Goal: Communication & Community: Answer question/provide support

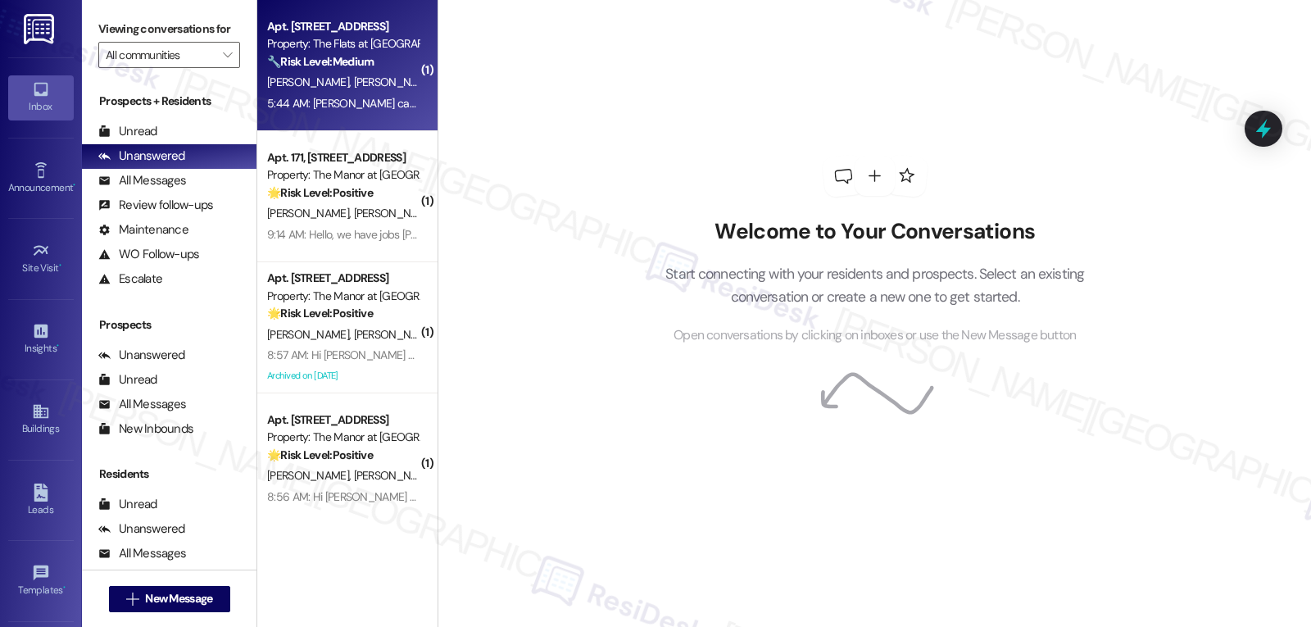
click at [346, 94] on div "5:44 AM: [PERSON_NAME] can you open a request for maintenance to stop by and lo…" at bounding box center [343, 103] width 155 height 20
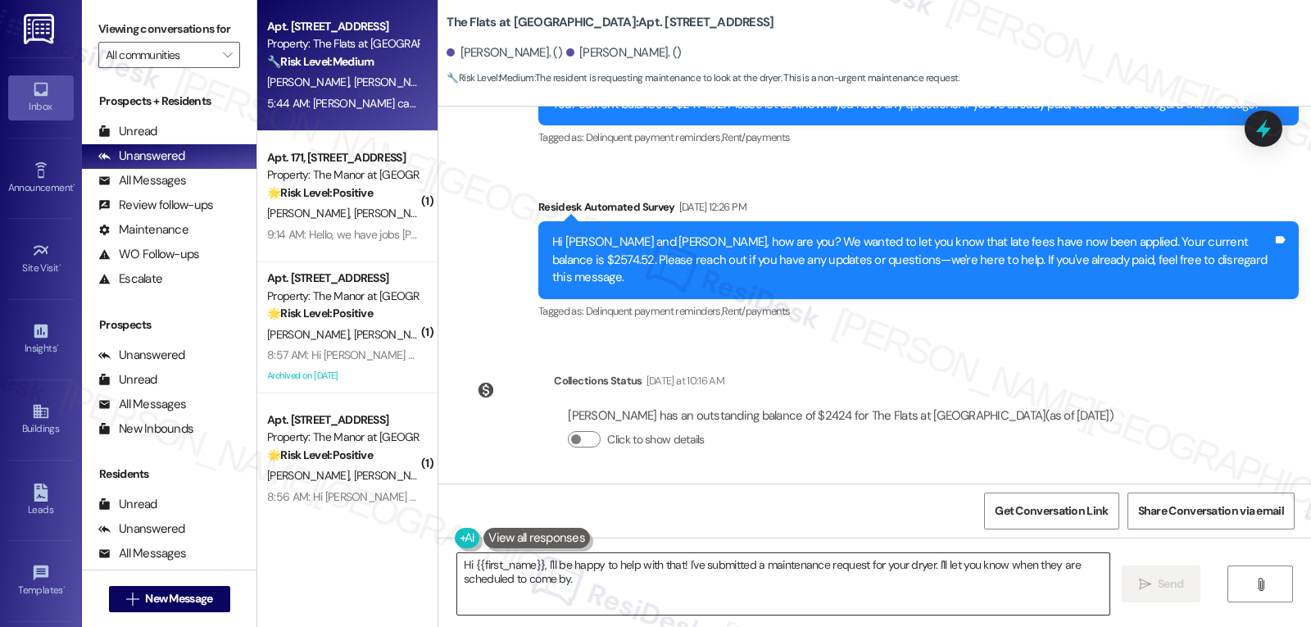
scroll to position [7504, 0]
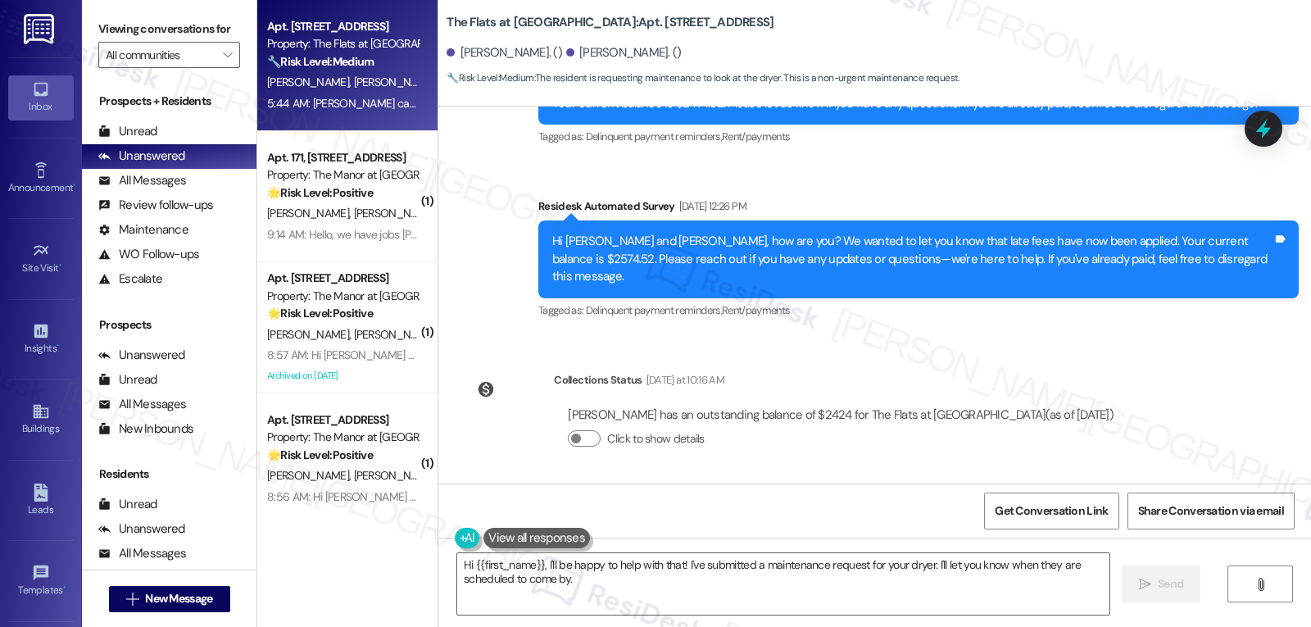
click at [468, 522] on div "Britney Lemus Neutral 5:44 AM" at bounding box center [722, 542] width 518 height 40
click at [467, 522] on div "Britney Lemus Neutral 5:44 AM" at bounding box center [722, 542] width 518 height 40
copy div "Britney"
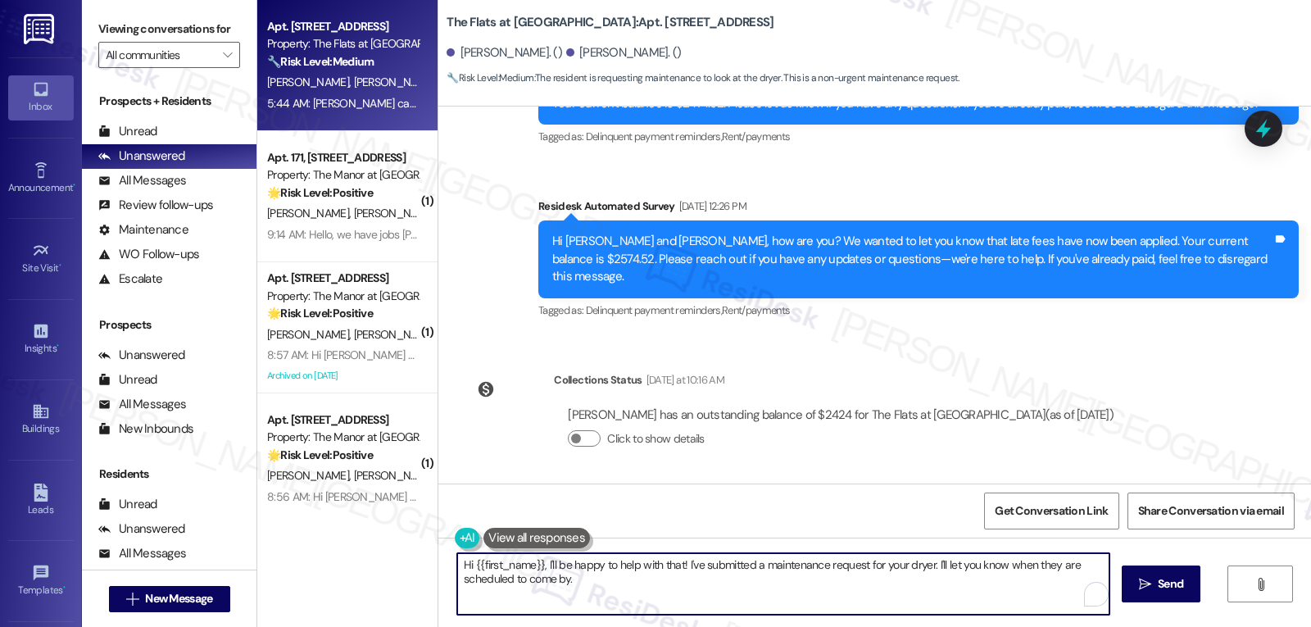
drag, startPoint x: 679, startPoint y: 568, endPoint x: 1310, endPoint y: 665, distance: 639.4
click at [1310, 626] on html "Inbox Go to Inbox Announcement • Send A Text Announcement Site Visit • Go to Si…" at bounding box center [655, 313] width 1311 height 627
drag, startPoint x: 466, startPoint y: 567, endPoint x: 534, endPoint y: 569, distance: 68.0
click at [534, 569] on textarea "Hi {{first_name}}, I'll be happy to help with that! Could you please let me kno…" at bounding box center [783, 583] width 652 height 61
type textarea "Hi Britney, I'll be happy to help with that! Could you please let me know what …"
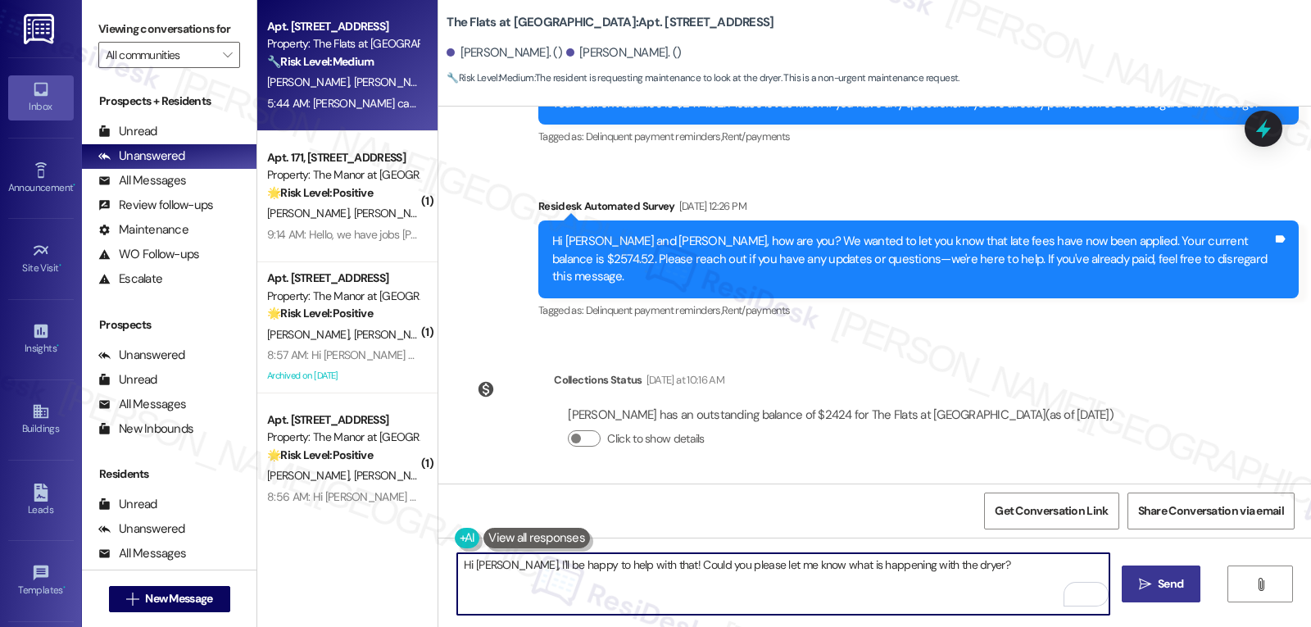
click at [1143, 580] on icon "" at bounding box center [1145, 584] width 12 height 13
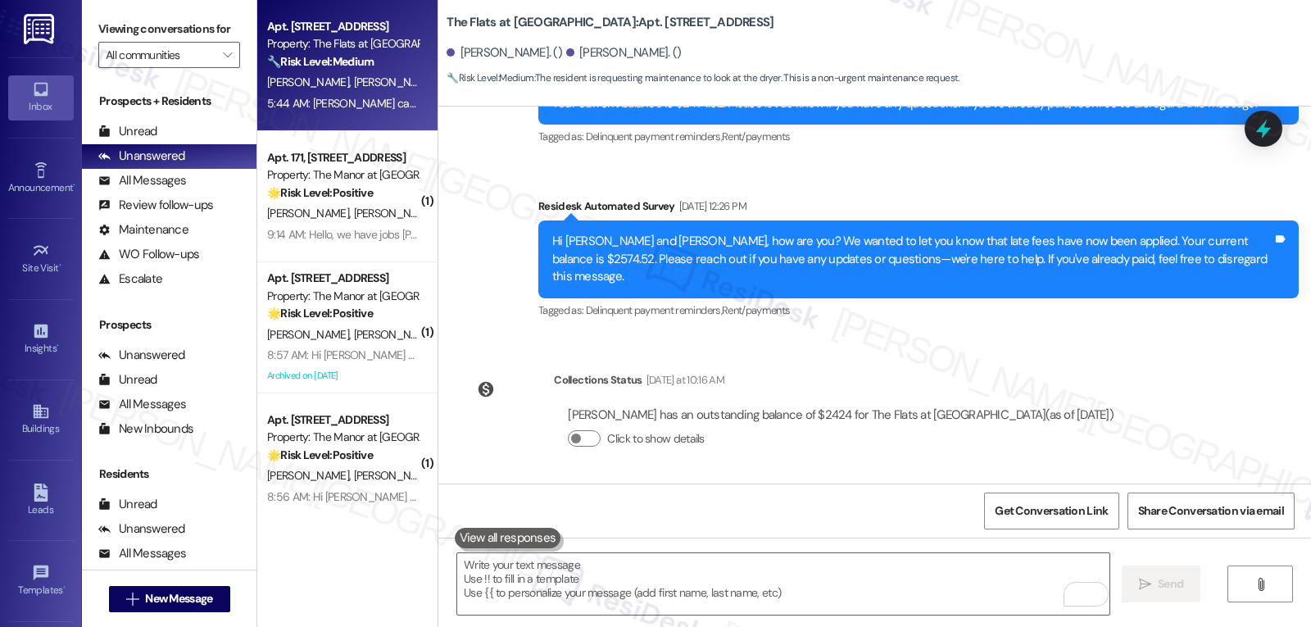
scroll to position [7503, 0]
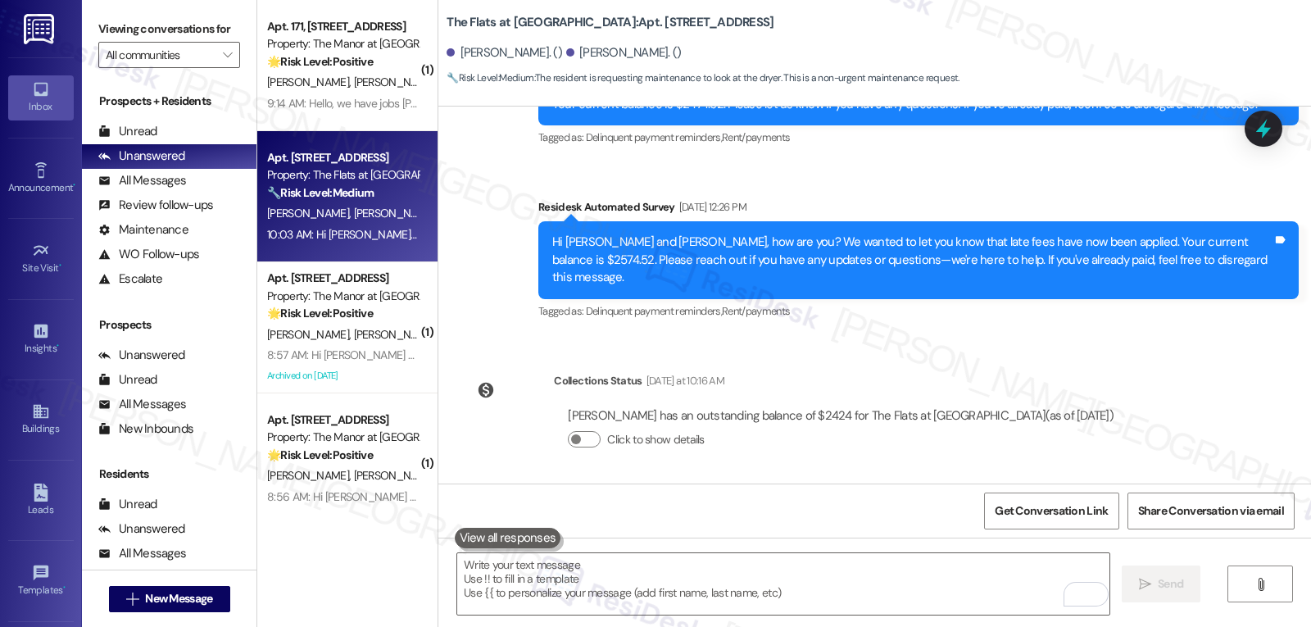
click at [346, 98] on div "9:14 AM: Hello, we have jobs Sarah. We are both working at 9:30 am so that we c…" at bounding box center [570, 103] width 606 height 15
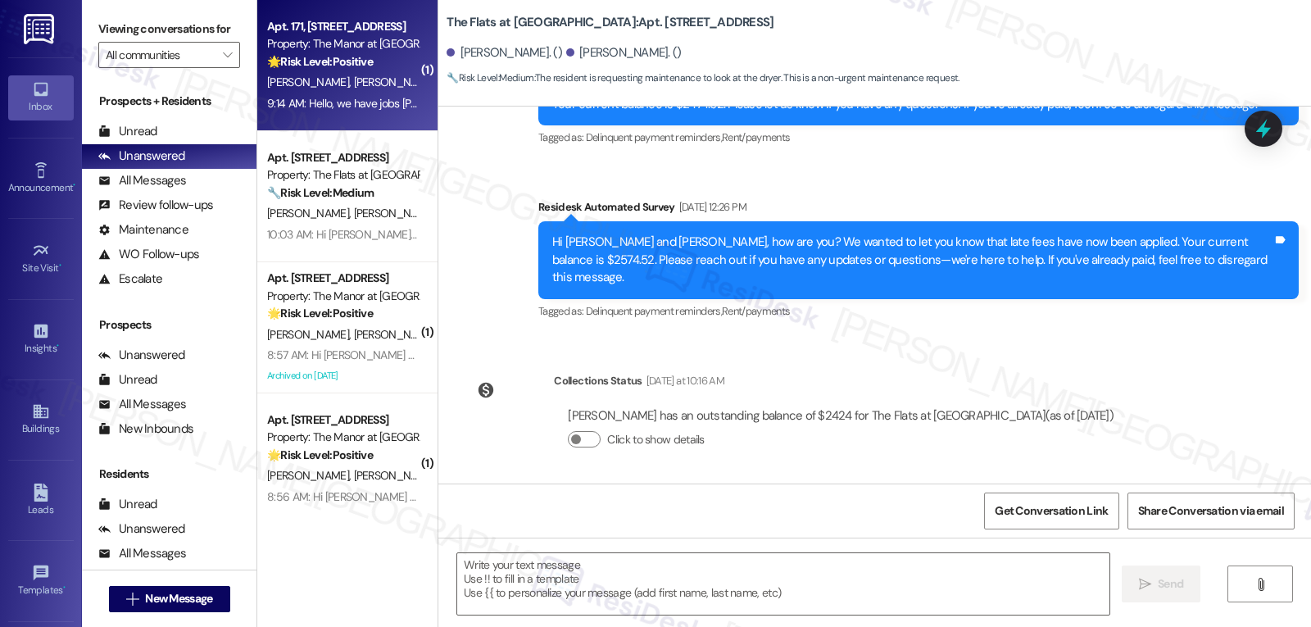
type textarea "Fetching suggested responses. Please feel free to read through the conversation…"
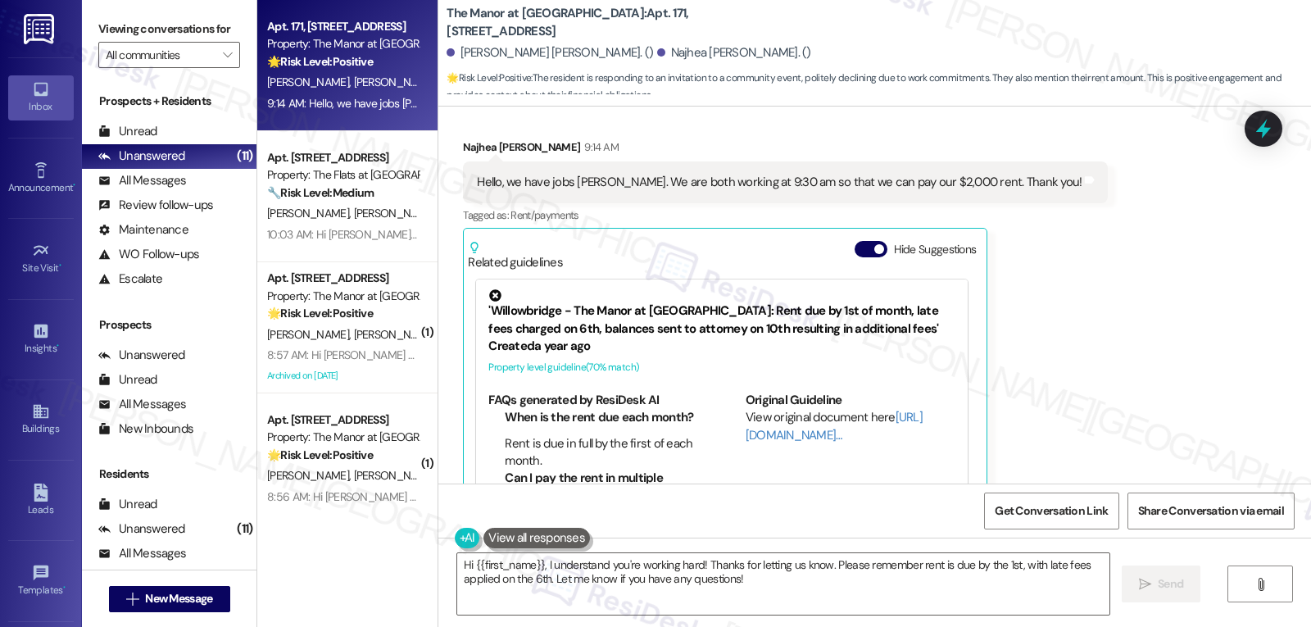
scroll to position [3028, 0]
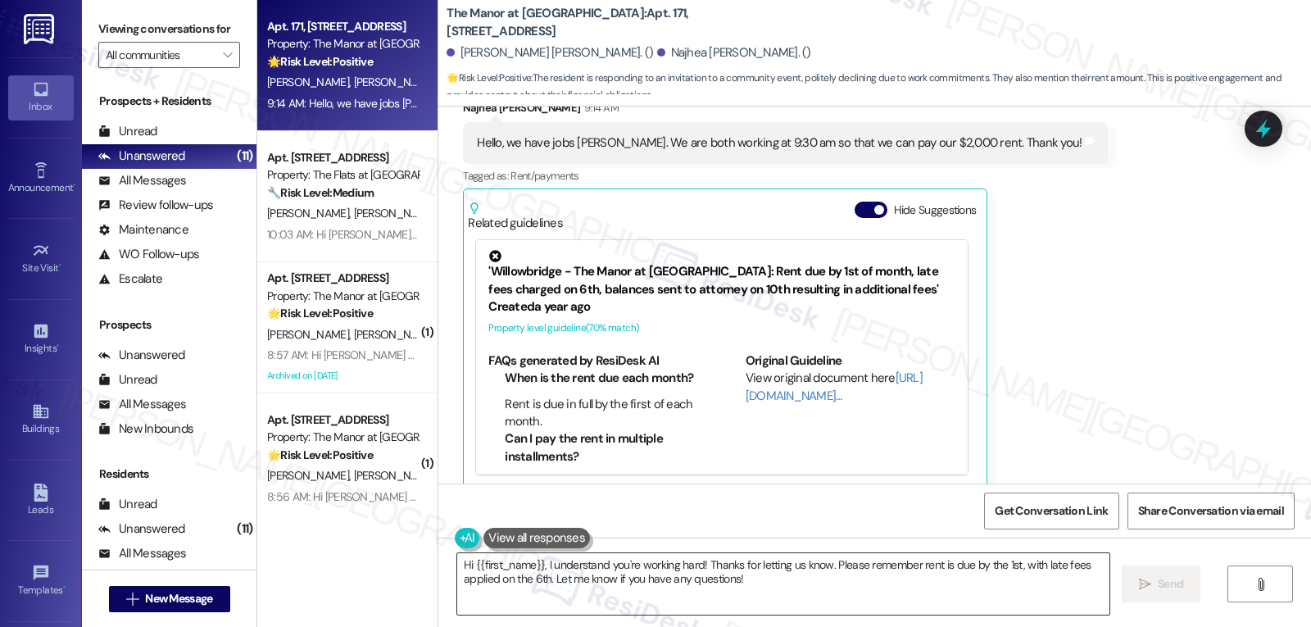
click at [852, 589] on textarea "Hi {{first_name}}, I understand you're working hard! Thanks for letting us know…" at bounding box center [783, 583] width 652 height 61
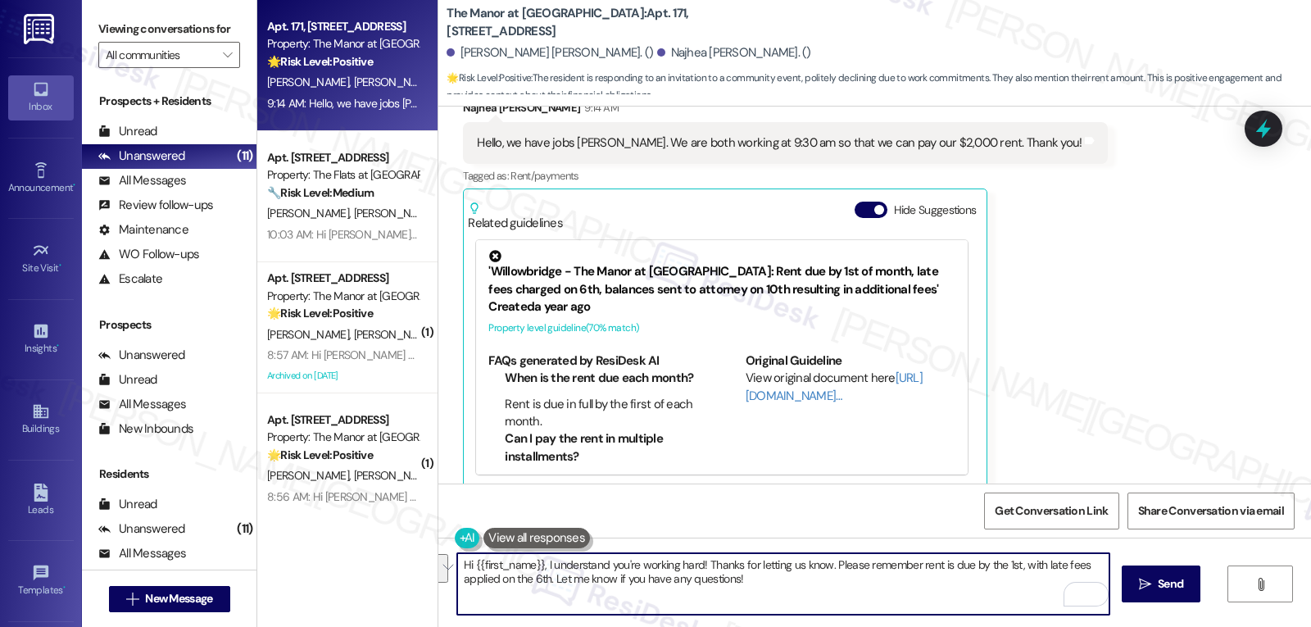
drag, startPoint x: 824, startPoint y: 565, endPoint x: 1027, endPoint y: 665, distance: 225.8
click at [1027, 626] on html "Inbox Go to Inbox Announcement • Send A Text Announcement Site Visit • Go to Si…" at bounding box center [655, 313] width 1311 height 627
type textarea "Hi {{first_name}}, I understand you're working hard! Thanks for letting us know…"
click at [1168, 576] on span "Send" at bounding box center [1170, 583] width 25 height 17
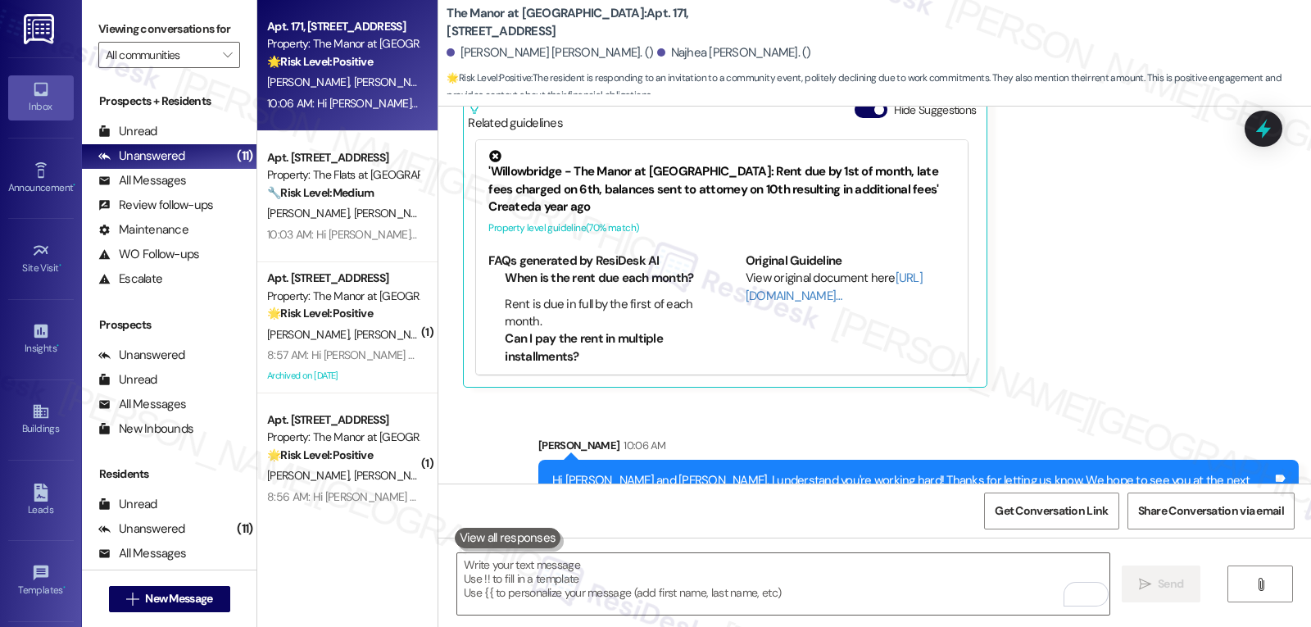
scroll to position [3159, 0]
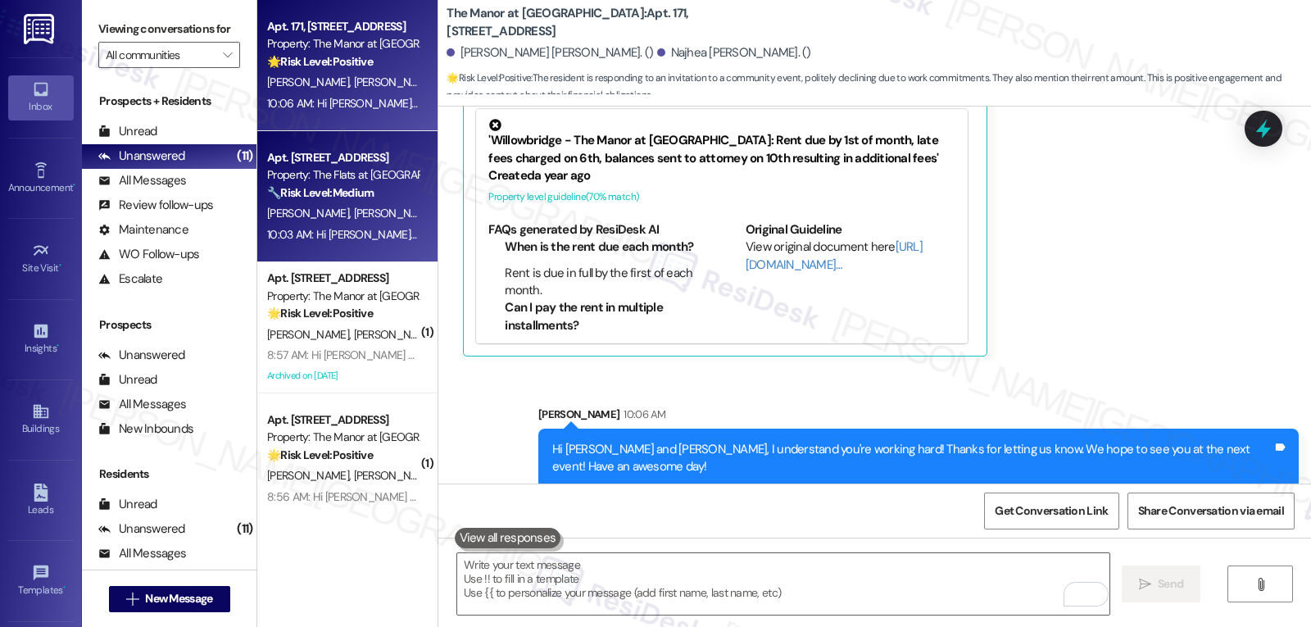
click at [367, 200] on div "🔧 Risk Level: Medium The resident is requesting maintenance to look at the drye…" at bounding box center [343, 192] width 152 height 17
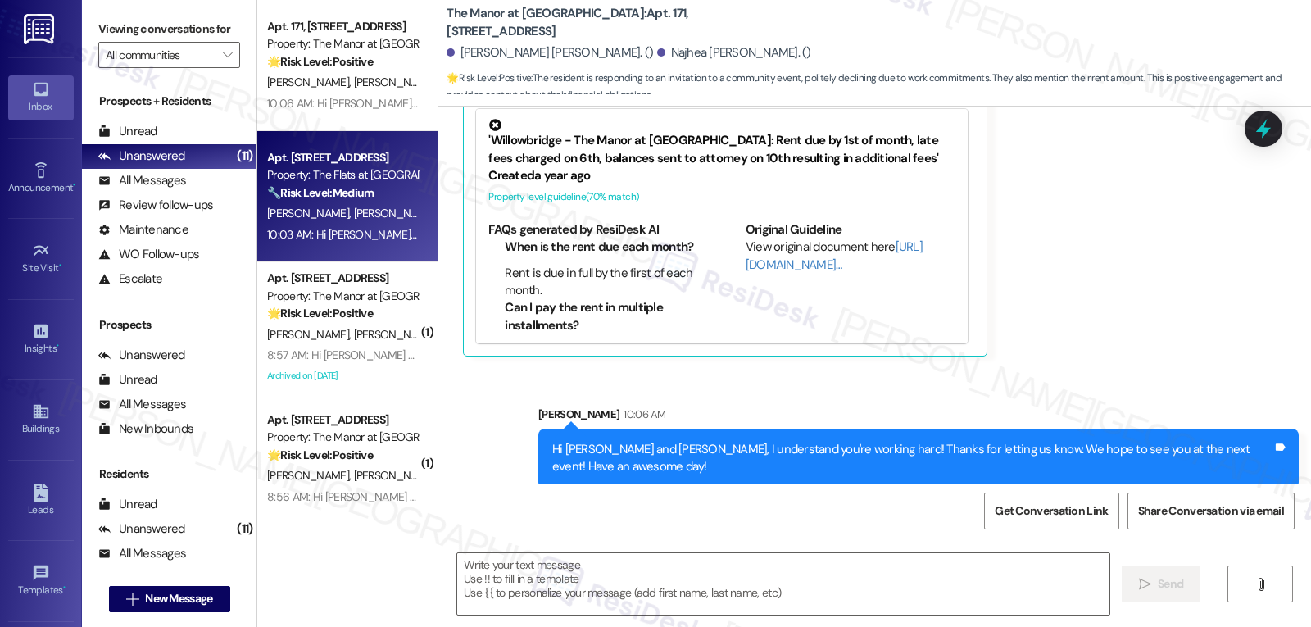
type textarea "Fetching suggested responses. Please feel free to read through the conversation…"
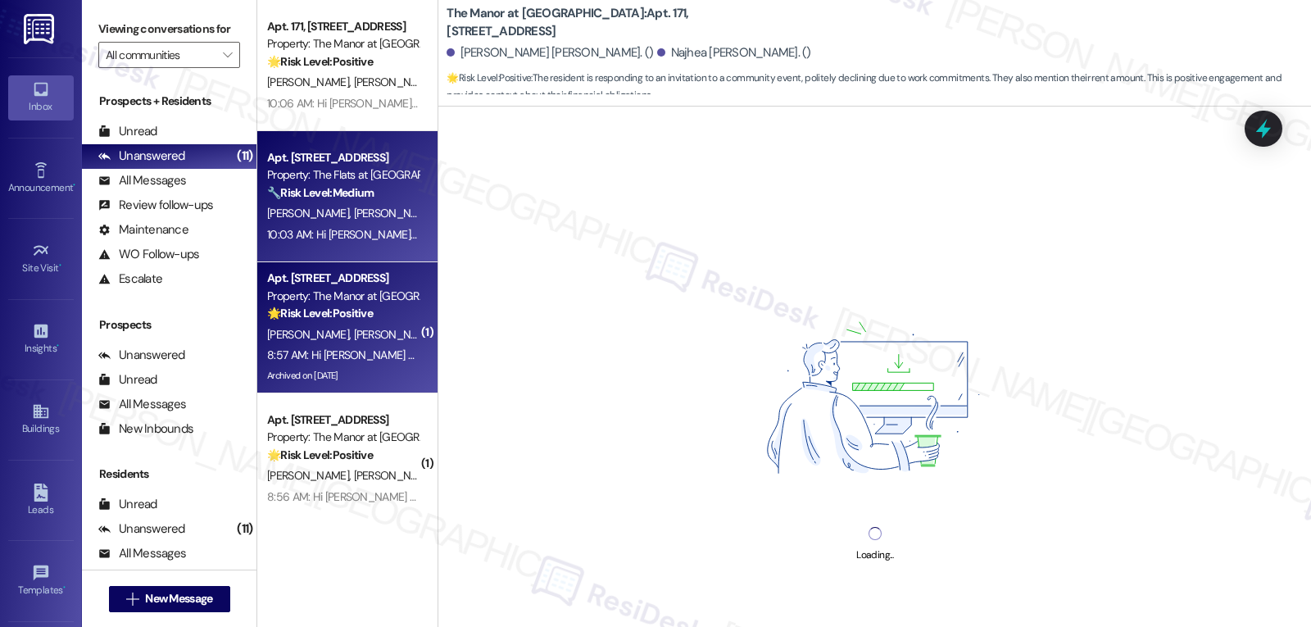
click at [344, 320] on strong "🌟 Risk Level: Positive" at bounding box center [320, 313] width 106 height 15
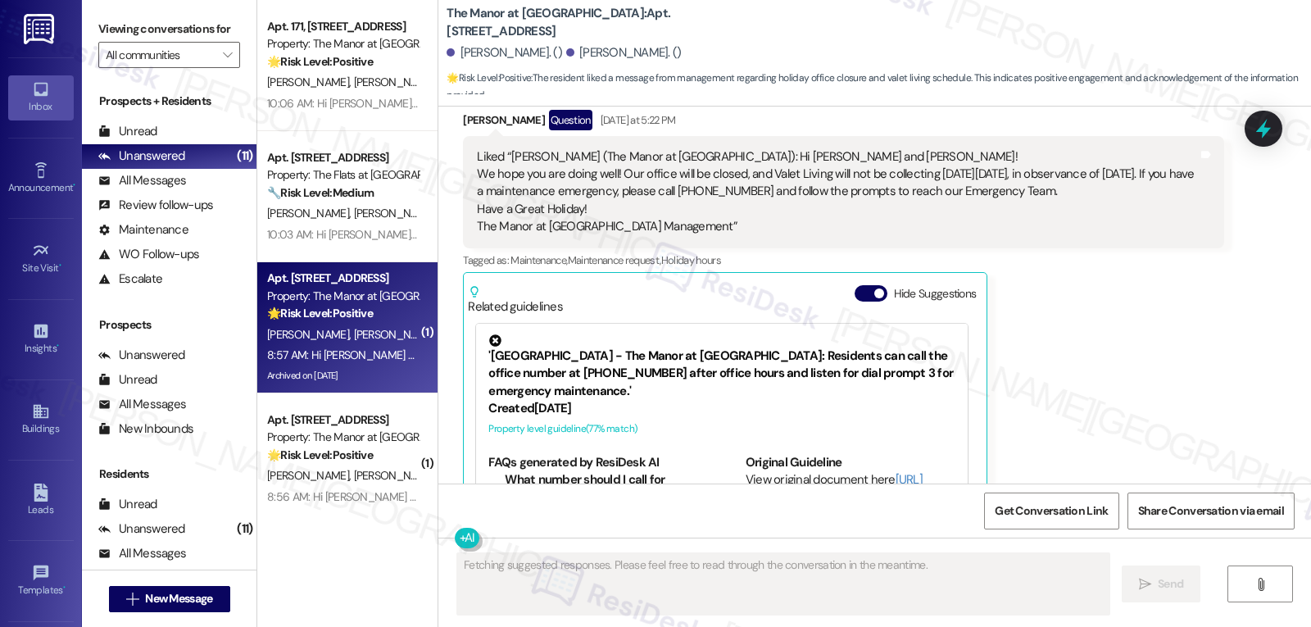
scroll to position [18105, 0]
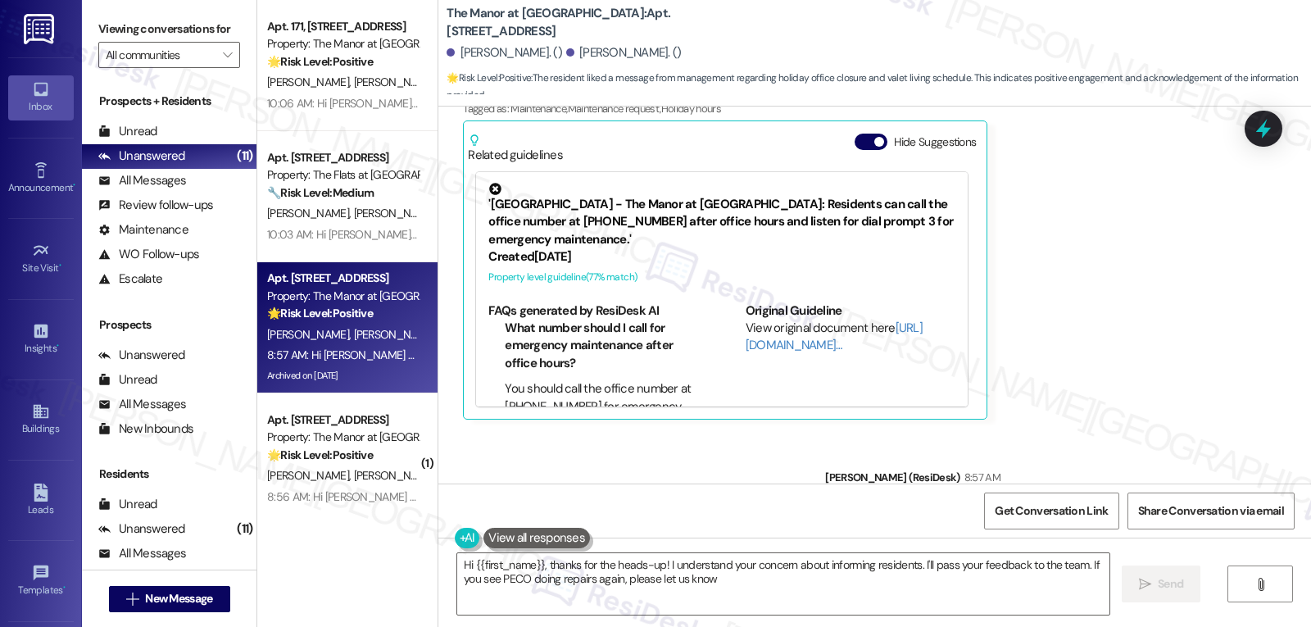
type textarea "Hi {{first_name}}, thanks for the heads-up! I understand your concern about inf…"
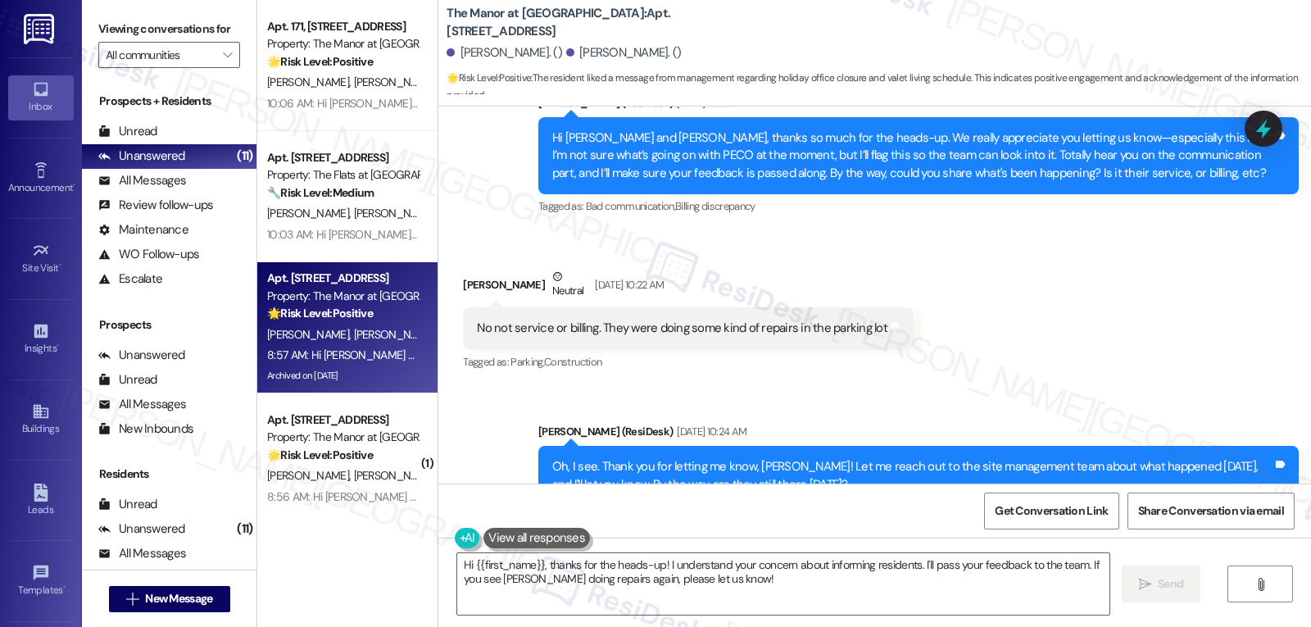
scroll to position [16630, 0]
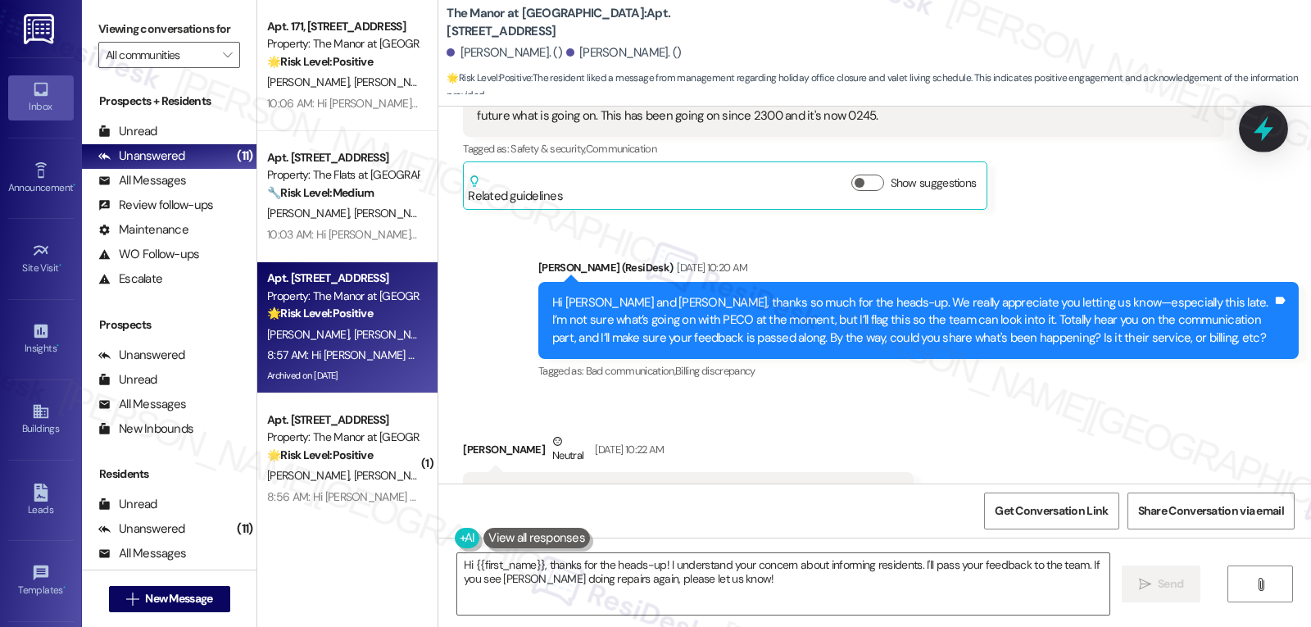
click at [1275, 140] on icon at bounding box center [1264, 129] width 28 height 28
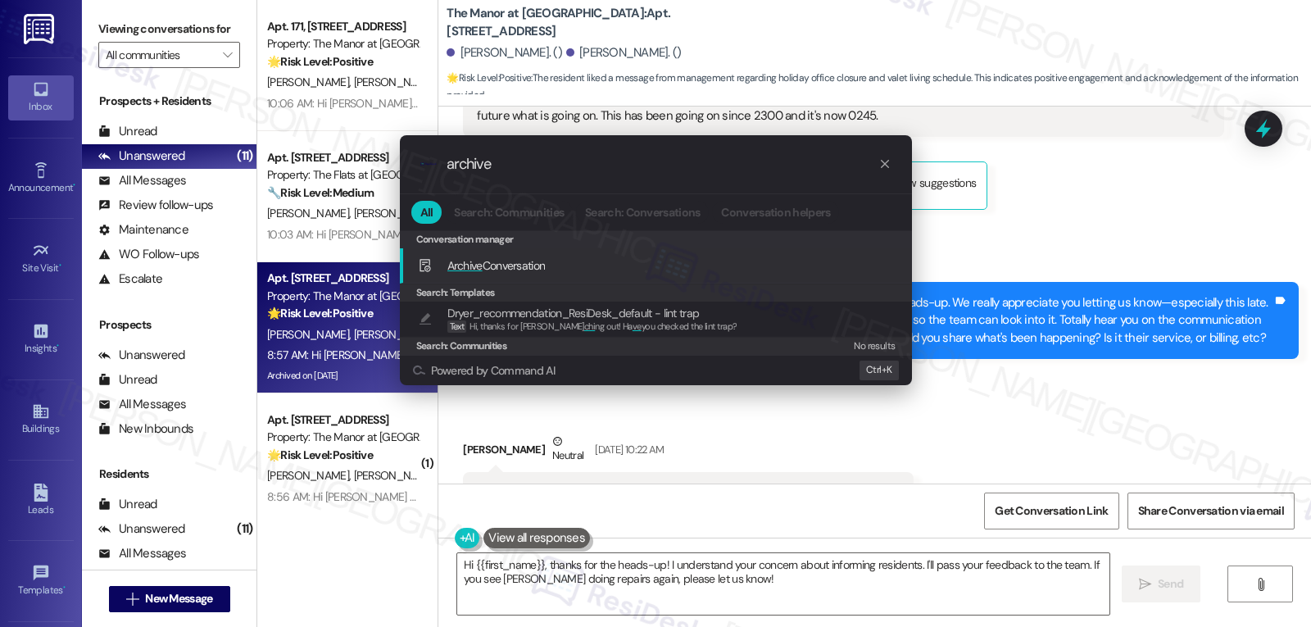
type input "archive"
click at [493, 273] on span "Archive Conversation" at bounding box center [496, 265] width 98 height 15
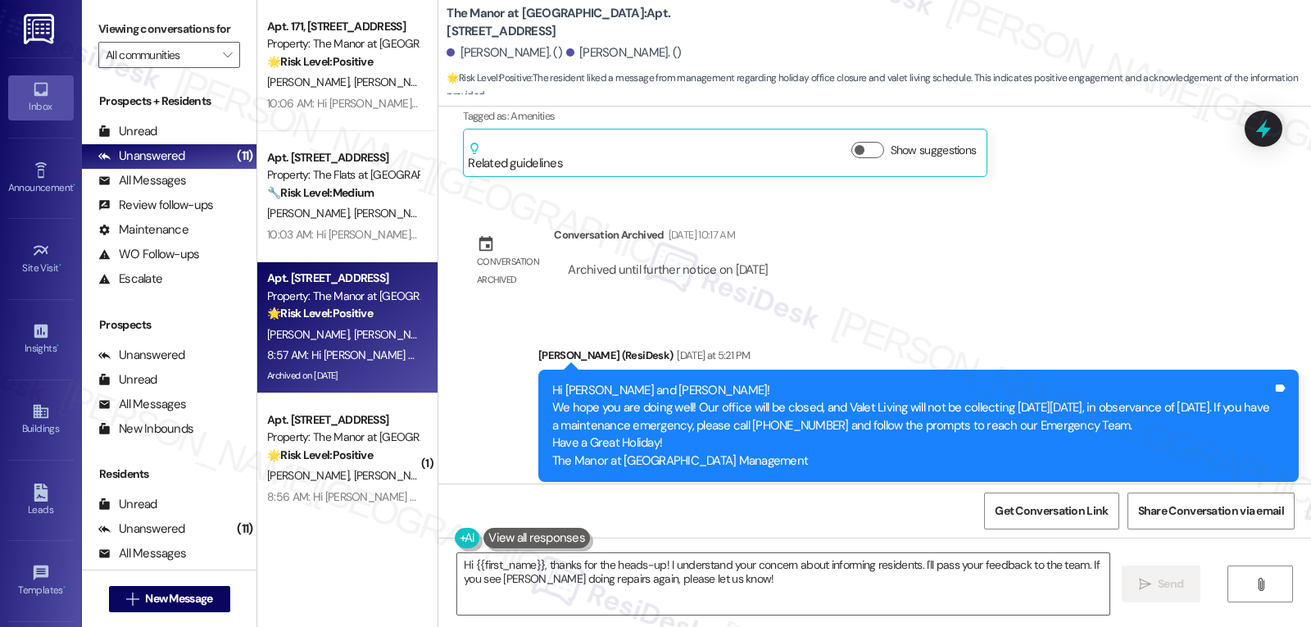
scroll to position [17614, 0]
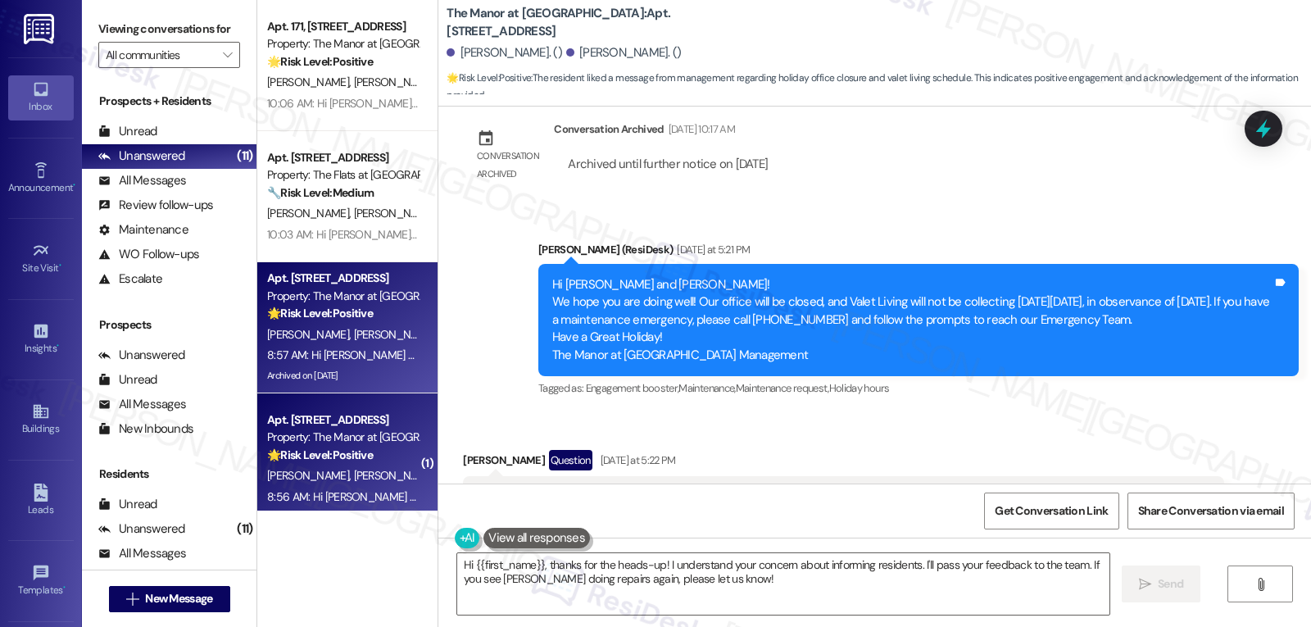
click at [399, 463] on div "🌟 Risk Level: Positive The resident is responding positively to a holiday annou…" at bounding box center [343, 455] width 152 height 17
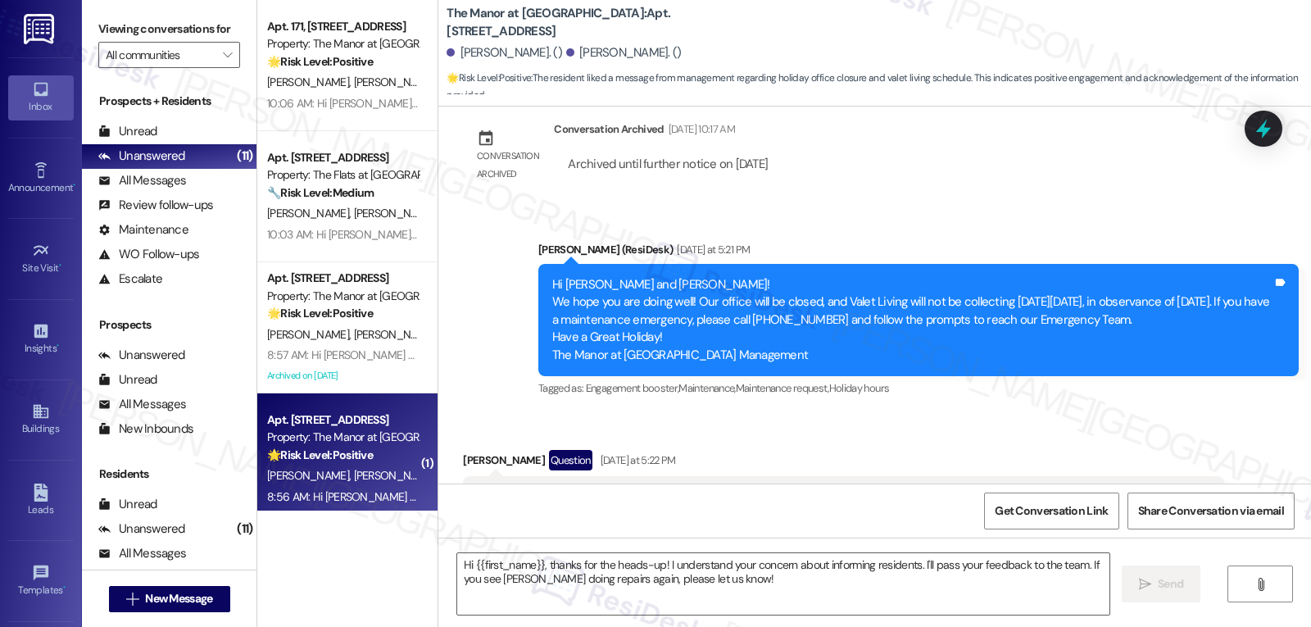
type textarea "Fetching suggested responses. Please feel free to read through the conversation…"
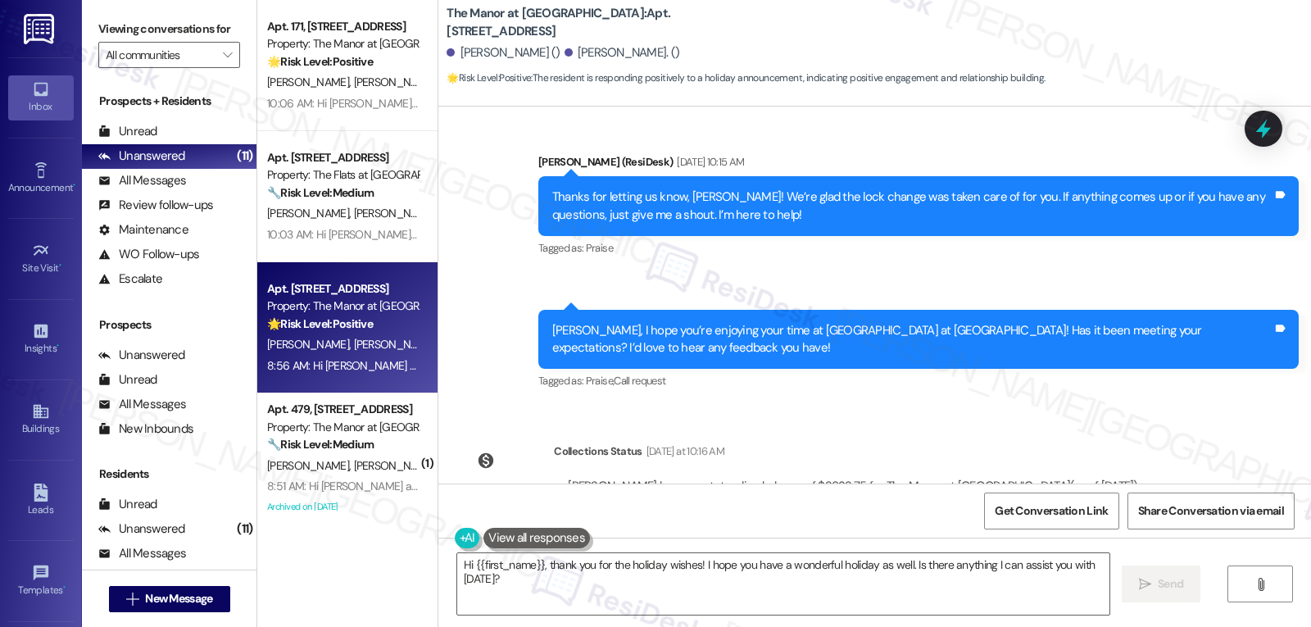
scroll to position [15241, 0]
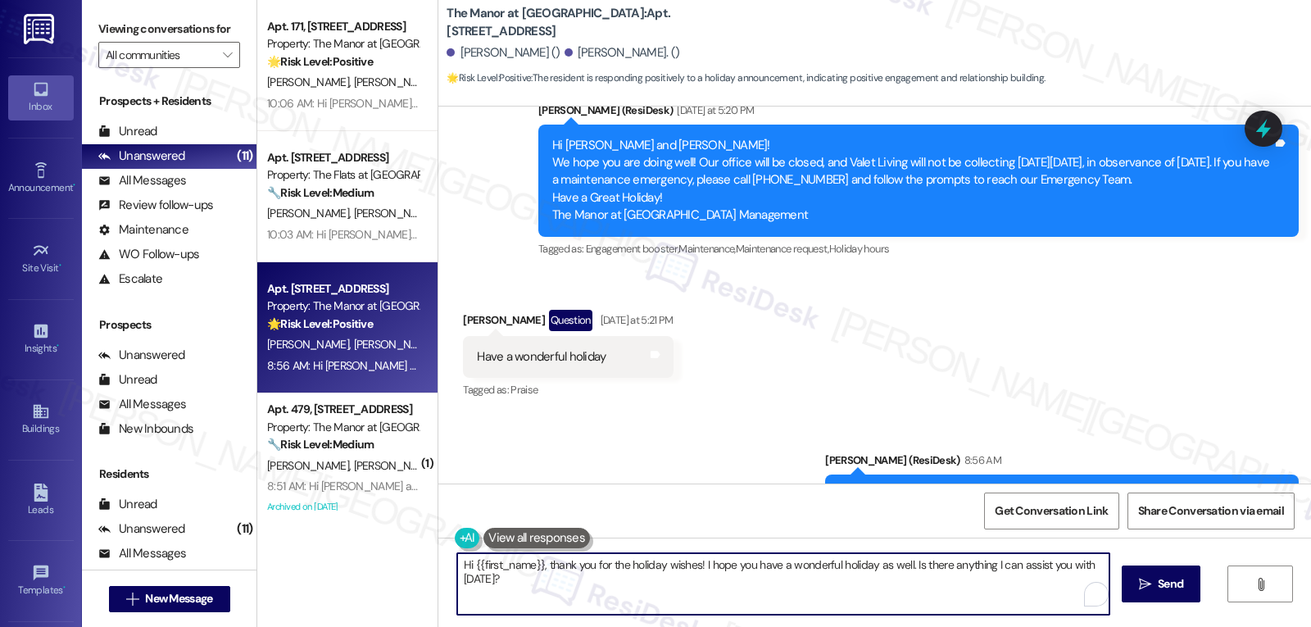
drag, startPoint x: 897, startPoint y: 569, endPoint x: 1287, endPoint y: 665, distance: 401.9
click at [1287, 626] on html "Inbox Go to Inbox Announcement • Send A Text Announcement Site Visit • Go to Si…" at bounding box center [655, 313] width 1311 height 627
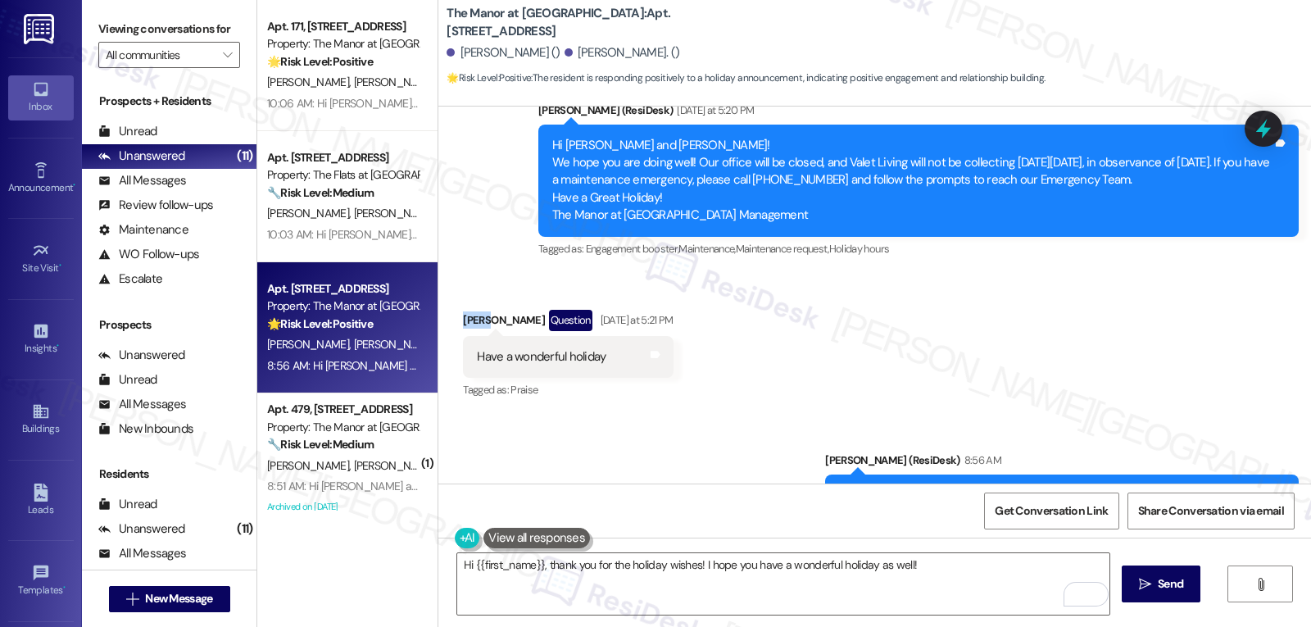
drag, startPoint x: 476, startPoint y: 234, endPoint x: 440, endPoint y: 234, distance: 36.1
click at [451, 297] on div "Received via SMS Sheila Matthews Question Yesterday at 5:21 PM Have a wonderful…" at bounding box center [568, 355] width 234 height 117
drag, startPoint x: 454, startPoint y: 231, endPoint x: 484, endPoint y: 233, distance: 29.5
click at [484, 310] on div "Sheila Matthews Question Yesterday at 5:21 PM" at bounding box center [568, 323] width 210 height 26
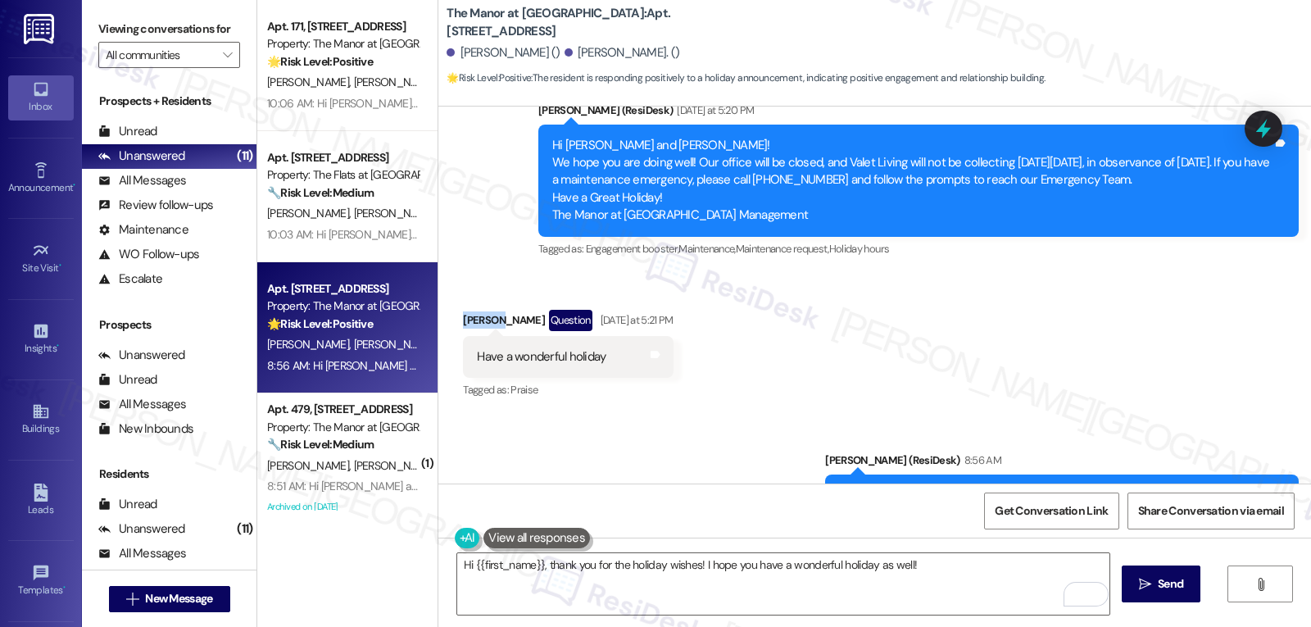
copy div "Sheila"
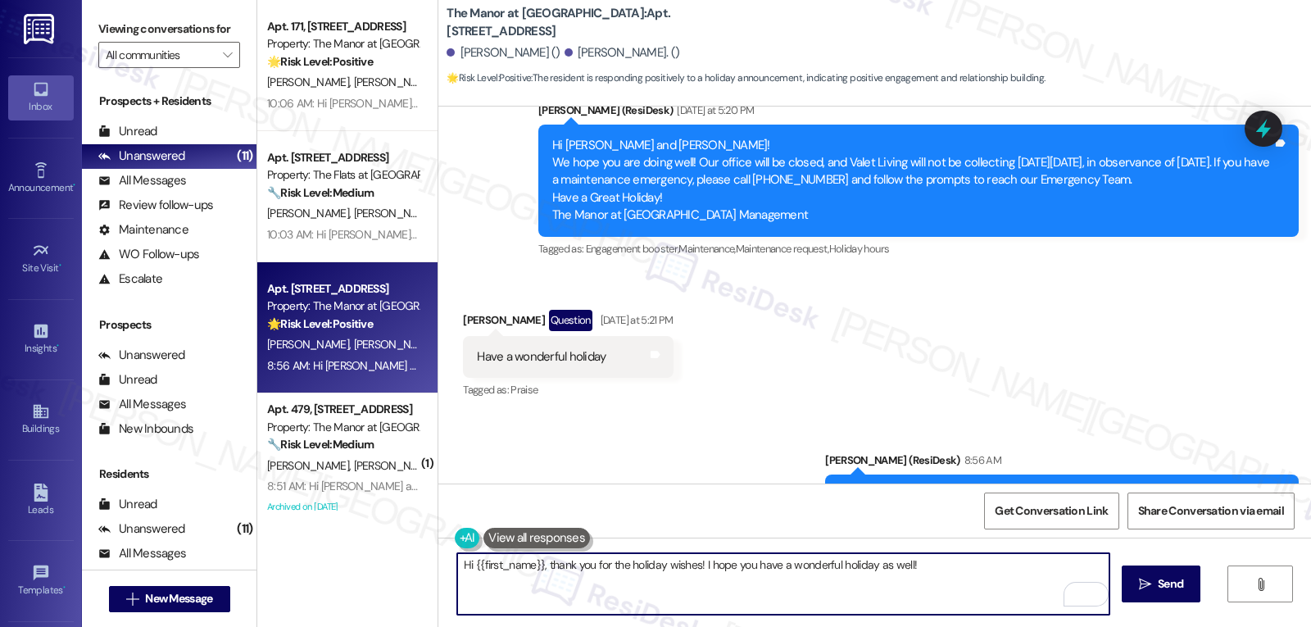
drag, startPoint x: 463, startPoint y: 567, endPoint x: 533, endPoint y: 565, distance: 69.7
click at [533, 565] on textarea "Hi {{first_name}}, thank you for the holiday wishes! I hope you have a wonderfu…" at bounding box center [783, 583] width 652 height 61
paste textarea "Sheila"
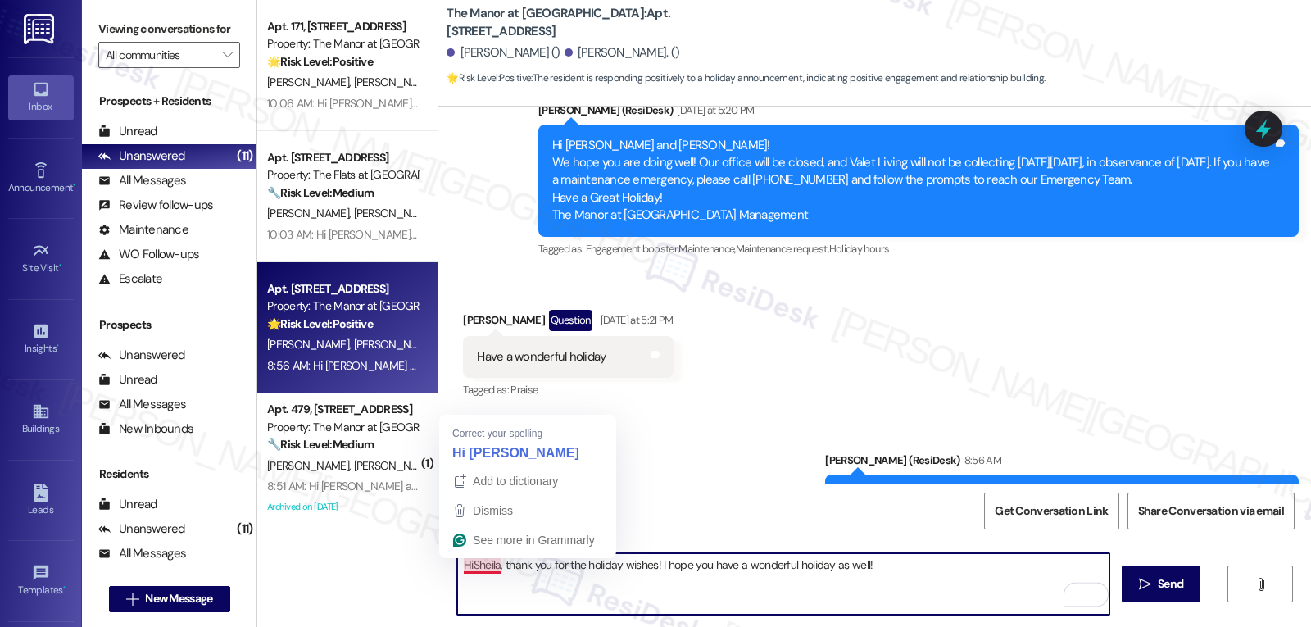
click at [461, 564] on textarea "HiSheila, thank you for the holiday wishes! I hope you have a wonderful holiday…" at bounding box center [783, 583] width 652 height 61
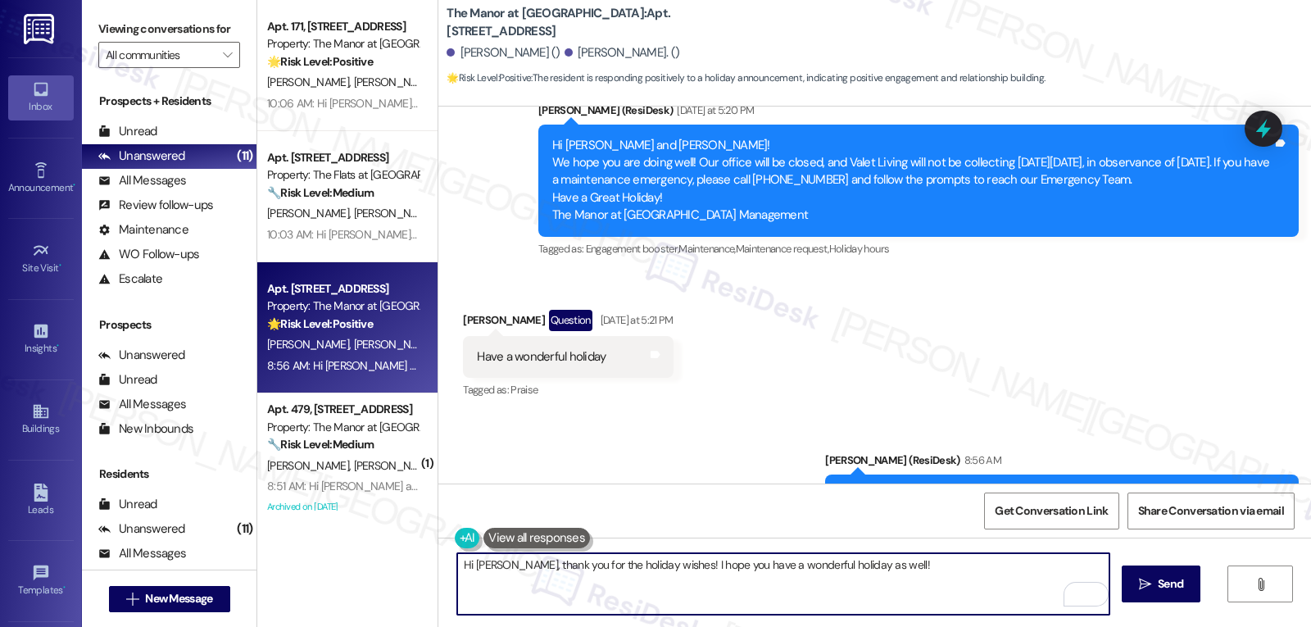
click at [892, 575] on textarea "Hi Sheila, thank you for the holiday wishes! I hope you have a wonderful holida…" at bounding box center [783, 583] width 652 height 61
type textarea "Hi Sheila, thank you for the holiday wishes! I hope you have a wonderful holida…"
click at [1161, 583] on span "Send" at bounding box center [1170, 583] width 25 height 17
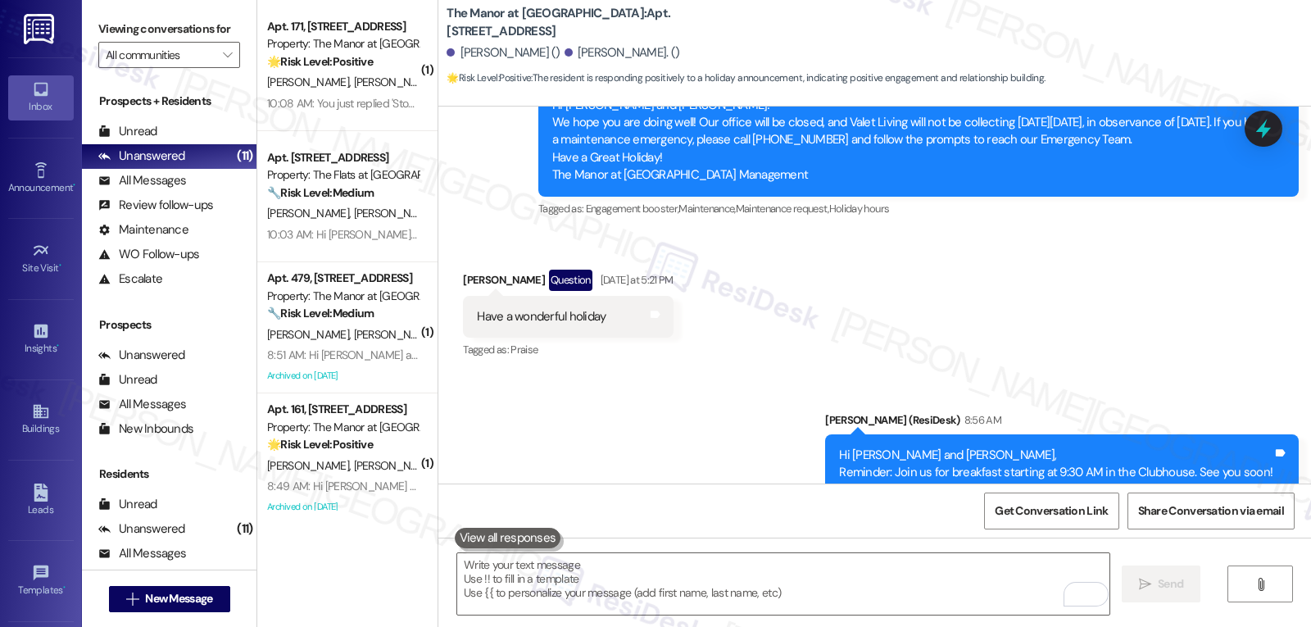
scroll to position [15355, 0]
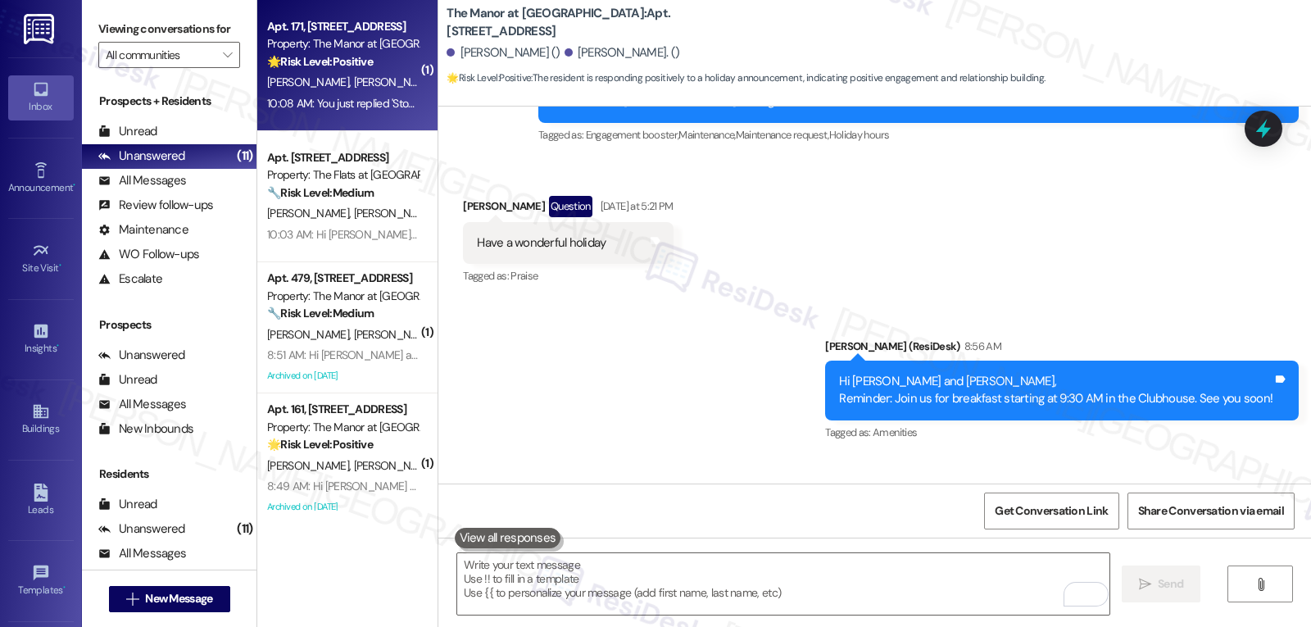
click at [352, 97] on div "10:08 AM: You just replied 'Stop'. Are you sure you want to opt out of this thr…" at bounding box center [583, 103] width 632 height 15
type textarea "Fetching suggested responses. Please feel free to read through the conversation…"
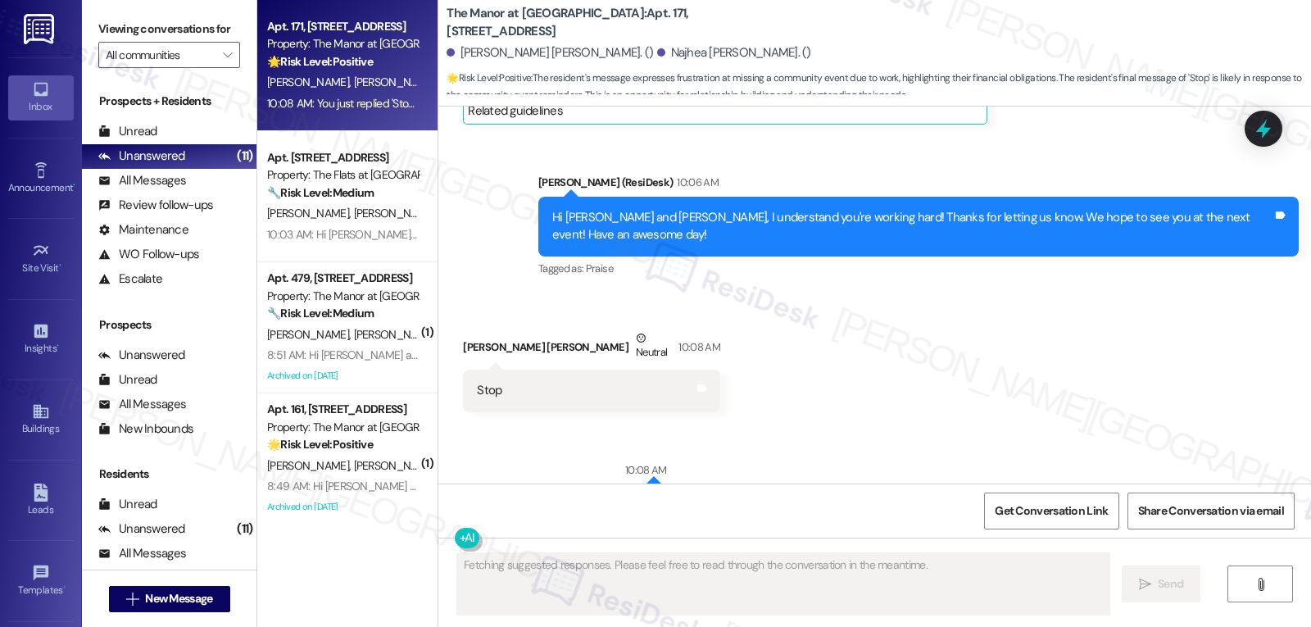
scroll to position [3178, 0]
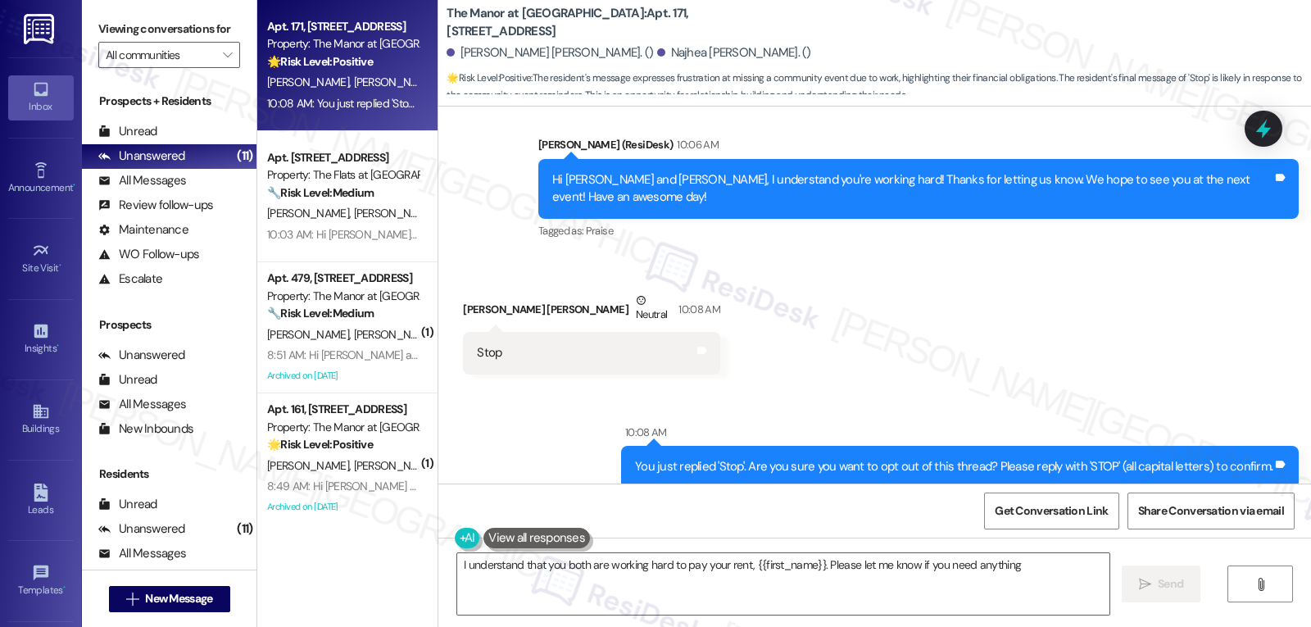
type textarea "I understand that you both are working hard to pay your rent, {{first_name}}. P…"
click at [1275, 116] on icon at bounding box center [1264, 129] width 28 height 28
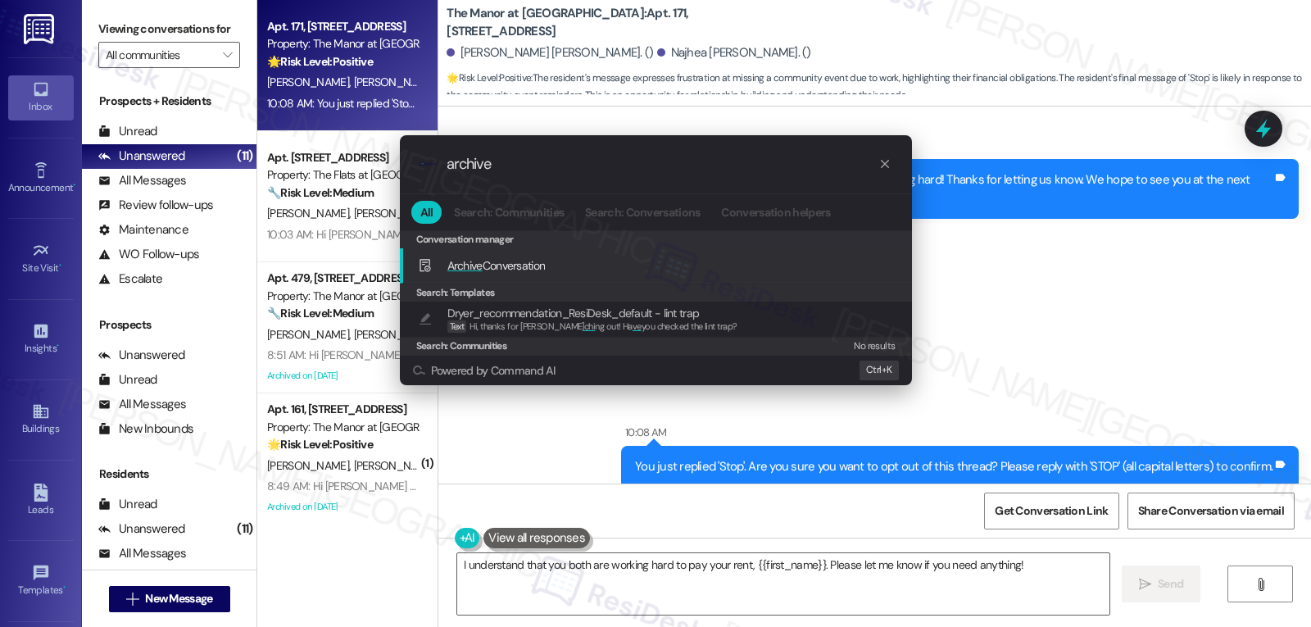
type input "archive"
click at [520, 274] on span "Archive Conversation" at bounding box center [496, 266] width 98 height 18
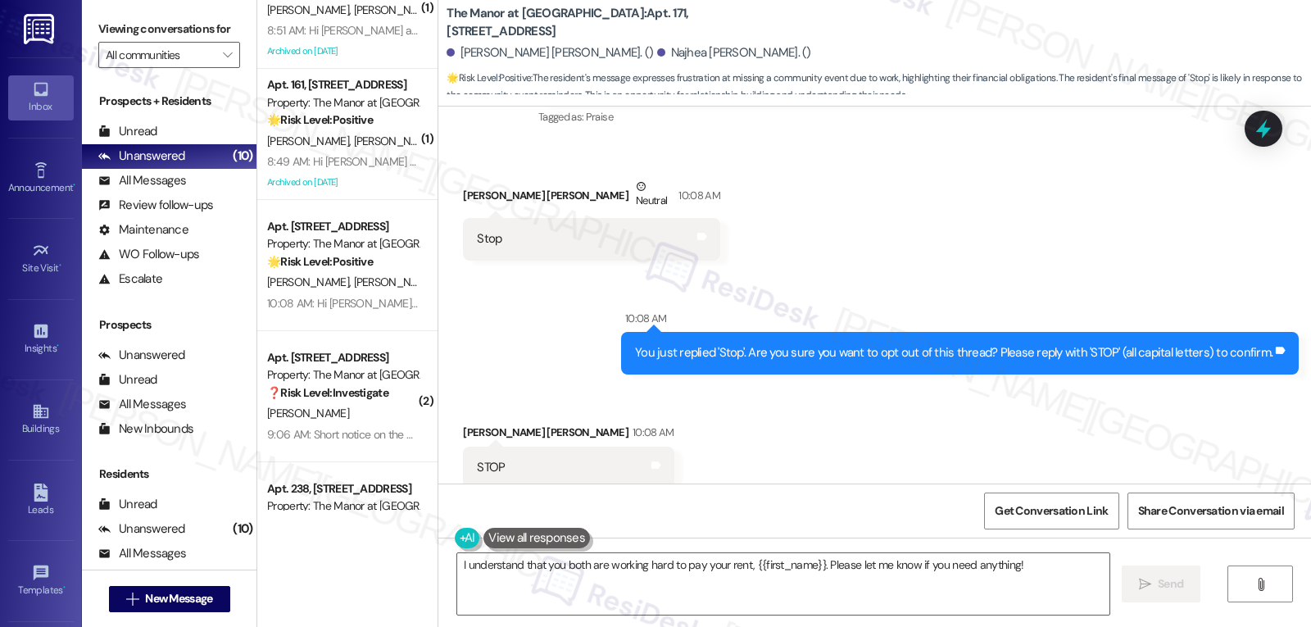
scroll to position [164, 0]
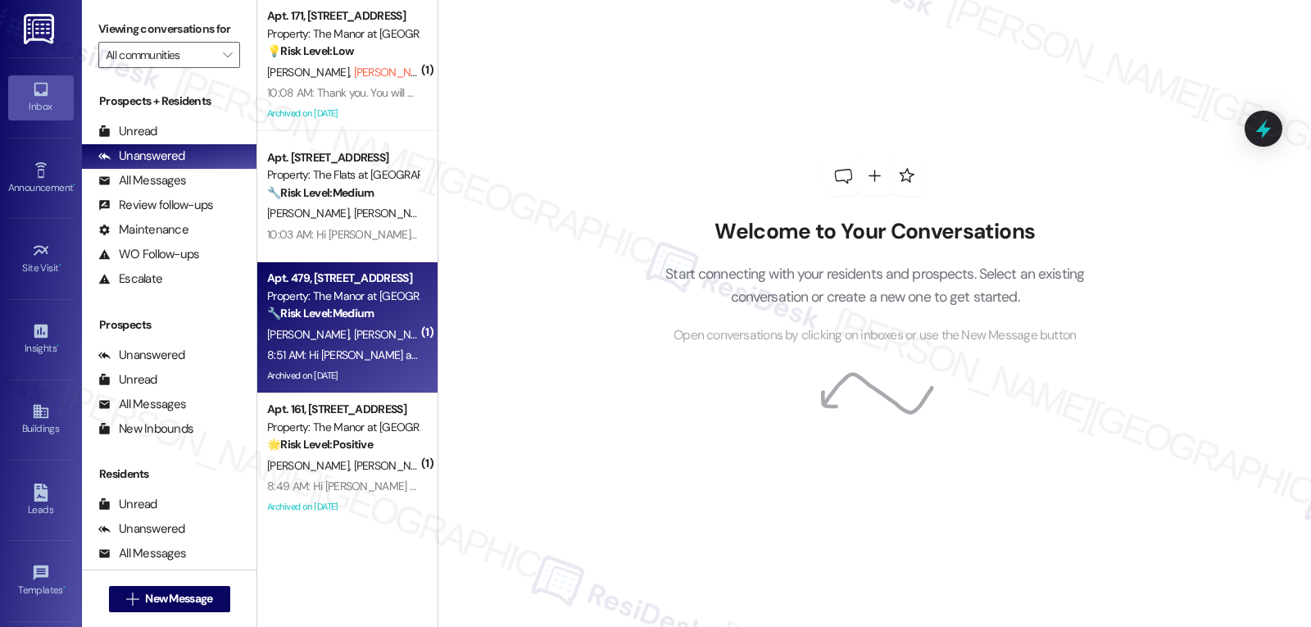
click at [346, 354] on div "8:51 AM: Hi [PERSON_NAME] and [PERSON_NAME], Reminder: Join us for breakfast st…" at bounding box center [587, 354] width 641 height 15
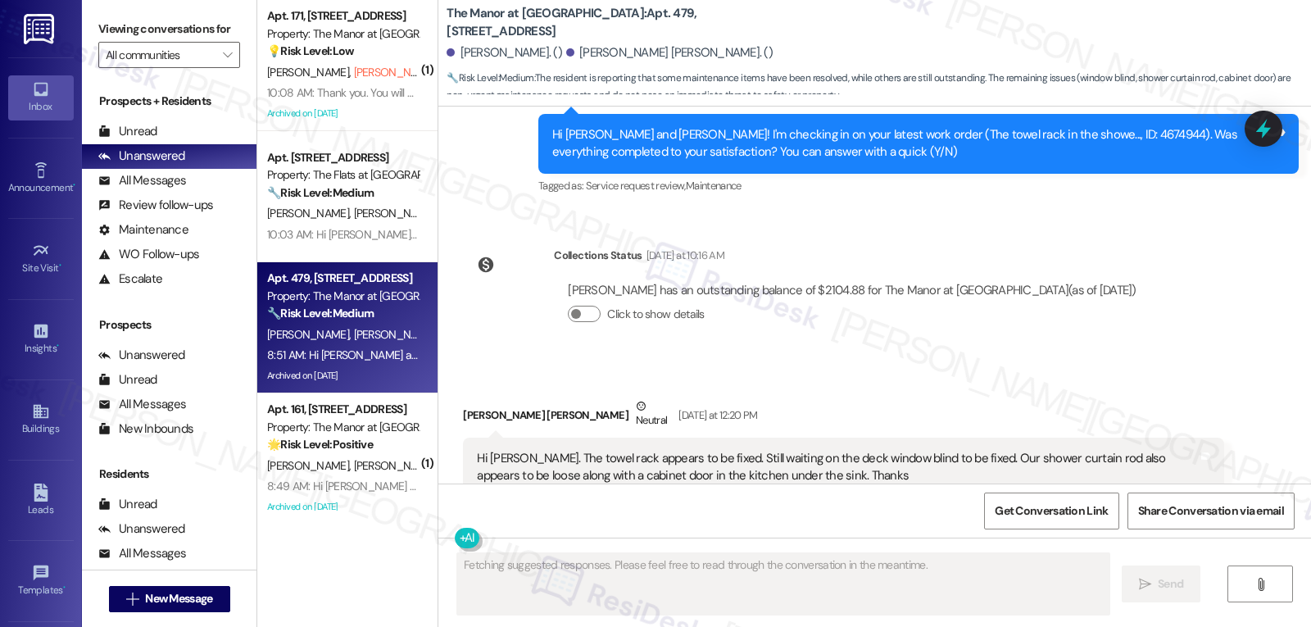
scroll to position [23578, 0]
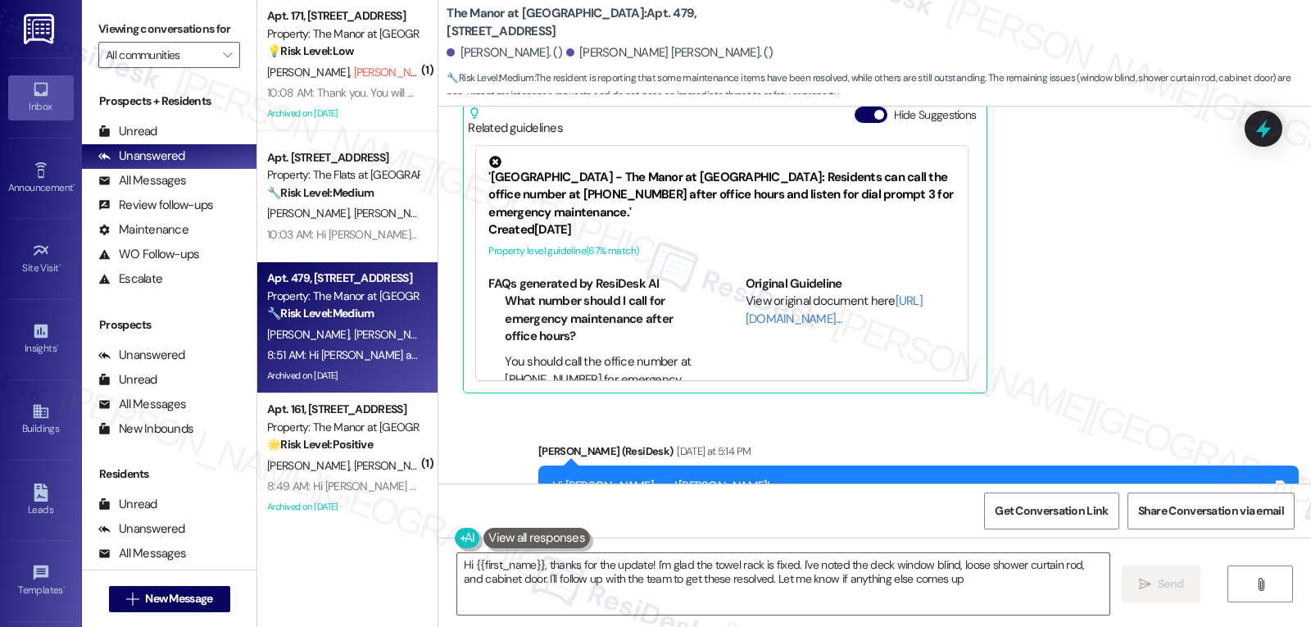
type textarea "Hi {{first_name}}, thanks for the update! I'm glad the towel rack is fixed. I'v…"
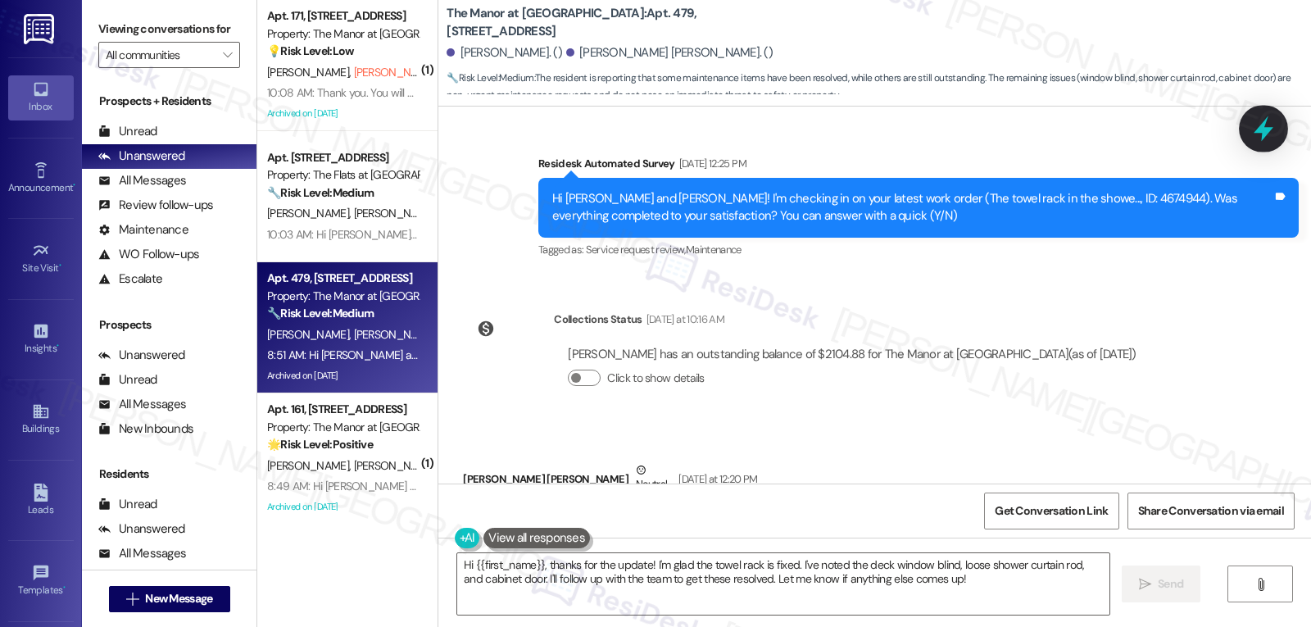
click at [1260, 135] on icon at bounding box center [1264, 129] width 28 height 28
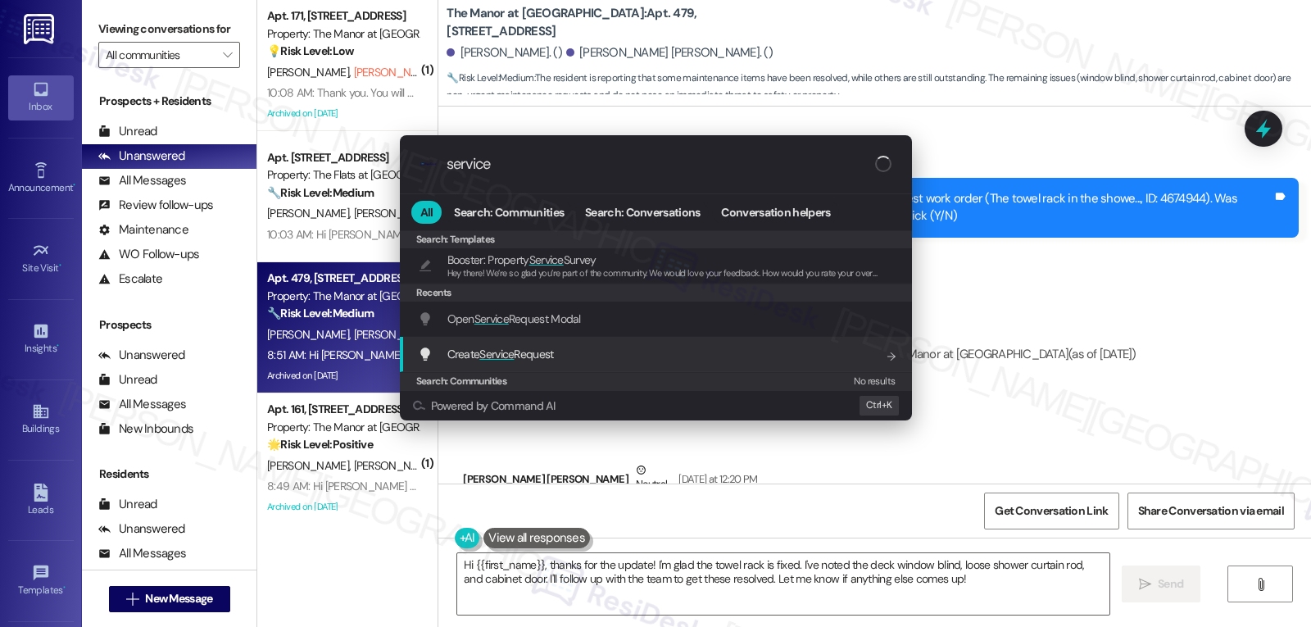
type input "service"
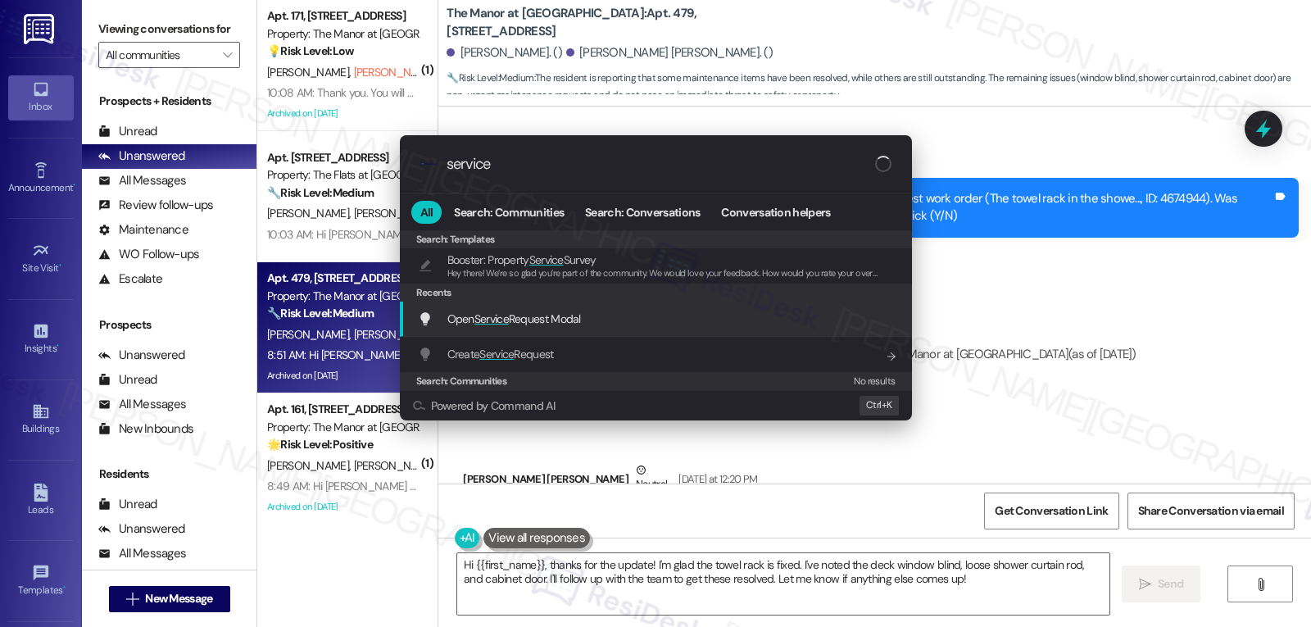
click at [556, 329] on div "Open Service Request Modal Add shortcut" at bounding box center [656, 319] width 512 height 35
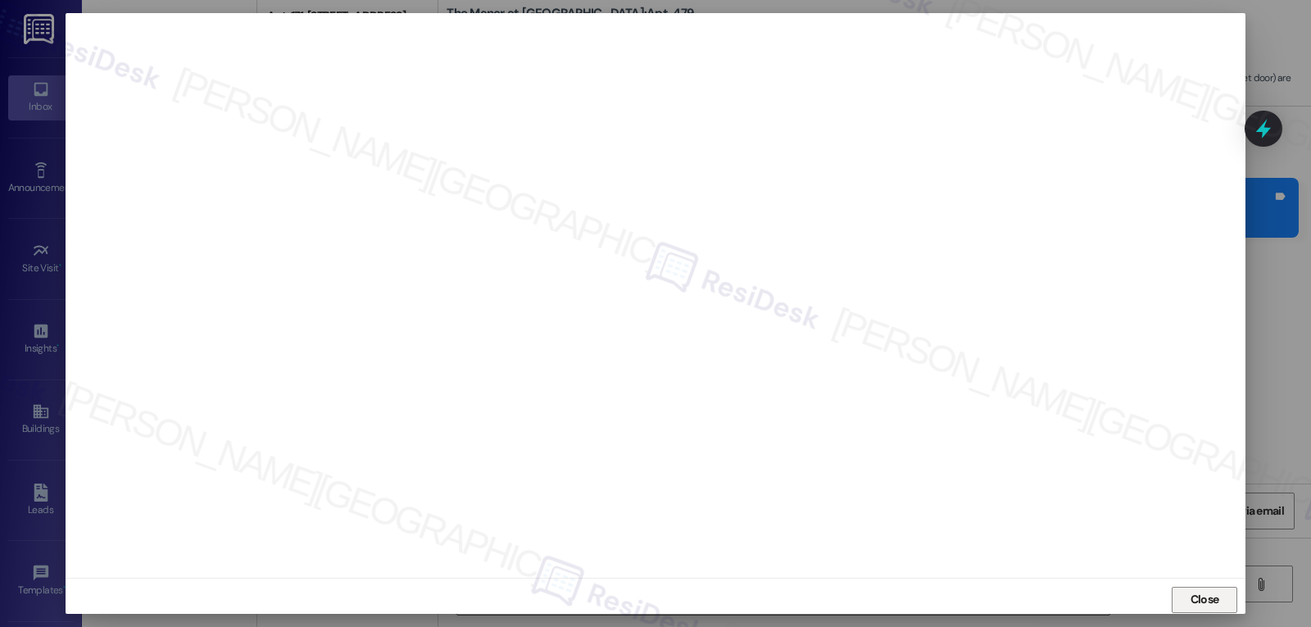
click at [1206, 605] on span "Close" at bounding box center [1205, 599] width 29 height 17
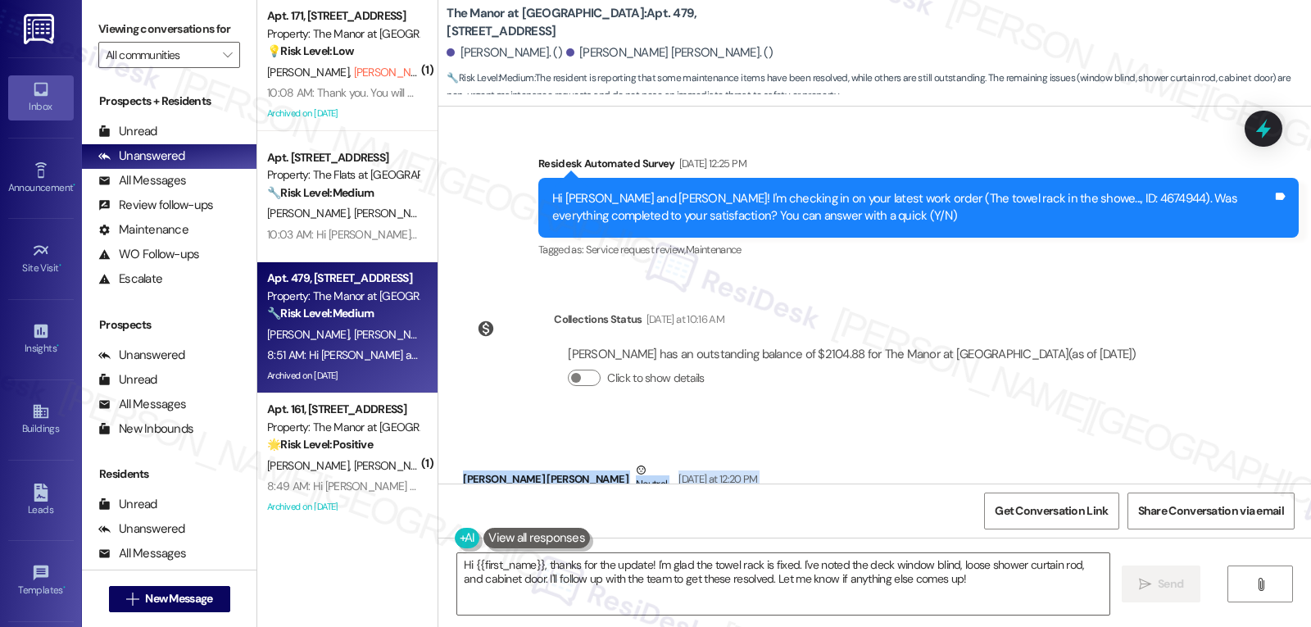
drag, startPoint x: 453, startPoint y: 357, endPoint x: 830, endPoint y: 432, distance: 384.5
copy div "[PERSON_NAME] [PERSON_NAME] Neutral [DATE] at 12:20 PM Hi [PERSON_NAME]. The to…"
click at [999, 298] on div "Collections Status [DATE] at 10:16 AM [PERSON_NAME] has an outstanding balance …" at bounding box center [806, 361] width 711 height 126
drag, startPoint x: 439, startPoint y: 361, endPoint x: 822, endPoint y: 422, distance: 387.5
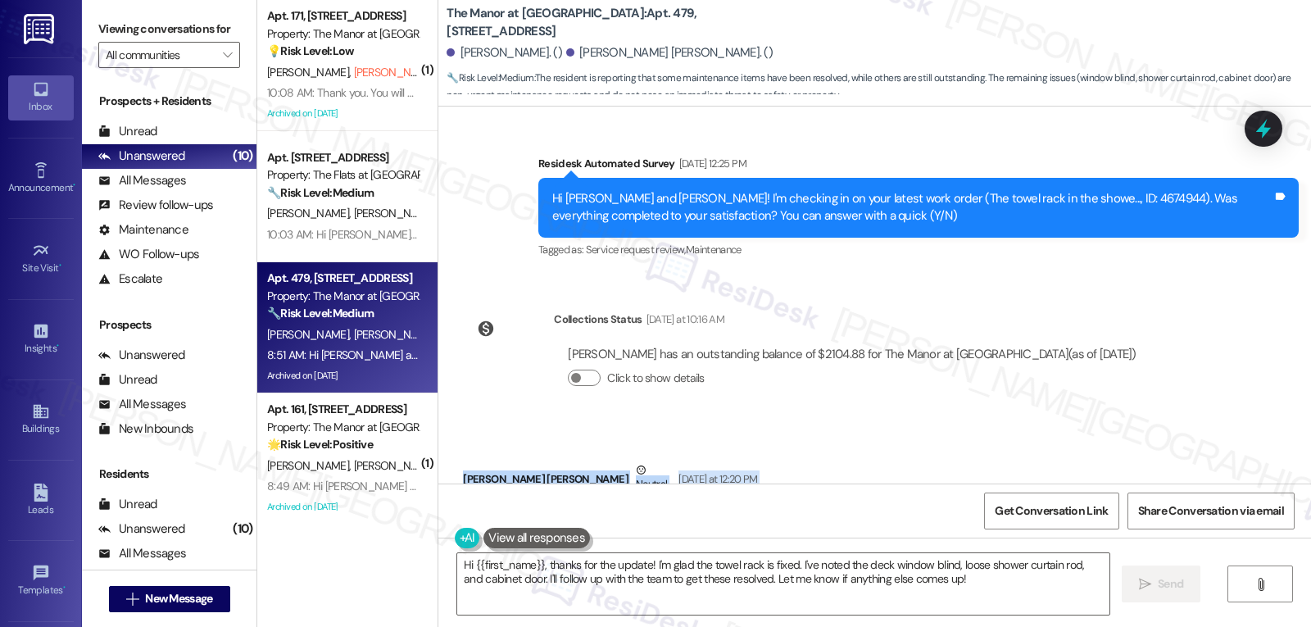
copy div "[PERSON_NAME] [PERSON_NAME] Neutral [DATE] at 12:20 PM Hi [PERSON_NAME]. The to…"
click at [683, 572] on textarea "Hi {{first_name}}, thanks for the update! I'm glad the towel rack is fixed. I'v…" at bounding box center [783, 583] width 652 height 61
paste textarea "[PERSON_NAME], thank you for the update. I’m glad to hear the towel rack has be…"
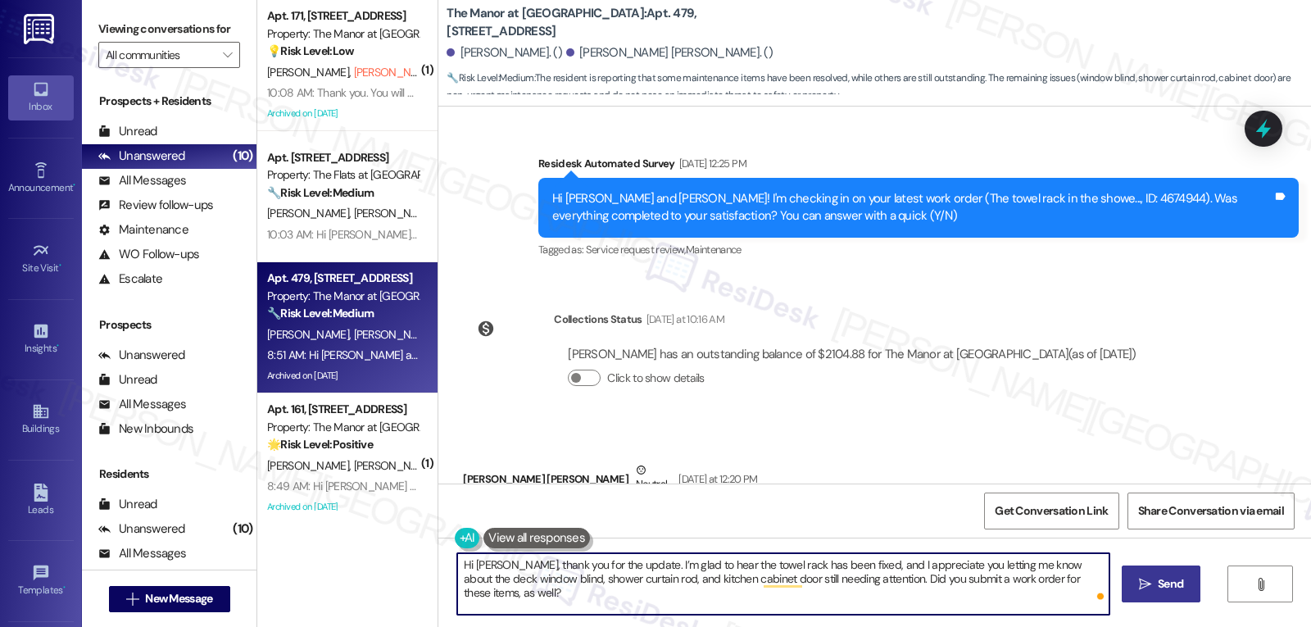
type textarea "Hi [PERSON_NAME], thank you for the update. I’m glad to hear the towel rack has…"
click at [1159, 594] on button " Send" at bounding box center [1161, 583] width 79 height 37
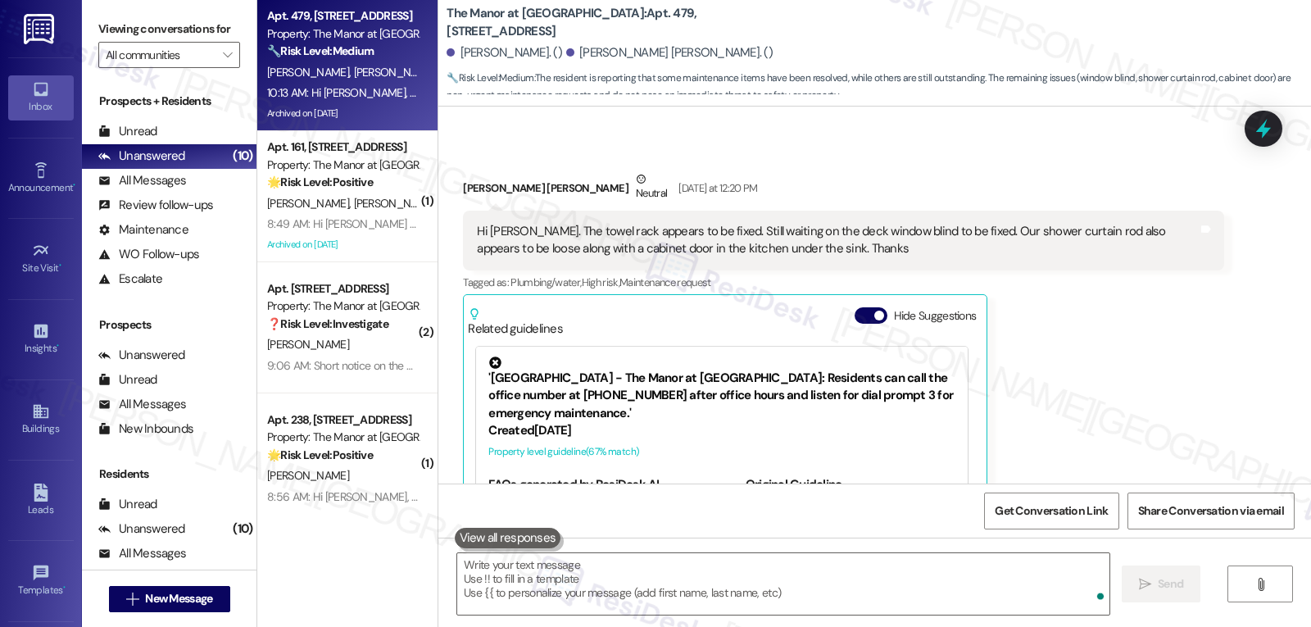
scroll to position [164, 0]
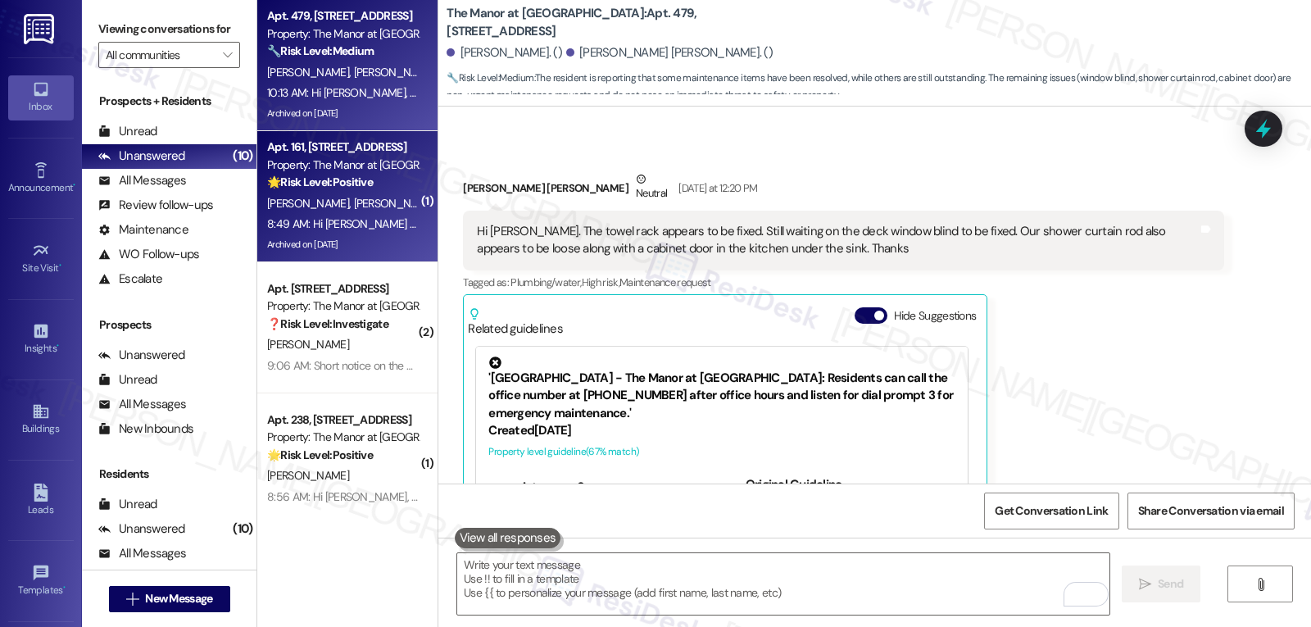
click at [329, 258] on div "Apt. [STREET_ADDRESS] Property: The Manor at [GEOGRAPHIC_DATA] 🌟 Risk Level: Po…" at bounding box center [347, 196] width 180 height 131
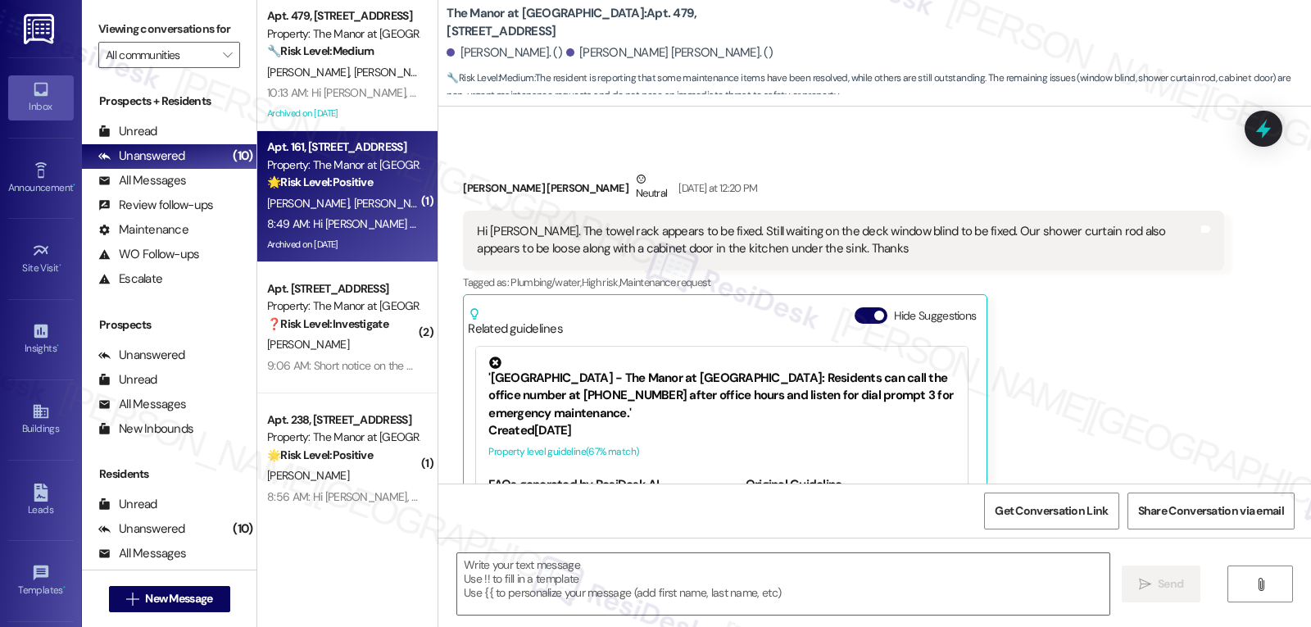
type textarea "Fetching suggested responses. Please feel free to read through the conversation…"
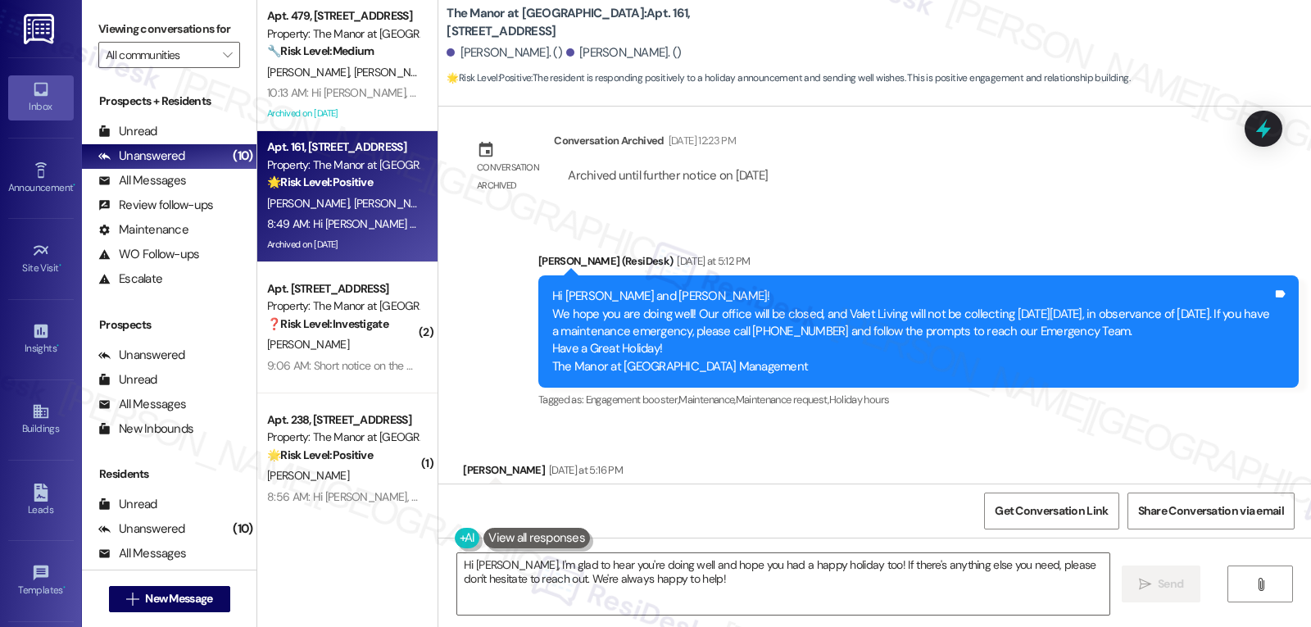
scroll to position [16039, 0]
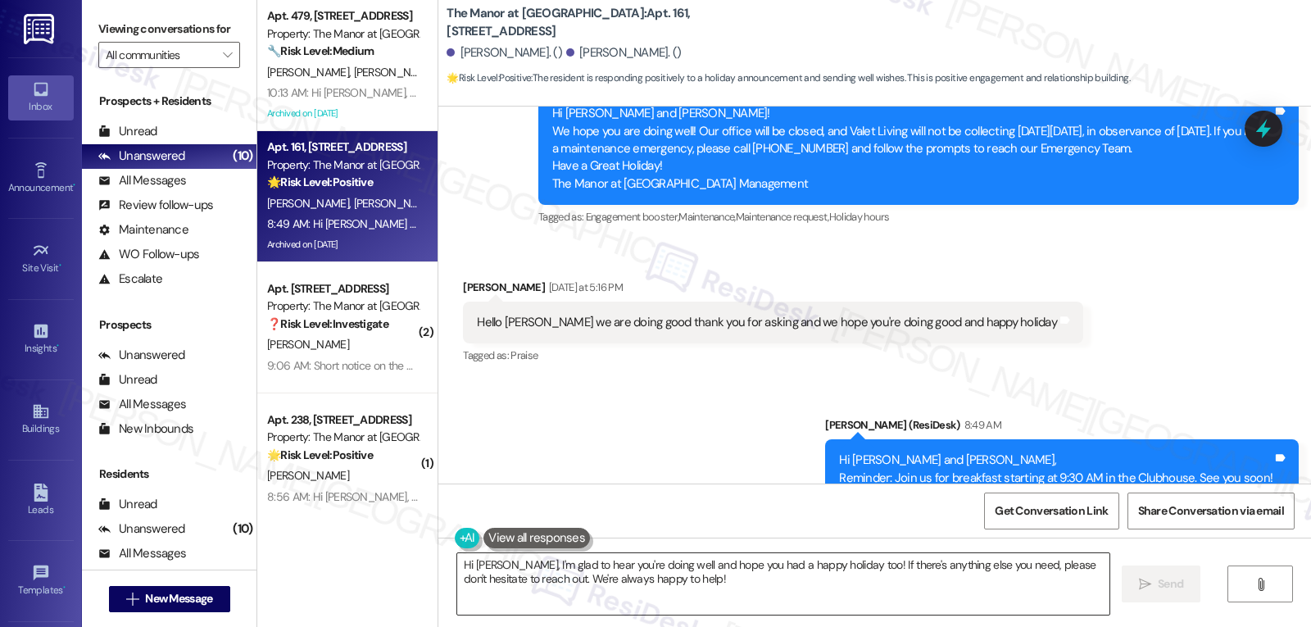
click at [559, 578] on textarea "Hi [PERSON_NAME], I'm glad to hear you're doing well and hope you had a happy h…" at bounding box center [783, 583] width 652 height 61
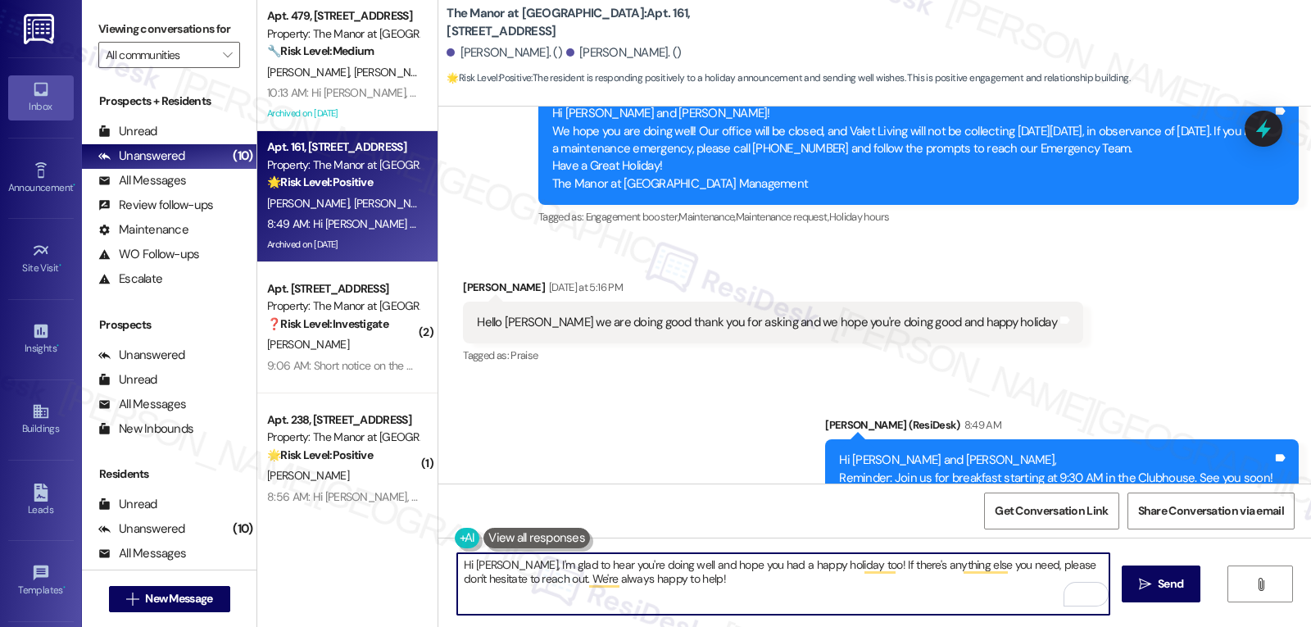
click at [730, 611] on textarea "Hi [PERSON_NAME], I'm glad to hear you're doing well and hope you had a happy h…" at bounding box center [783, 583] width 652 height 61
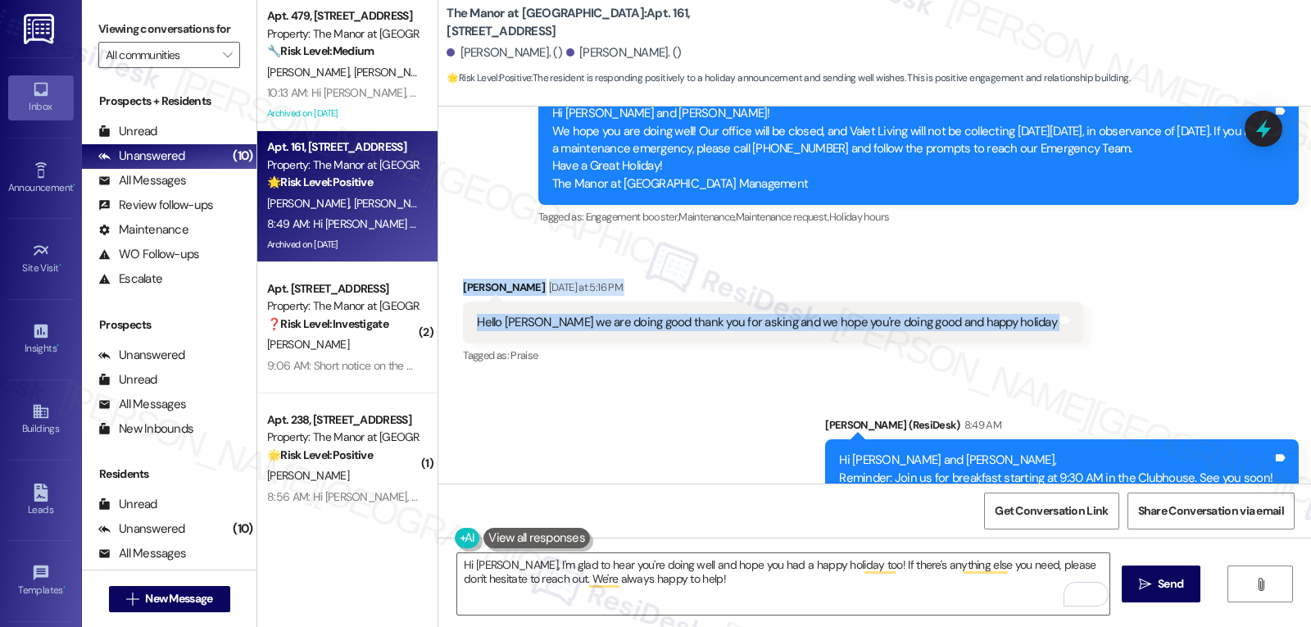
drag, startPoint x: 452, startPoint y: 230, endPoint x: 1070, endPoint y: 285, distance: 620.4
click at [1070, 285] on div "Received via SMS [PERSON_NAME] [DATE] at 5:16 PM Hello [PERSON_NAME] we are doi…" at bounding box center [874, 311] width 873 height 139
copy div "[PERSON_NAME] [DATE] at 5:16 PM Hello [PERSON_NAME] we are doing good thank you…"
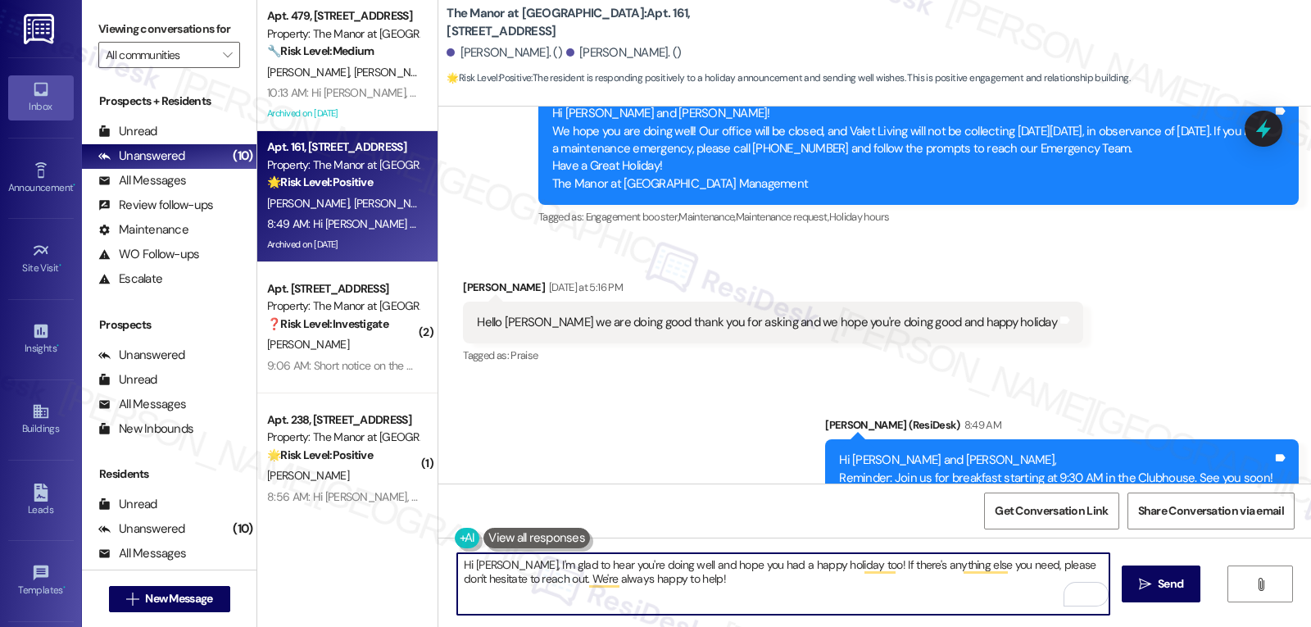
click at [641, 595] on textarea "Hi [PERSON_NAME], I'm glad to hear you're doing well and hope you had a happy h…" at bounding box center [783, 583] width 652 height 61
paste textarea "[PERSON_NAME] [DATE] at 5:16 PM Hello [PERSON_NAME] we are doing good thank you…"
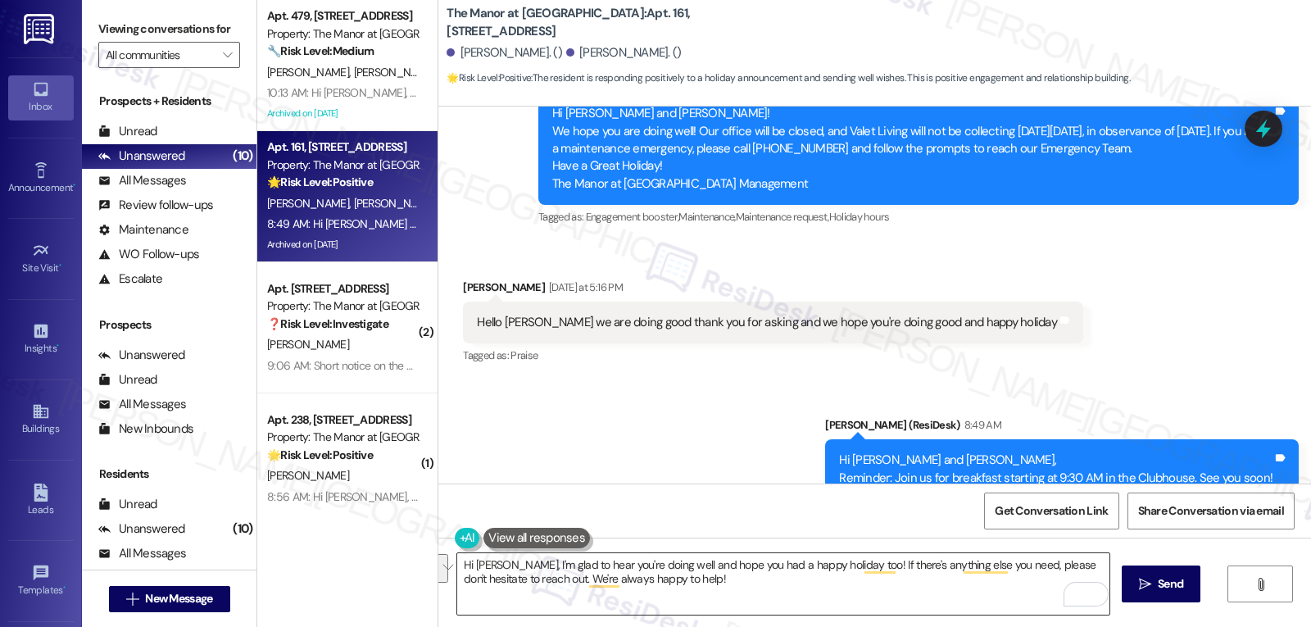
click at [712, 584] on textarea "Hi [PERSON_NAME], I'm glad to hear you're doing well and hope you had a happy h…" at bounding box center [783, 583] width 652 height 61
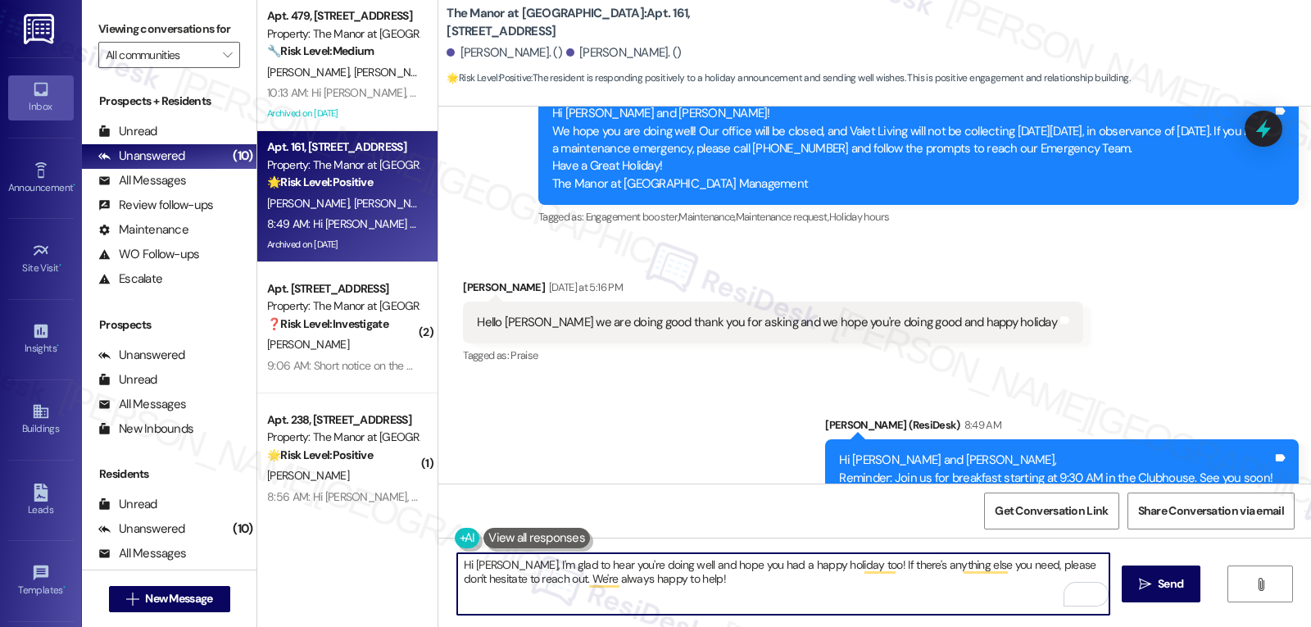
paste textarea "! I'm so glad to hear you're doing well. I’m doing great too—thank you! 😊 Wishi…"
click at [772, 562] on textarea "Hi [PERSON_NAME]! I'm so glad to hear you're doing well. I’m doing great too—th…" at bounding box center [783, 583] width 652 height 61
click at [829, 585] on textarea "Hi [PERSON_NAME]! I'm so glad to hear you're doing well. I’m doing great, too. …" at bounding box center [783, 583] width 652 height 61
type textarea "Hi [PERSON_NAME]! I'm so glad to hear you're doing well. I’m doing great, too. …"
click at [1140, 583] on icon "" at bounding box center [1145, 584] width 12 height 13
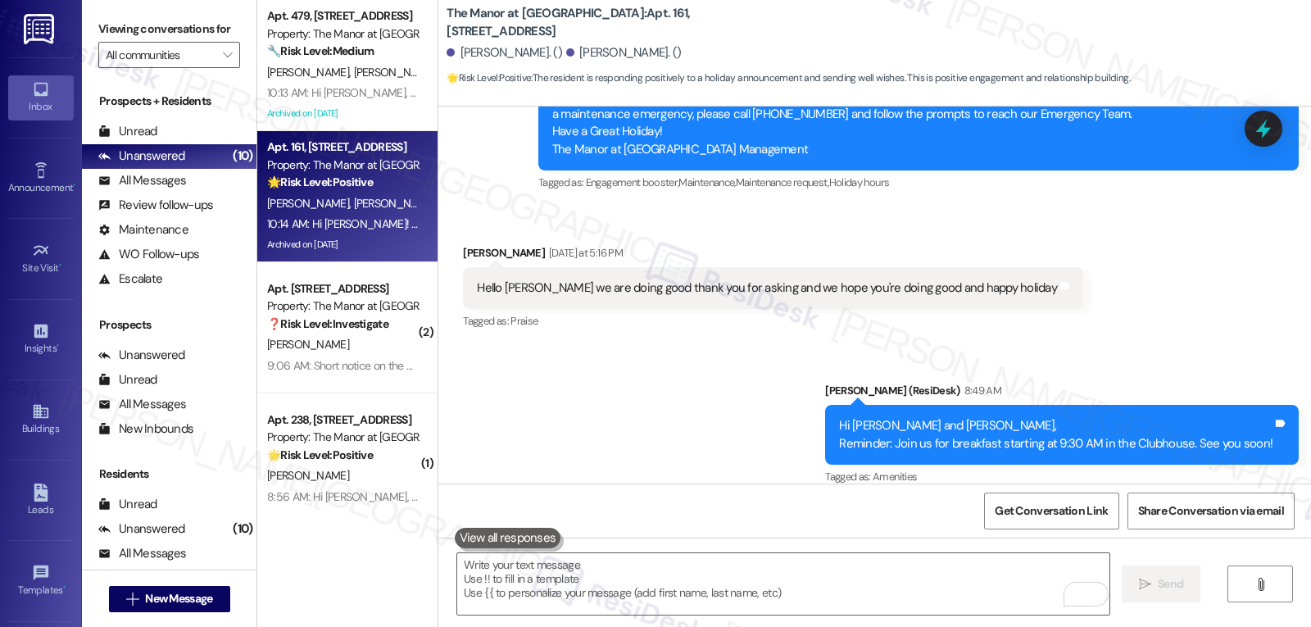
scroll to position [16153, 0]
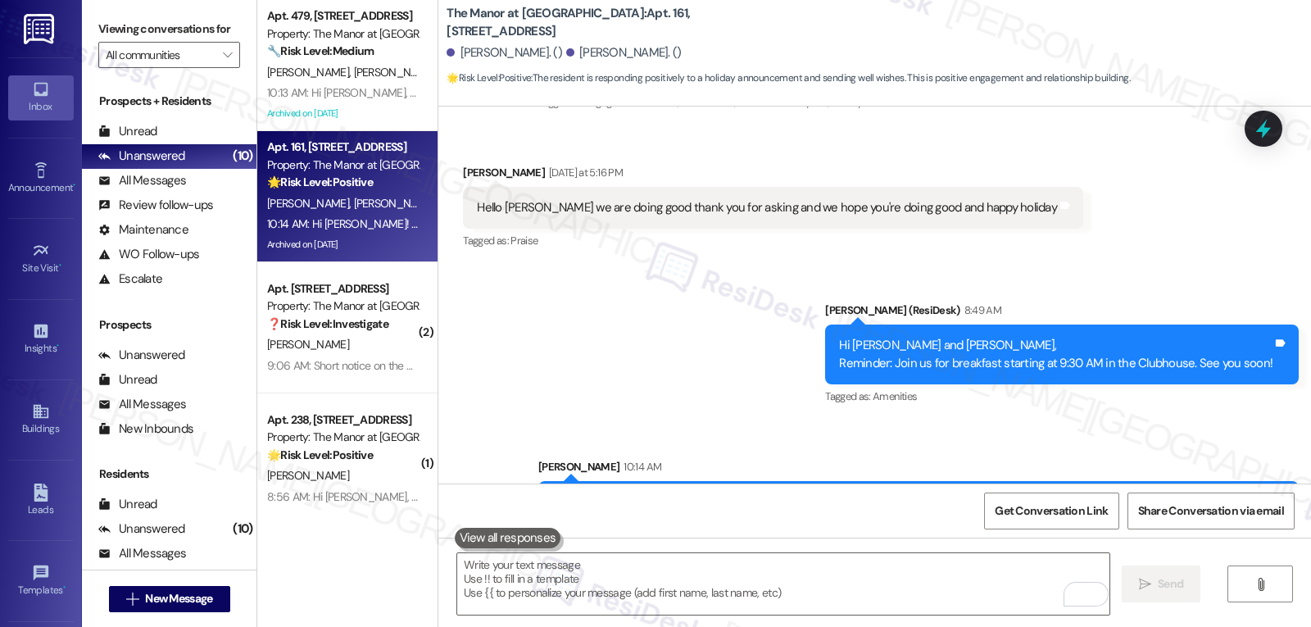
drag, startPoint x: 275, startPoint y: 364, endPoint x: 706, endPoint y: 316, distance: 433.8
click at [275, 364] on div "9:06 AM: Short notice on the breakfast 😋. Sorry I can't make it. Next time 9:06…" at bounding box center [440, 365] width 346 height 15
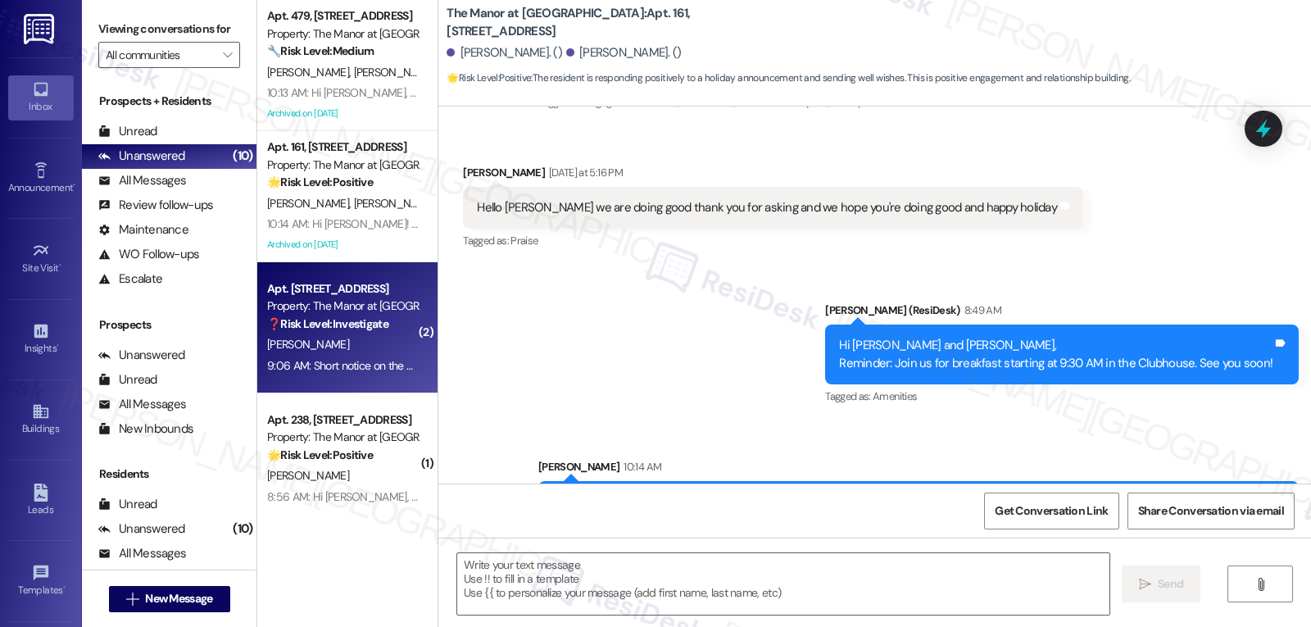
type textarea "Fetching suggested responses. Please feel free to read through the conversation…"
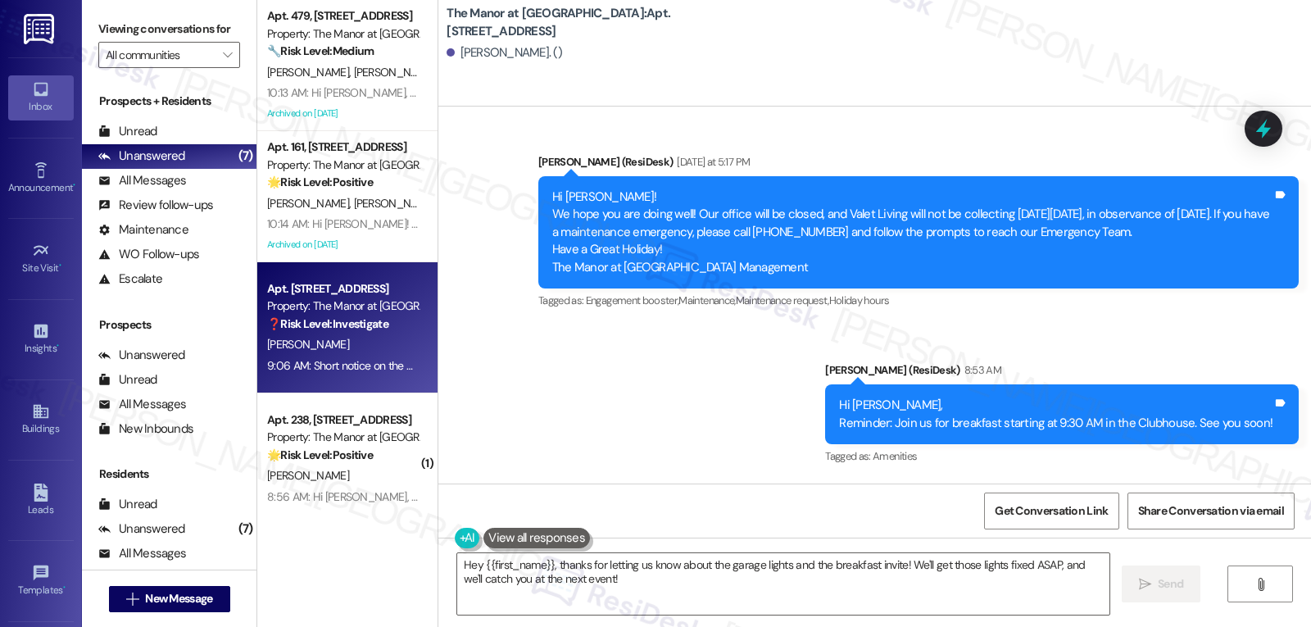
scroll to position [10803, 0]
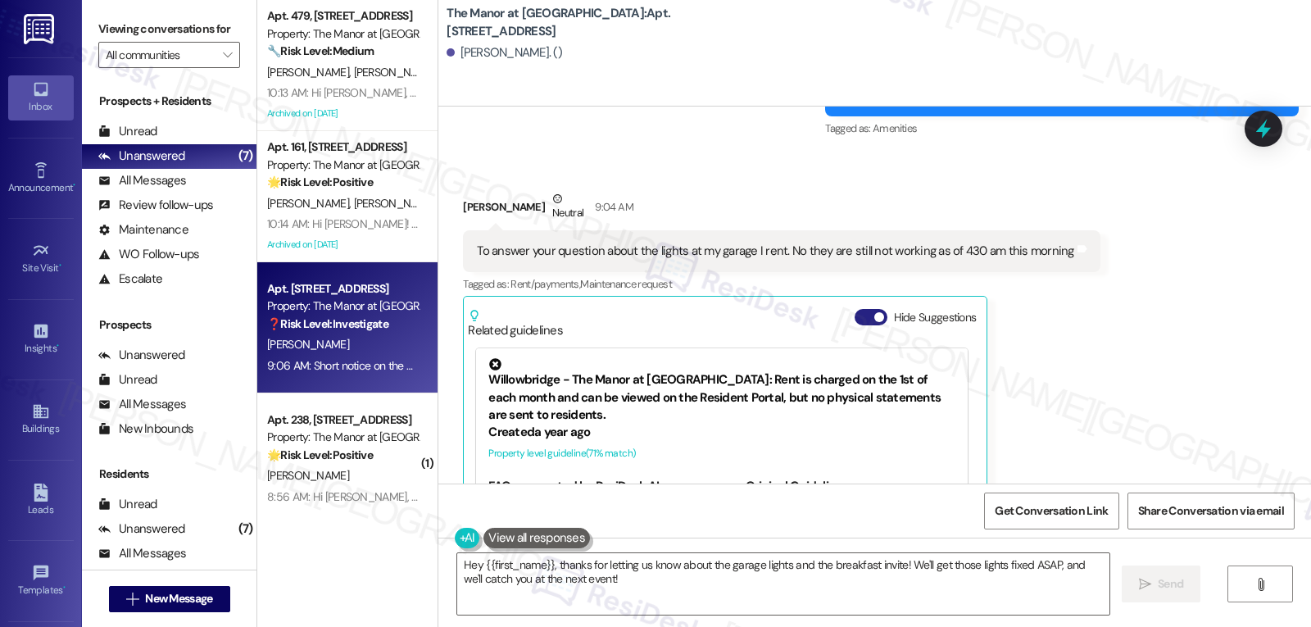
click at [859, 309] on button "Hide Suggestions" at bounding box center [871, 317] width 33 height 16
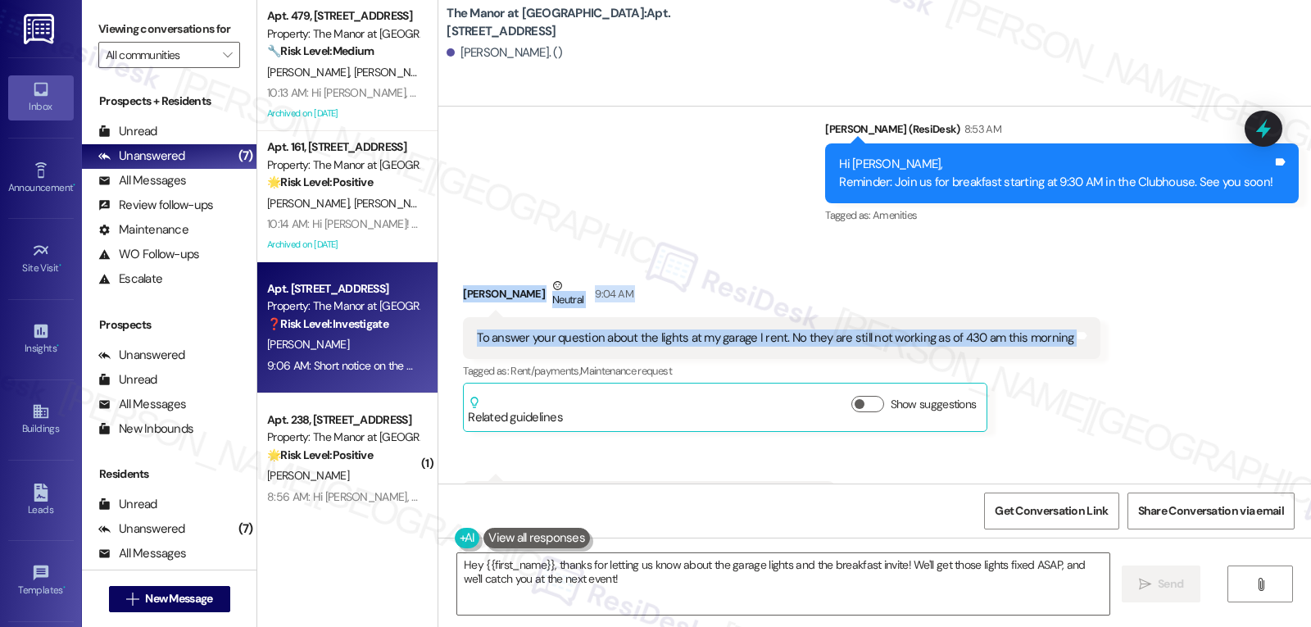
drag, startPoint x: 441, startPoint y: 234, endPoint x: 1122, endPoint y: 287, distance: 683.1
click at [1122, 287] on div "Received via SMS [PERSON_NAME] Neutral 9:04 AM To answer your question about th…" at bounding box center [874, 388] width 873 height 296
copy div "[PERSON_NAME] Neutral 9:04 AM To answer your question about the lights at my ga…"
click at [652, 603] on textarea "Hey {{first_name}}, thanks for letting us know about the garage lights and the …" at bounding box center [783, 583] width 652 height 61
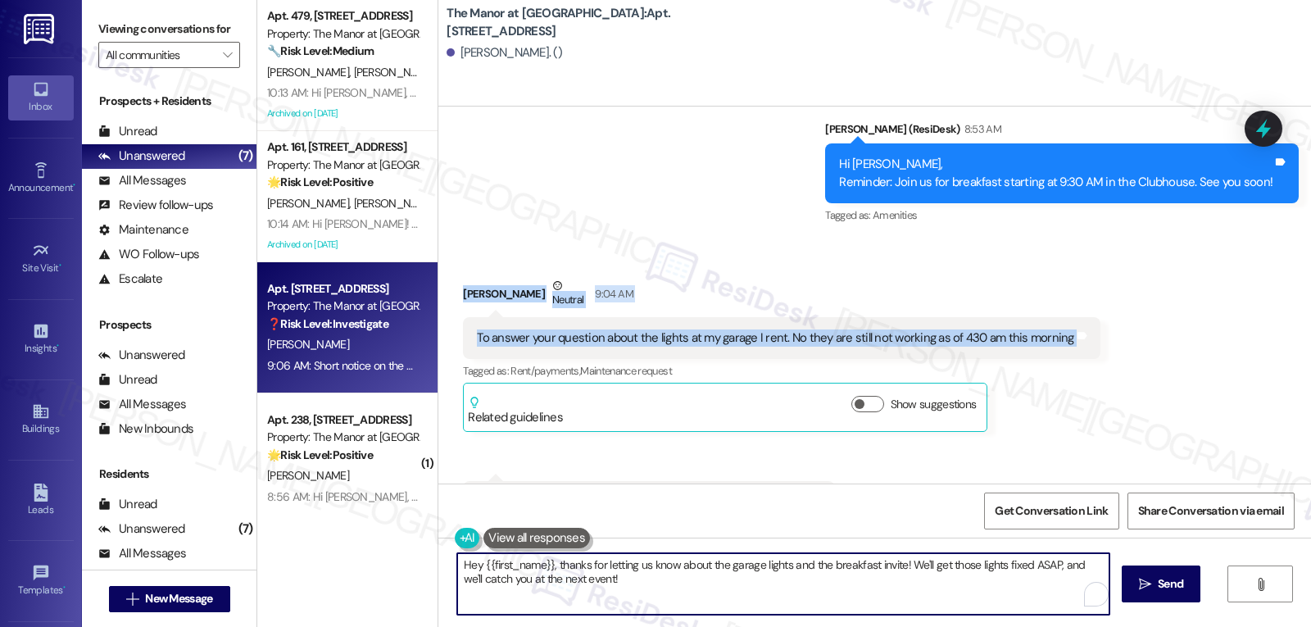
paste textarea "Thanks for the update, [PERSON_NAME]. I’m sorry to hear the garage lights are s…"
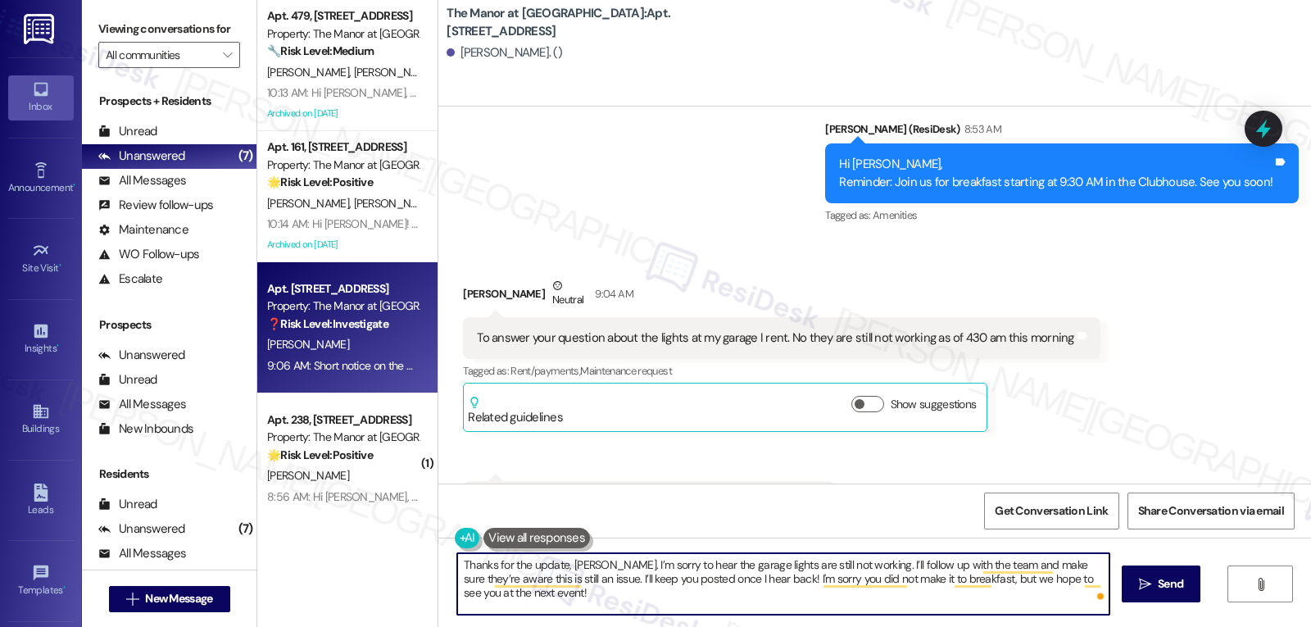
click at [957, 595] on textarea "Thanks for the update, [PERSON_NAME]. I’m sorry to hear the garage lights are s…" at bounding box center [783, 583] width 652 height 61
type textarea "Thanks for the update, [PERSON_NAME]. I’m sorry to hear the garage lights are s…"
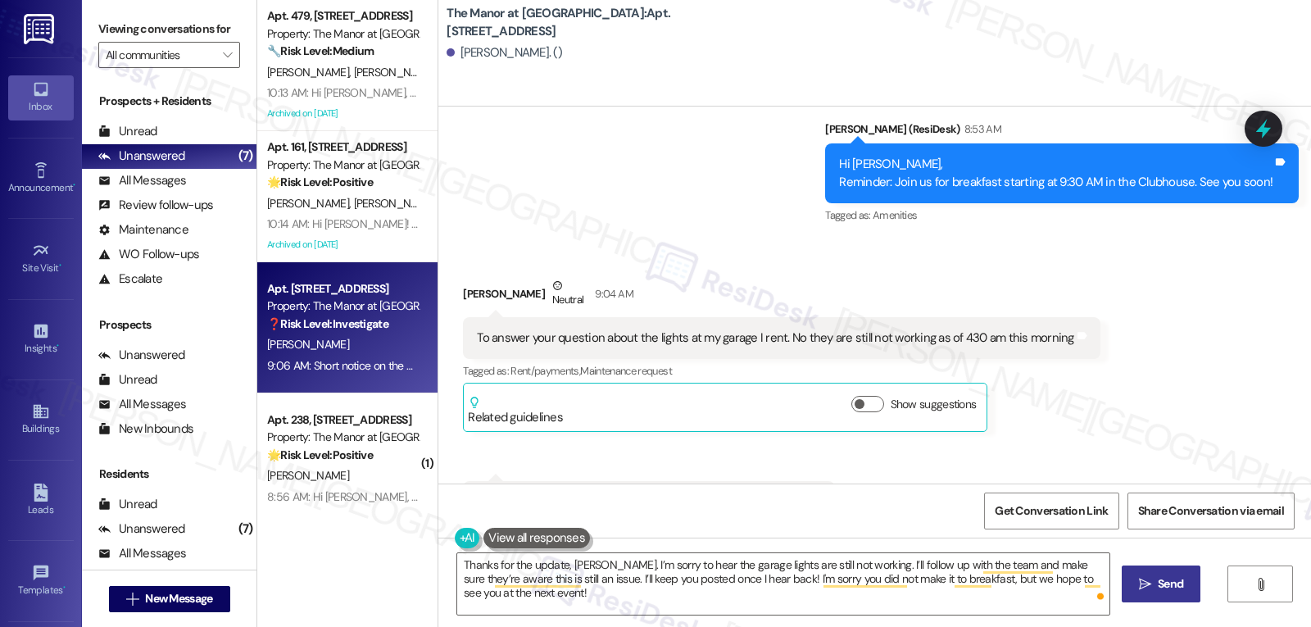
click at [1176, 591] on span "Send" at bounding box center [1170, 583] width 25 height 17
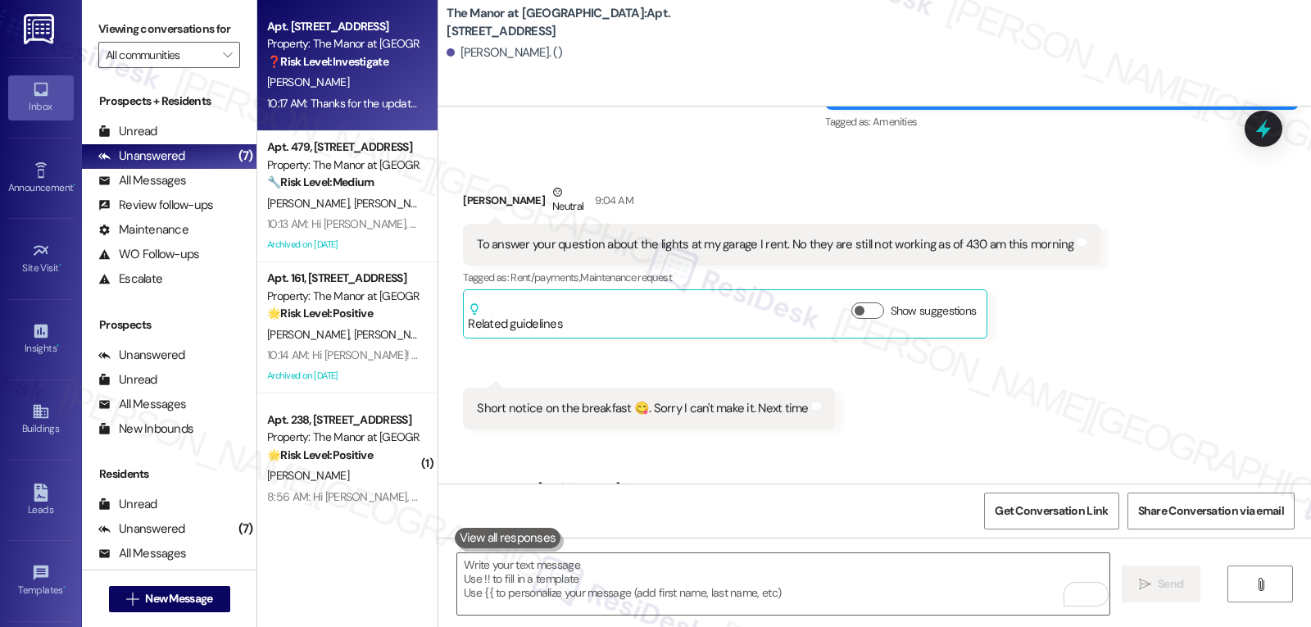
scroll to position [10848, 0]
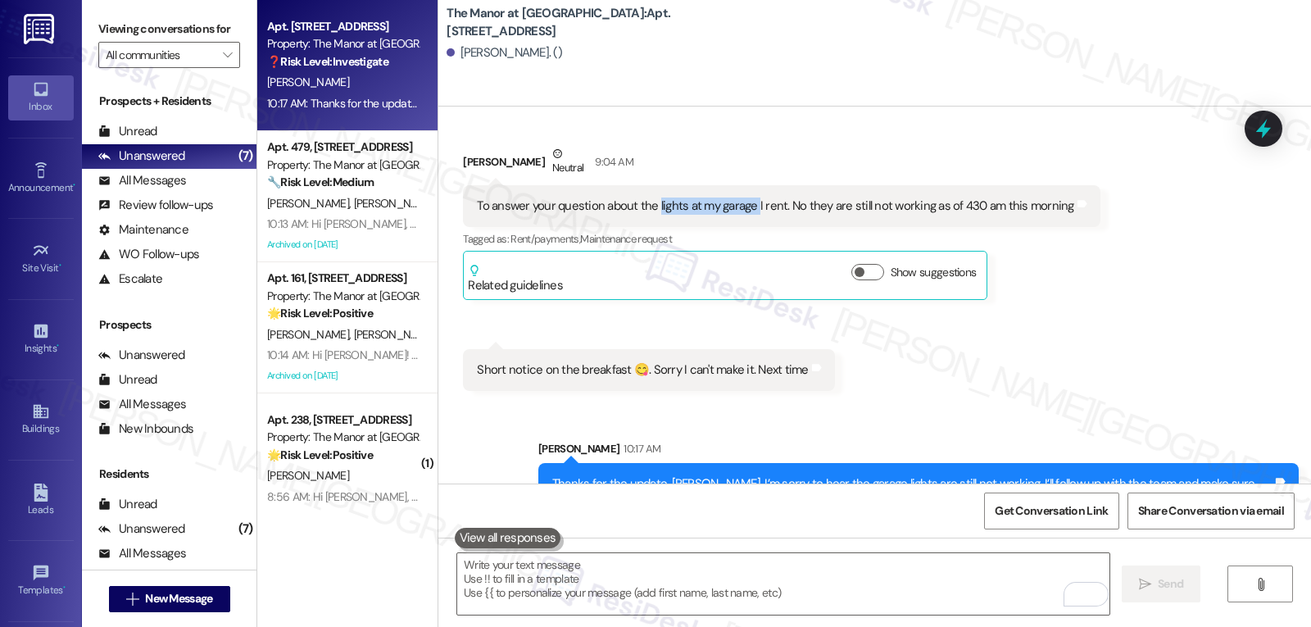
drag, startPoint x: 644, startPoint y: 149, endPoint x: 747, endPoint y: 157, distance: 103.5
click at [745, 198] on div "To answer your question about the lights at my garage I rent. No they are still…" at bounding box center [775, 206] width 597 height 17
copy div "lights at my garage I"
click at [1256, 131] on icon at bounding box center [1264, 128] width 20 height 25
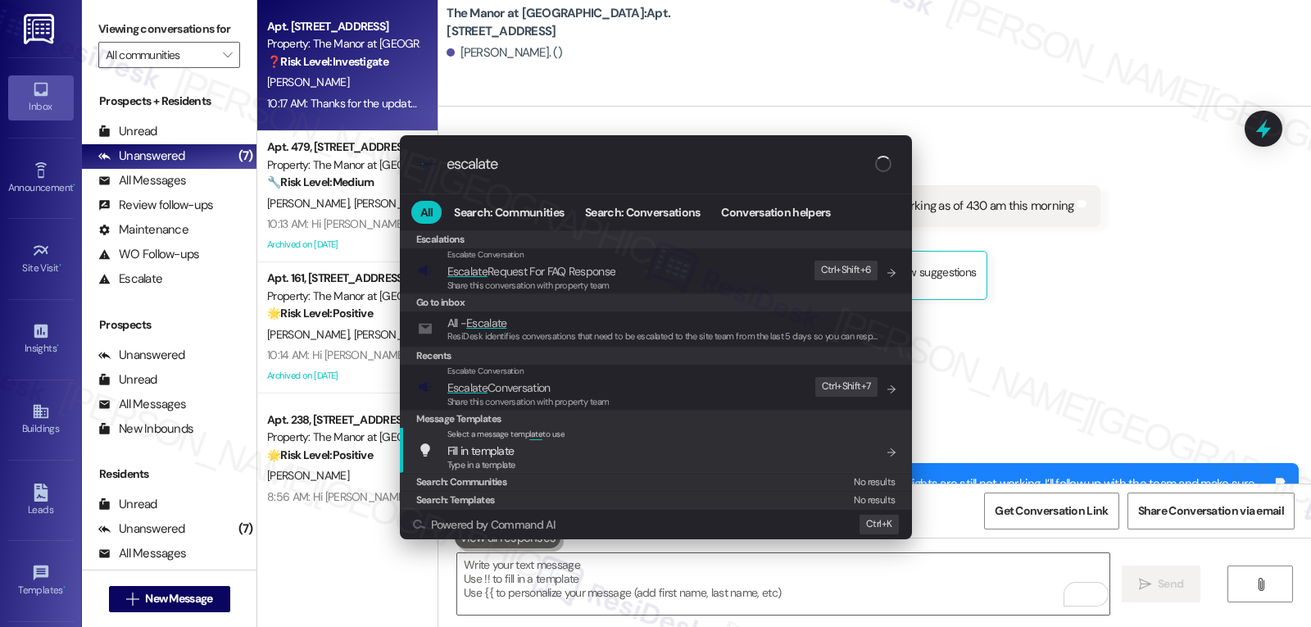
type input "escalate"
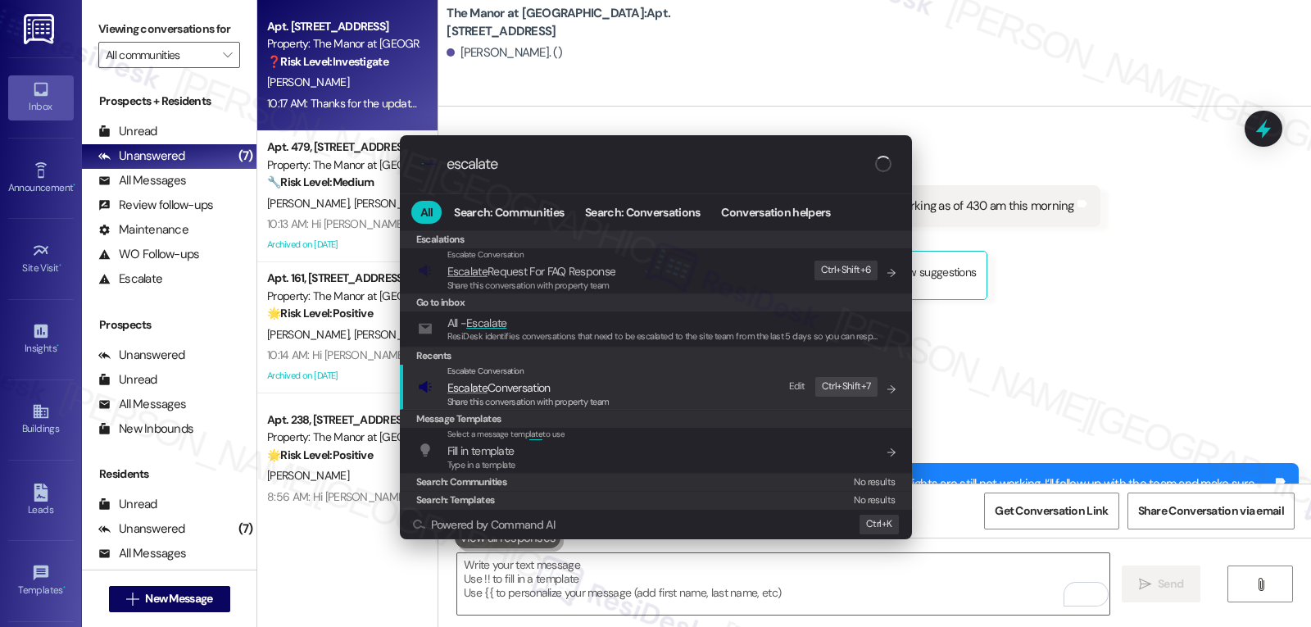
click at [597, 387] on span "Escalate Conversation" at bounding box center [528, 388] width 162 height 18
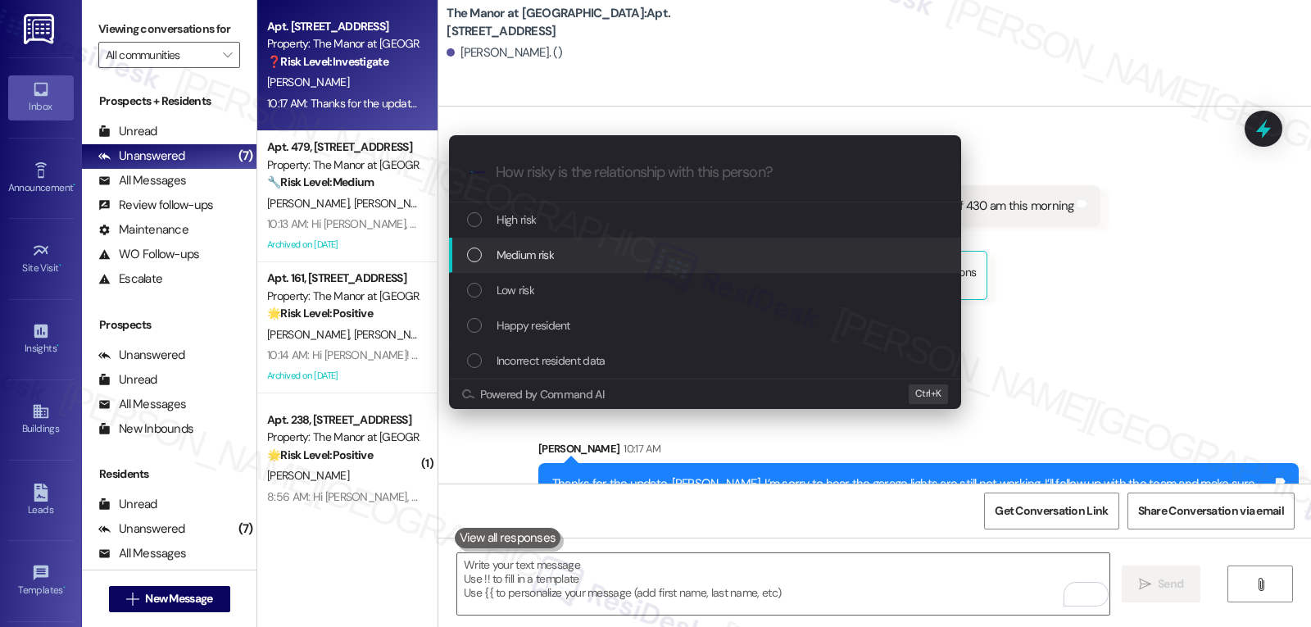
click at [511, 257] on span "Medium risk" at bounding box center [525, 255] width 57 height 18
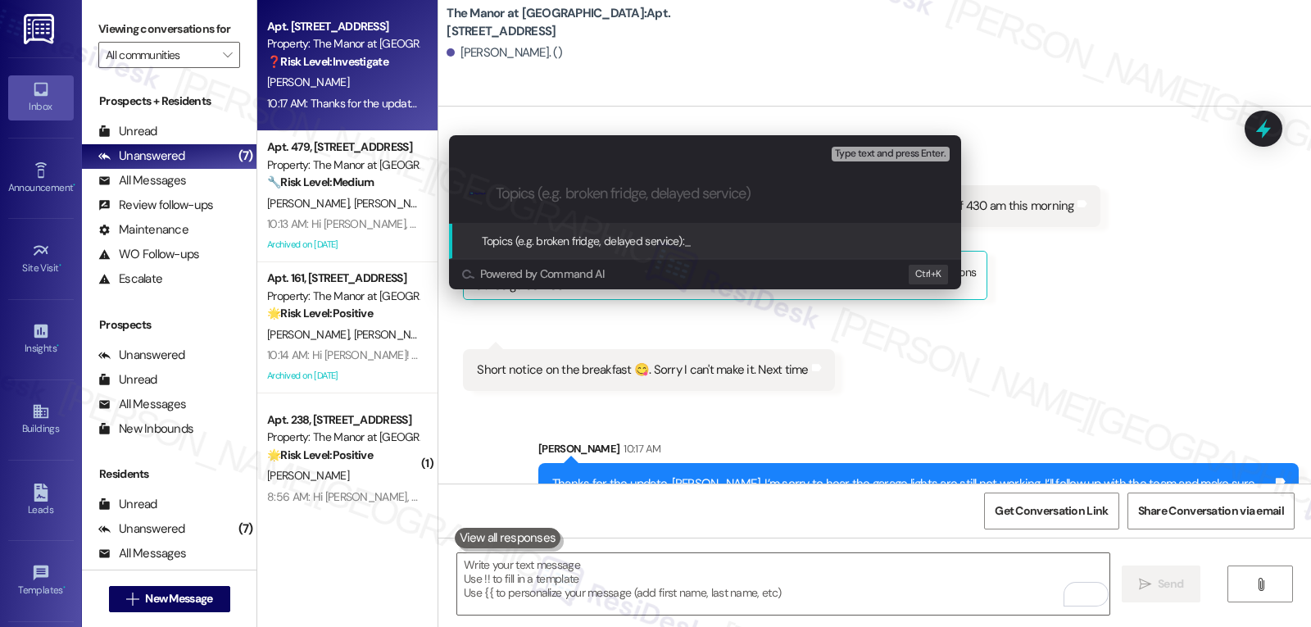
paste input "lights at my garage I"
click at [534, 196] on input "lights at my garage I" at bounding box center [712, 193] width 432 height 17
type input "Resident Concern - Lights at the garage still not working"
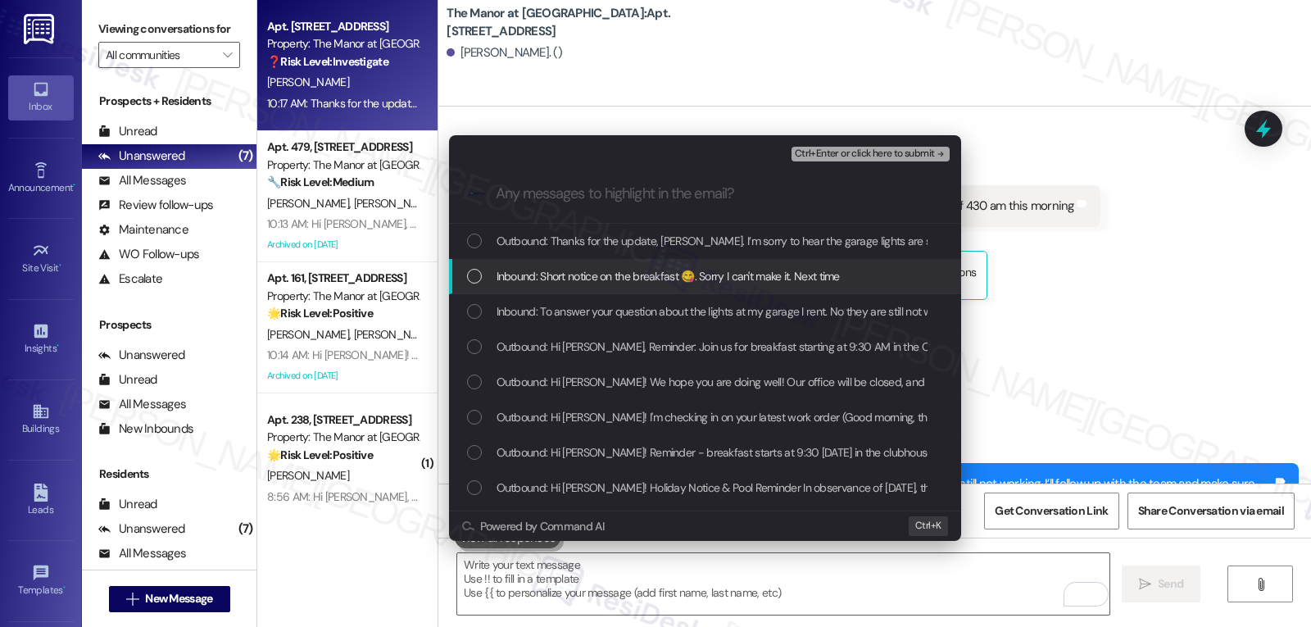
click at [484, 274] on div "Inbound: Short notice on the breakfast 😋. Sorry I can't make it. Next time" at bounding box center [706, 276] width 479 height 18
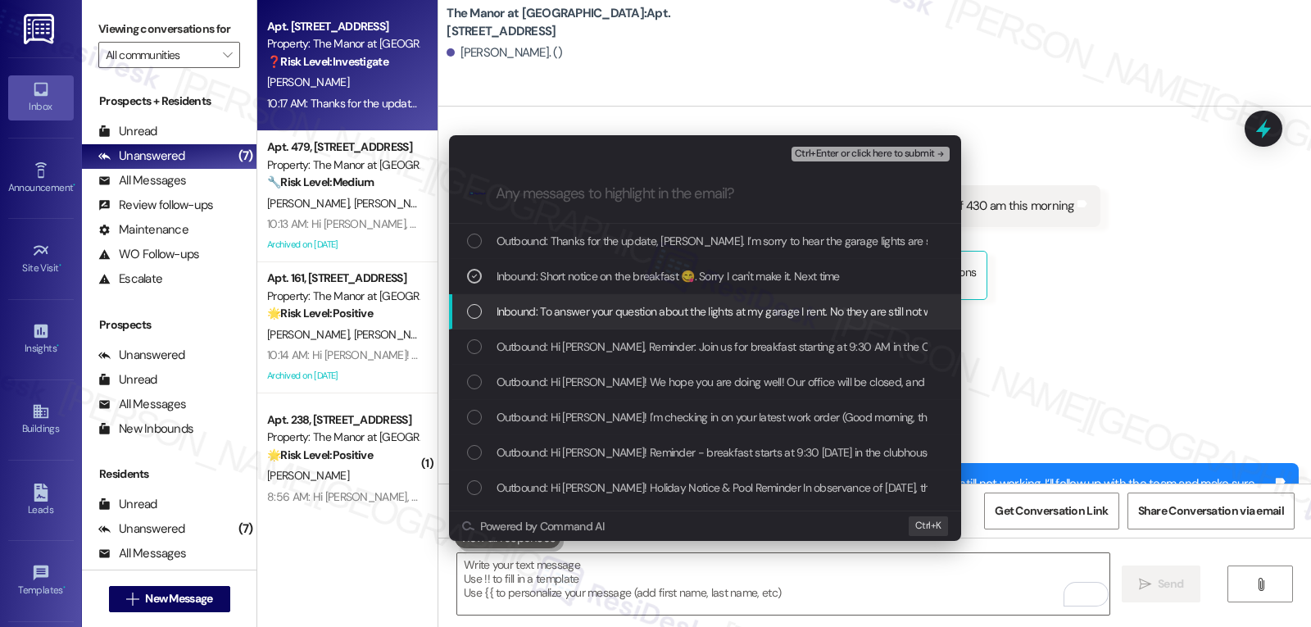
click at [479, 312] on div "List of options" at bounding box center [474, 311] width 15 height 15
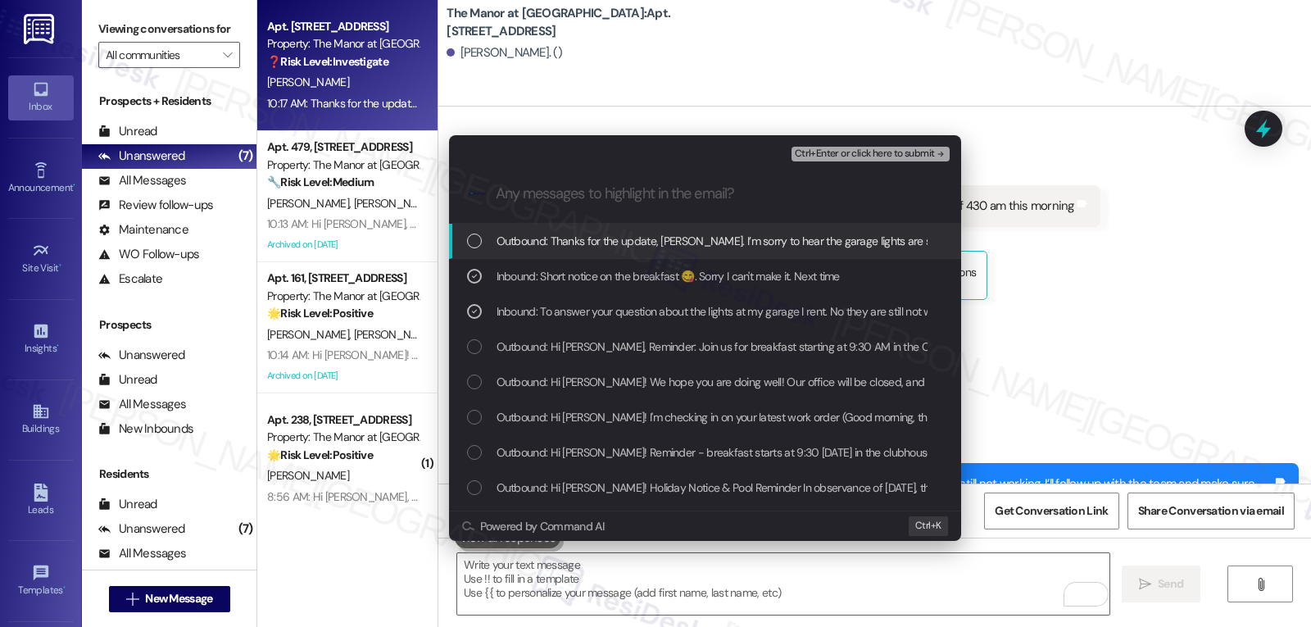
click at [892, 154] on span "Ctrl+Enter or click here to submit" at bounding box center [865, 153] width 140 height 11
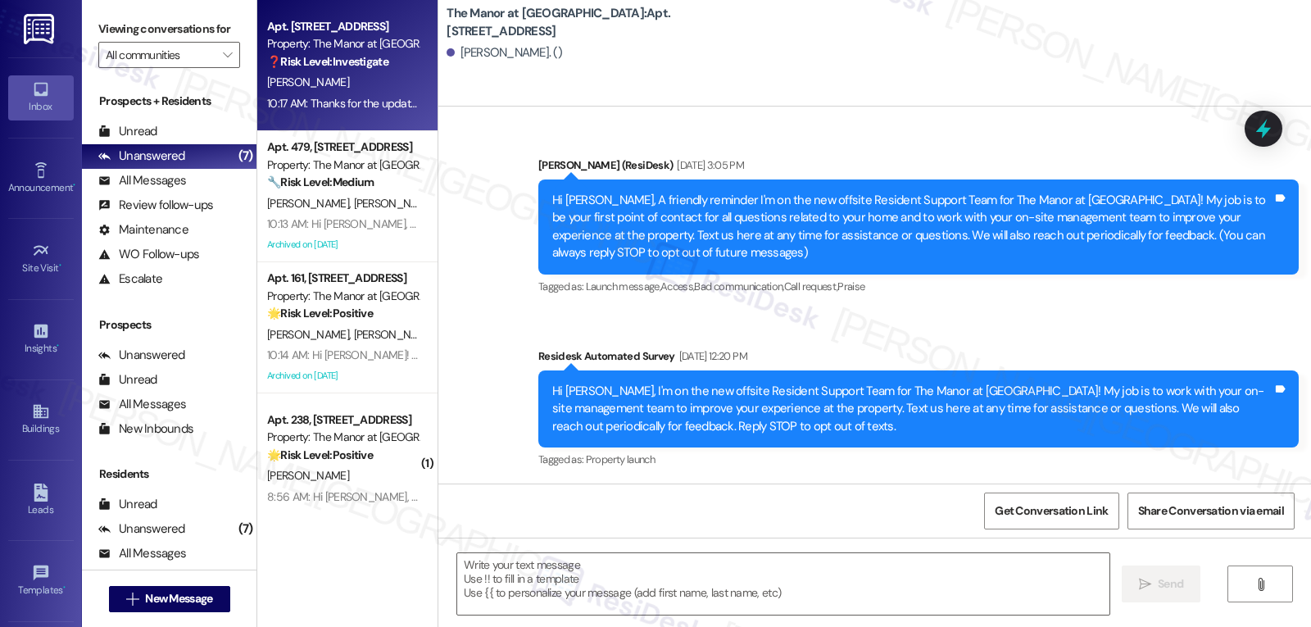
scroll to position [10990, 0]
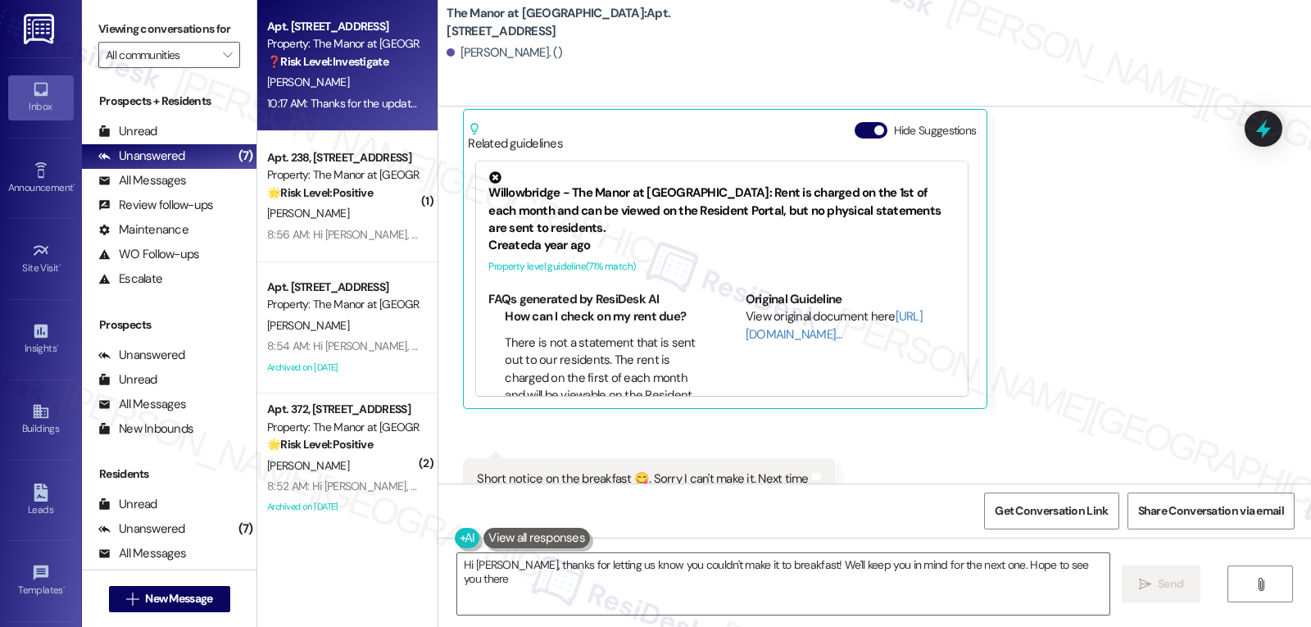
type textarea "Hi [PERSON_NAME], thanks for letting us know you couldn't make it to breakfast!…"
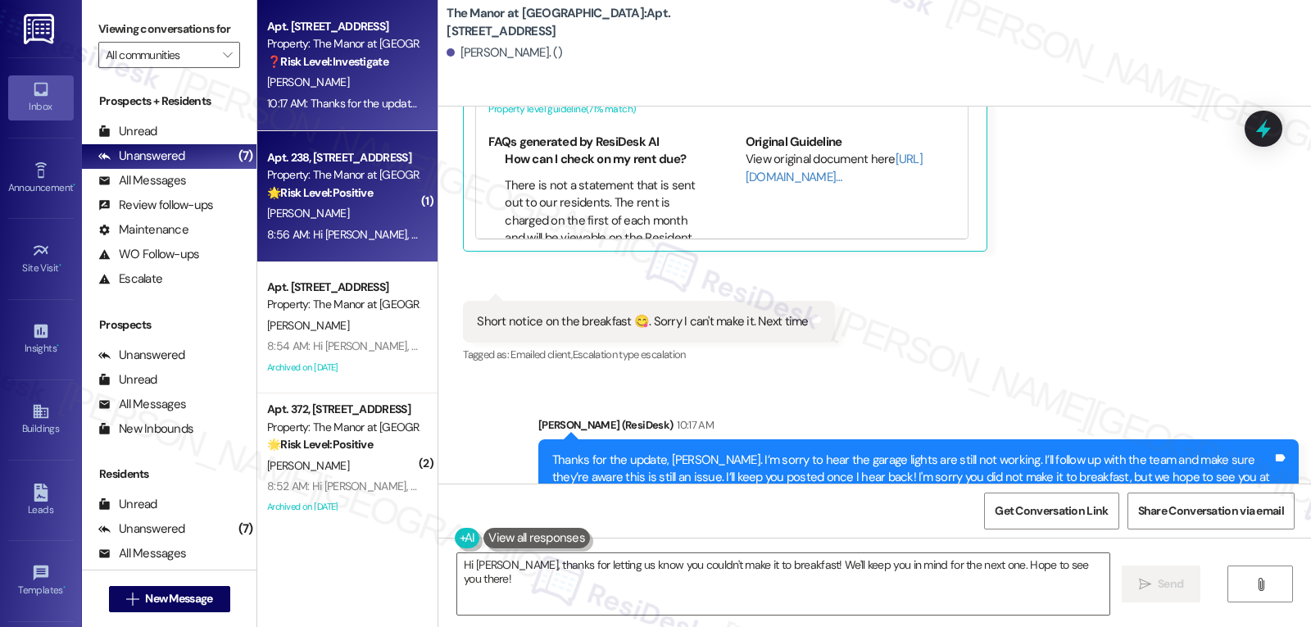
click at [392, 225] on div "8:56 AM: Hi [PERSON_NAME], Reminder: Join us for breakfast starting at 9:30 AM …" at bounding box center [343, 235] width 155 height 20
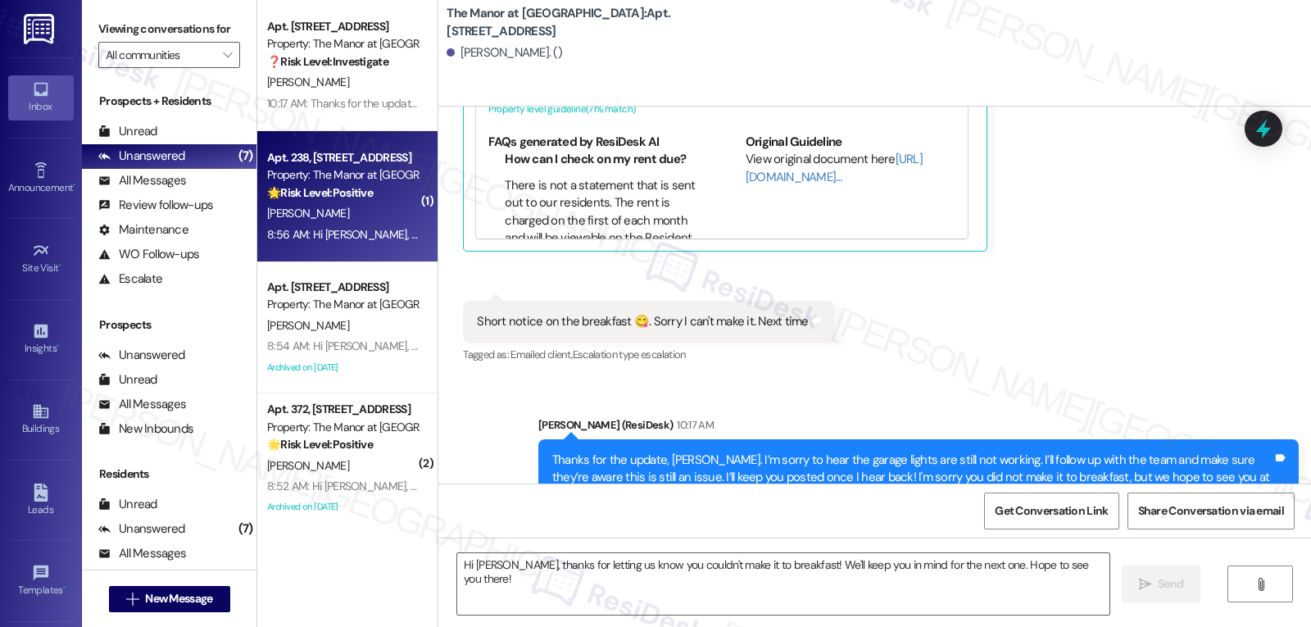
type textarea "Fetching suggested responses. Please feel free to read through the conversation…"
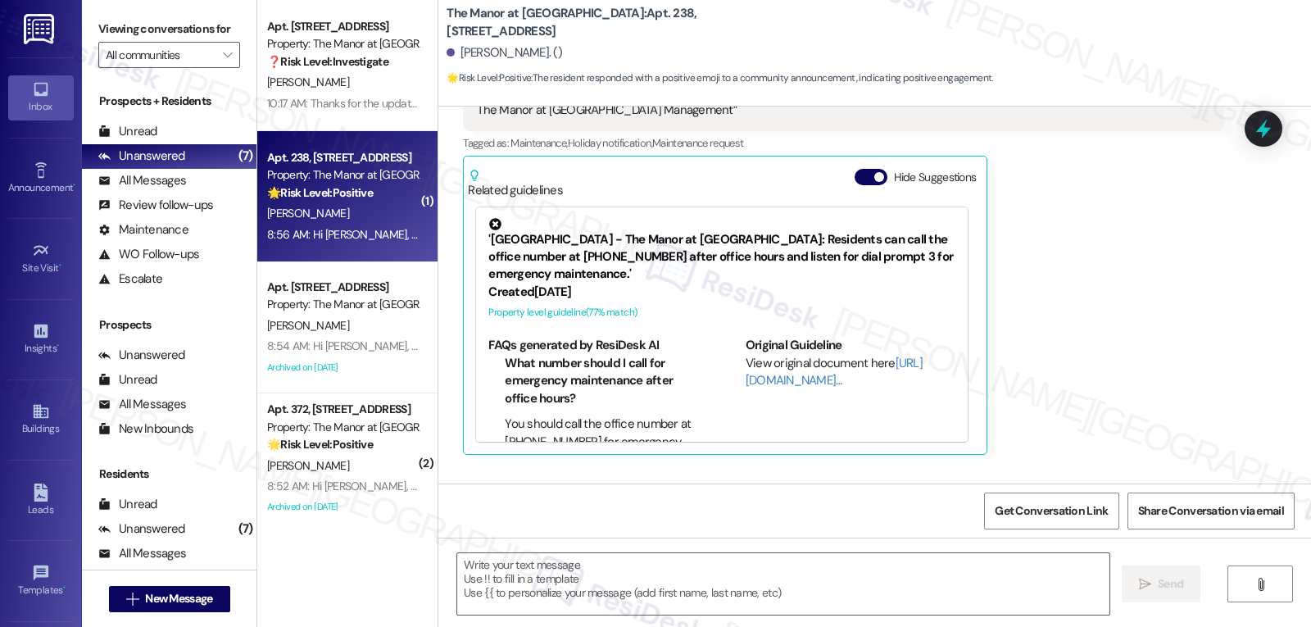
scroll to position [10151, 0]
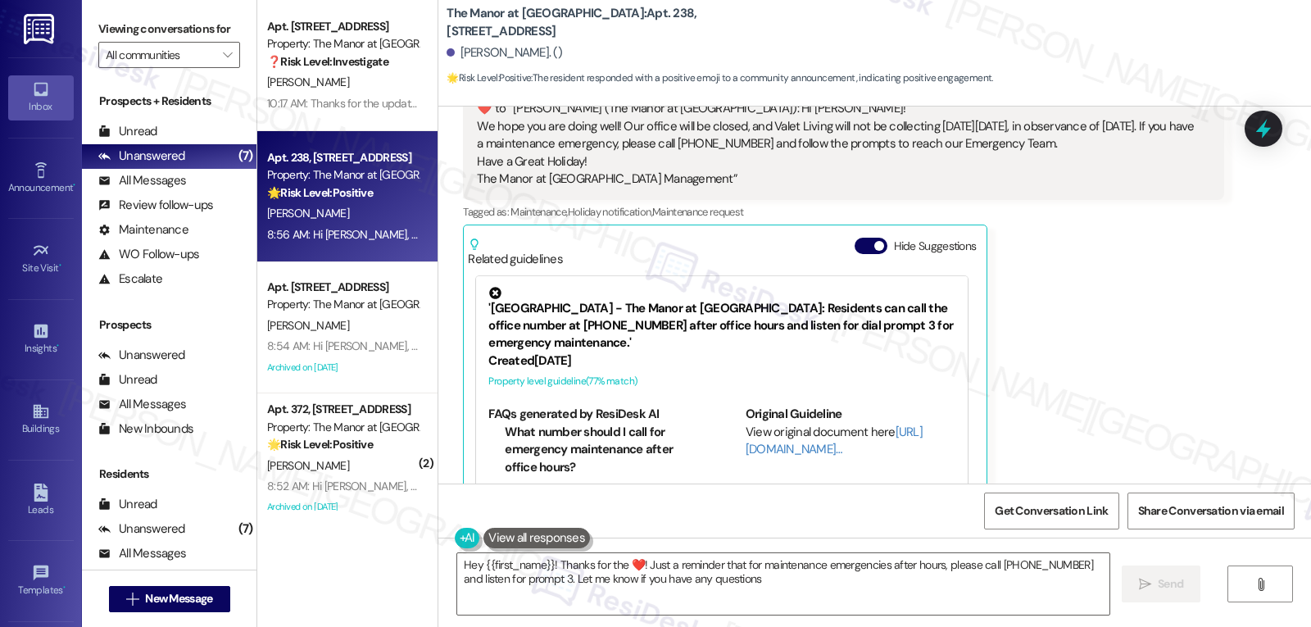
type textarea "Hey {{first_name}}! Thanks for the ❤️! Just a reminder that for maintenance eme…"
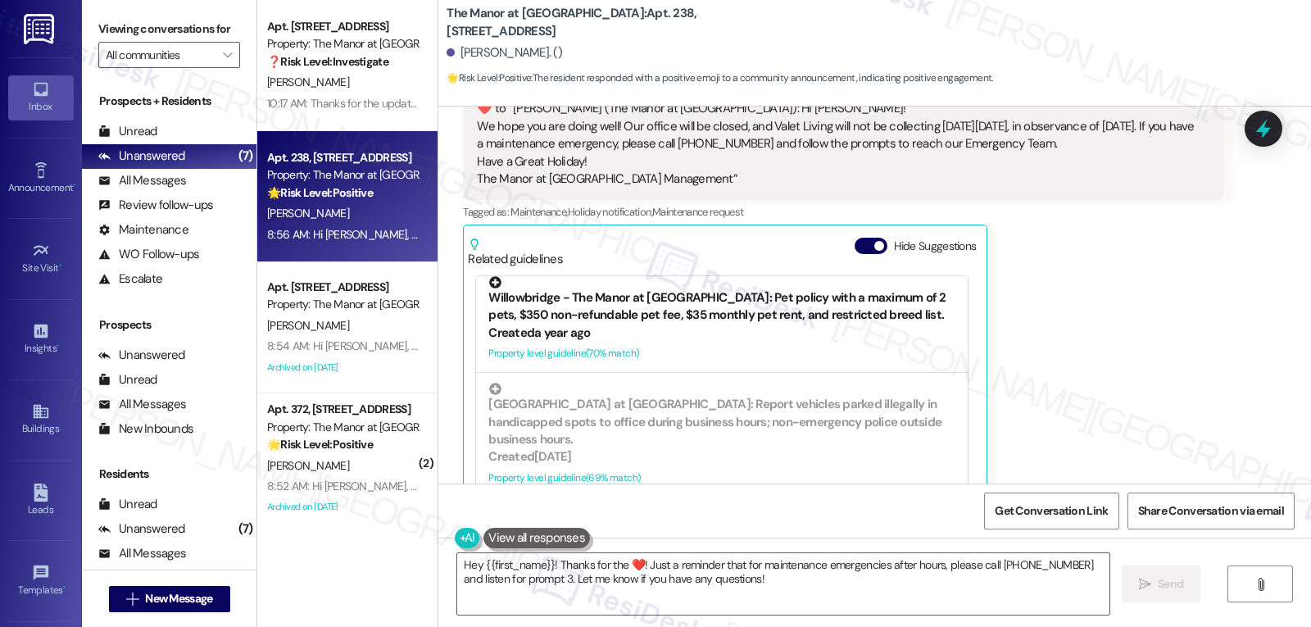
scroll to position [328, 0]
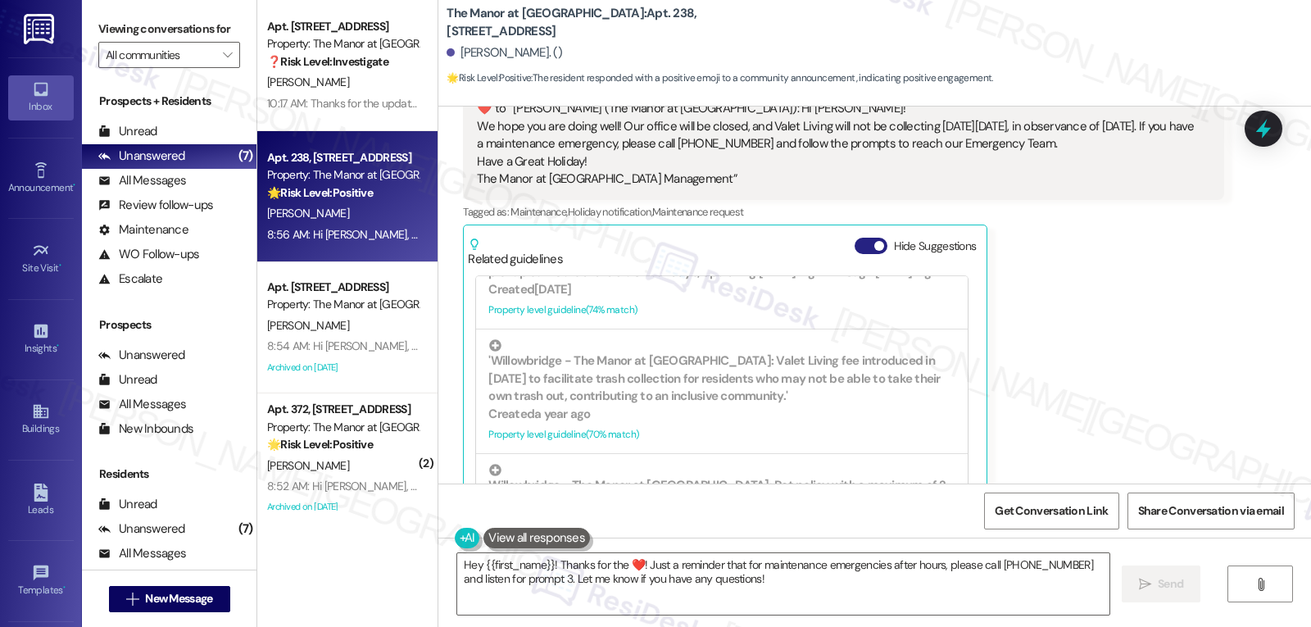
click at [855, 238] on button "Hide Suggestions" at bounding box center [871, 246] width 33 height 16
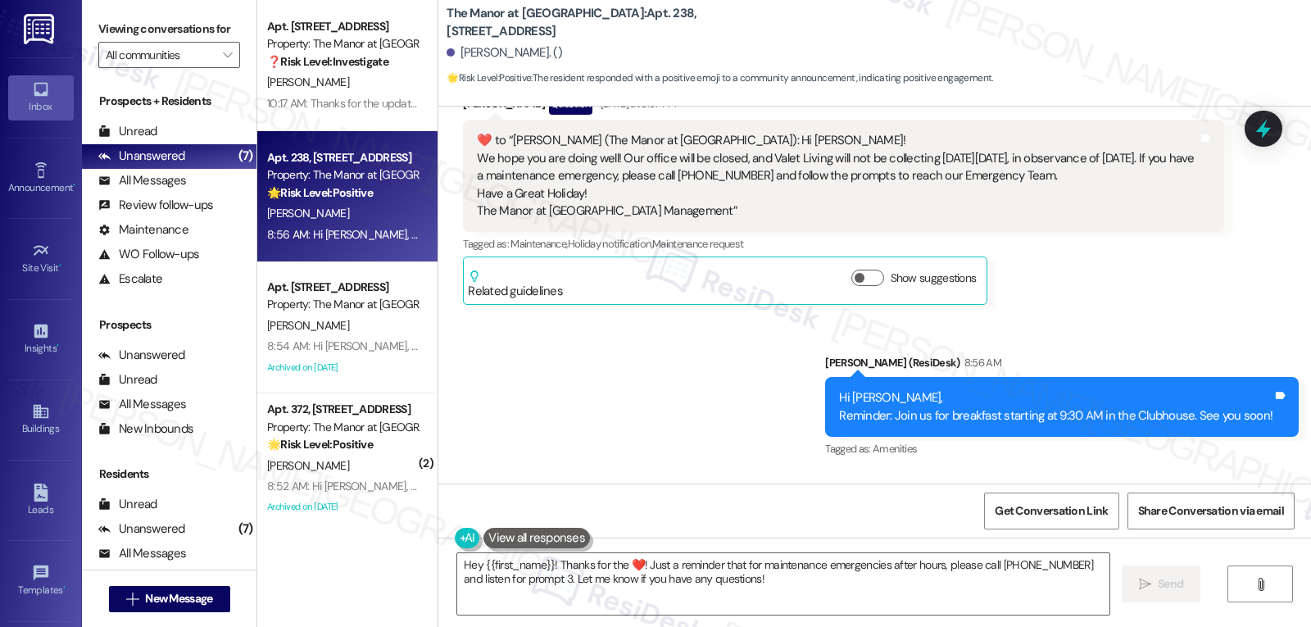
scroll to position [10207, 0]
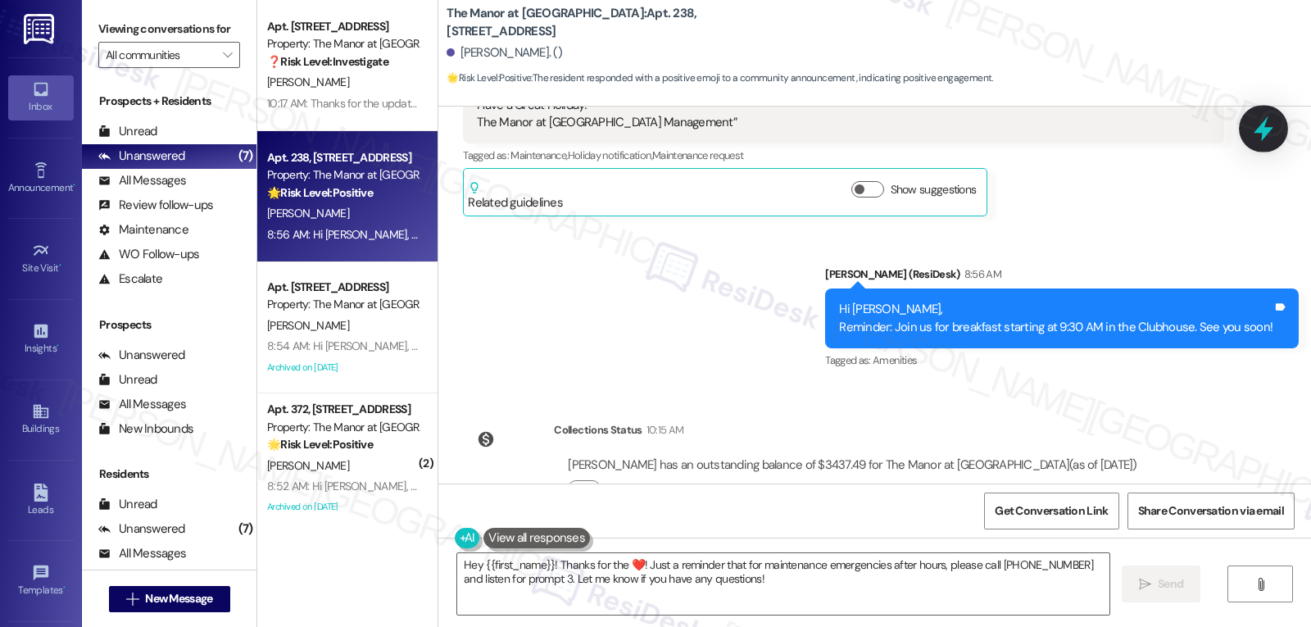
click at [1253, 123] on icon at bounding box center [1264, 129] width 28 height 28
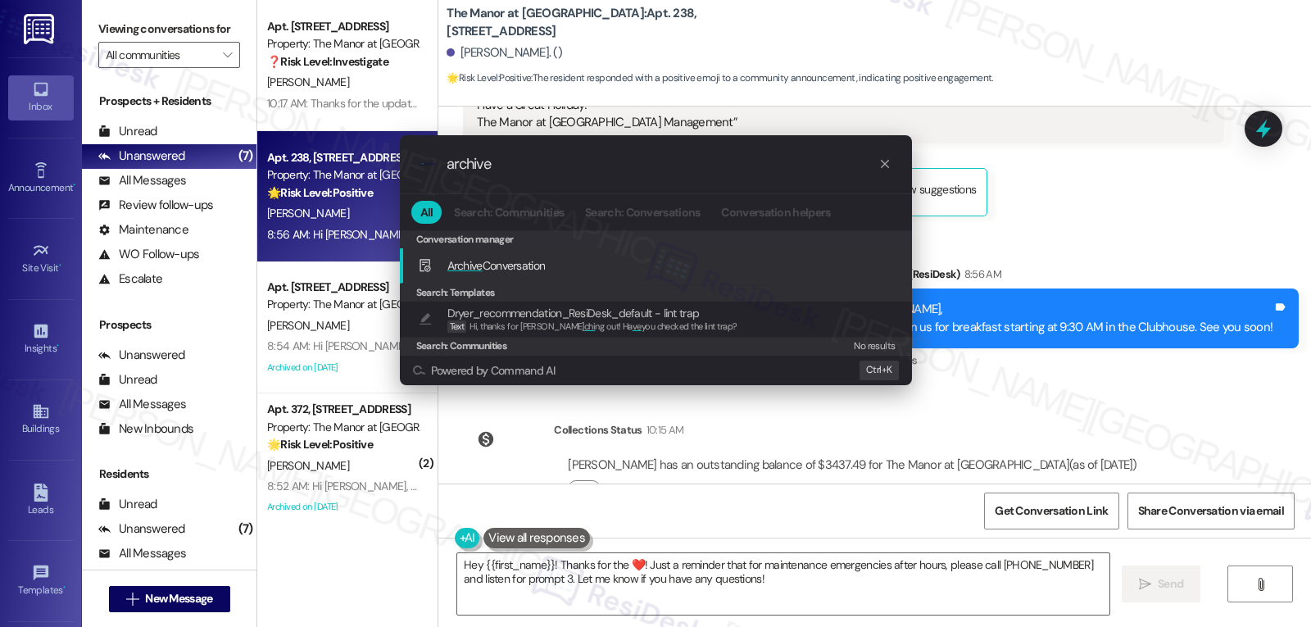
type input "archive"
click at [515, 268] on span "Archive Conversation" at bounding box center [496, 265] width 98 height 15
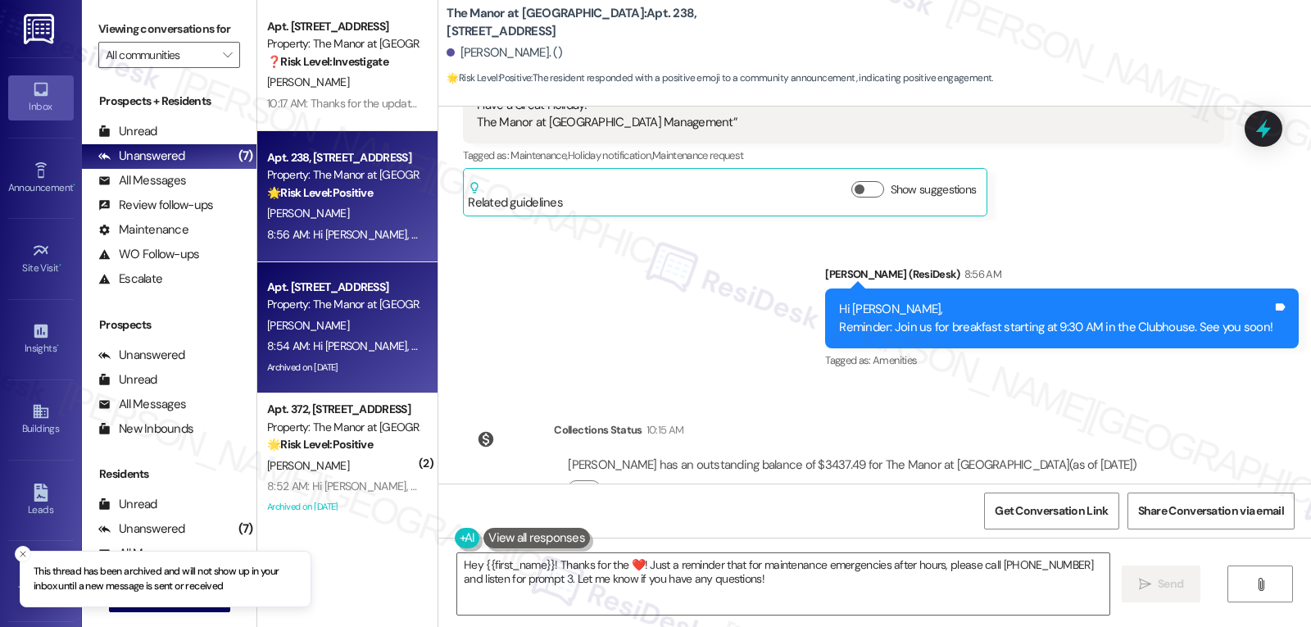
click at [313, 382] on div "Apt. 317, [STREET_ADDRESS] Property: The Manor at [GEOGRAPHIC_DATA][PERSON_NAME…" at bounding box center [347, 327] width 180 height 131
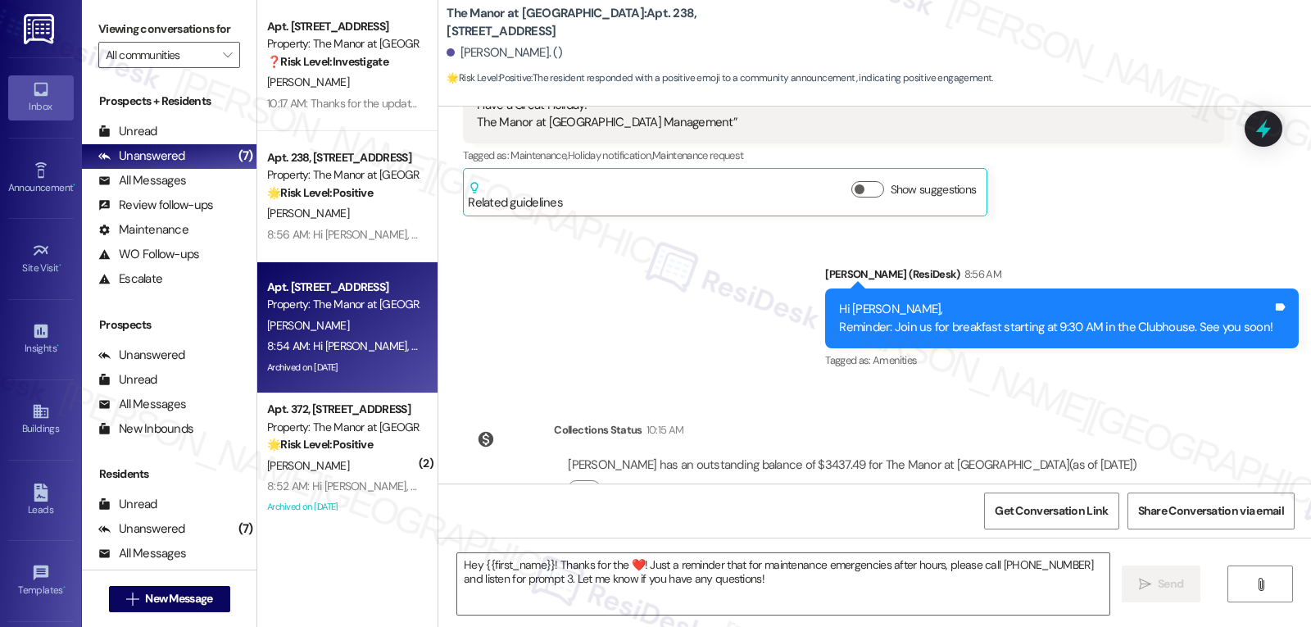
type textarea "Fetching suggested responses. Please feel free to read through the conversation…"
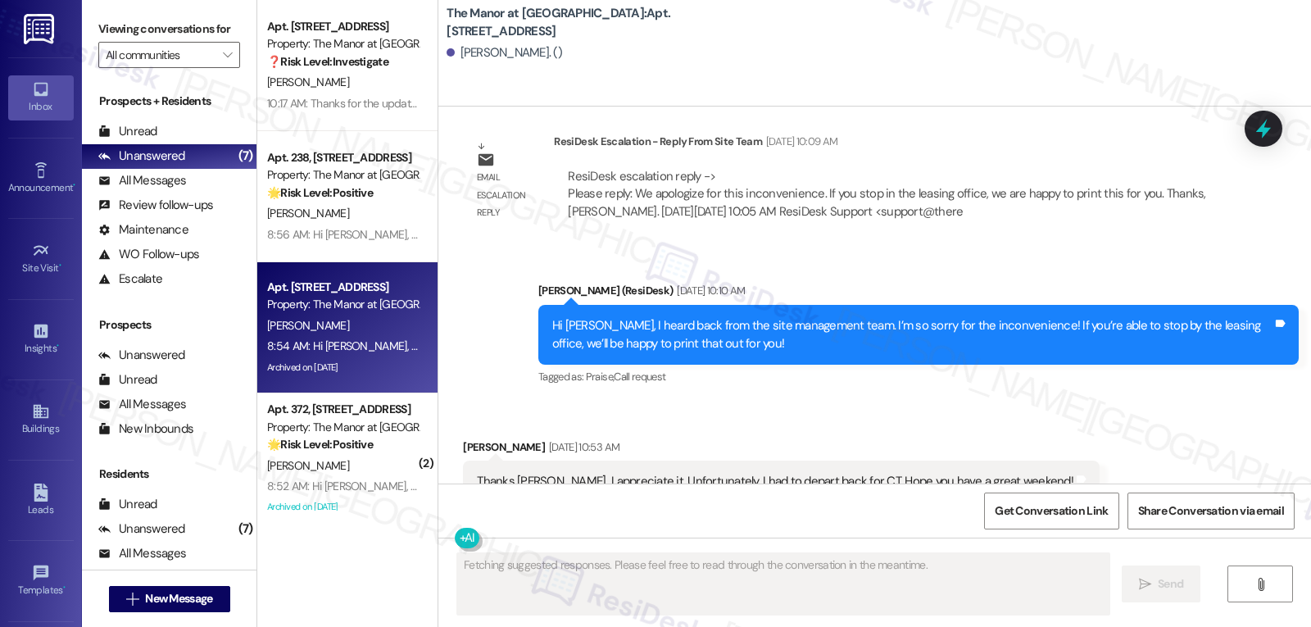
scroll to position [5488, 0]
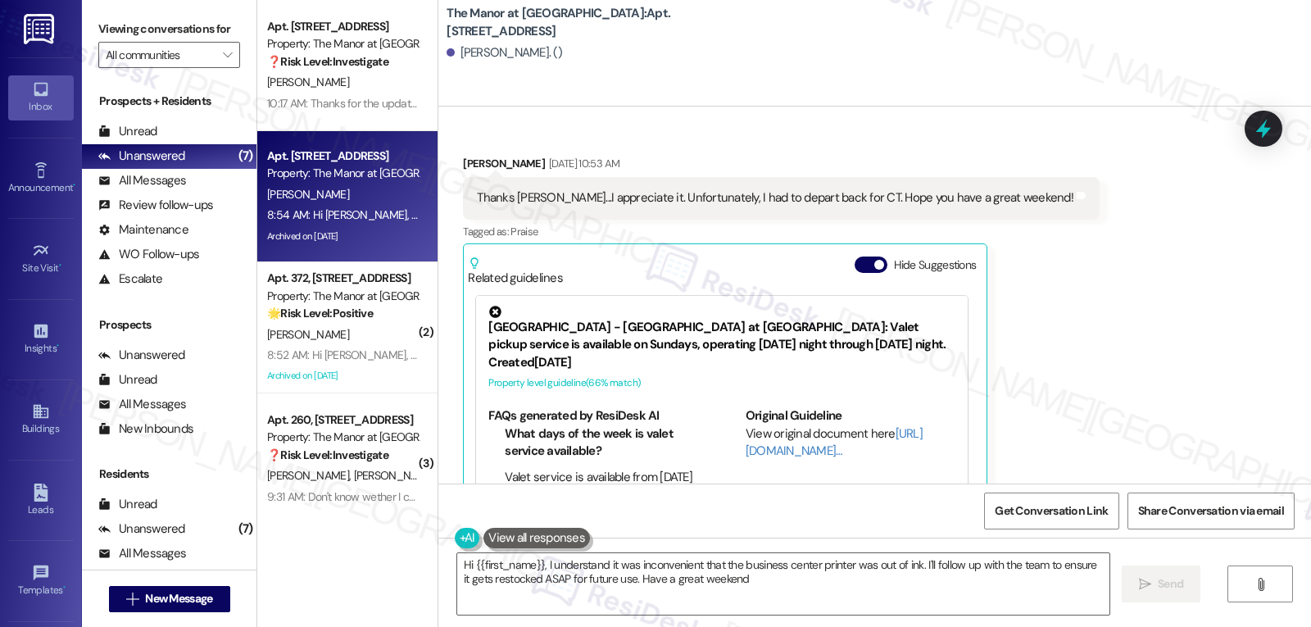
type textarea "Hi {{first_name}}, I understand it was inconvenient that the business center pr…"
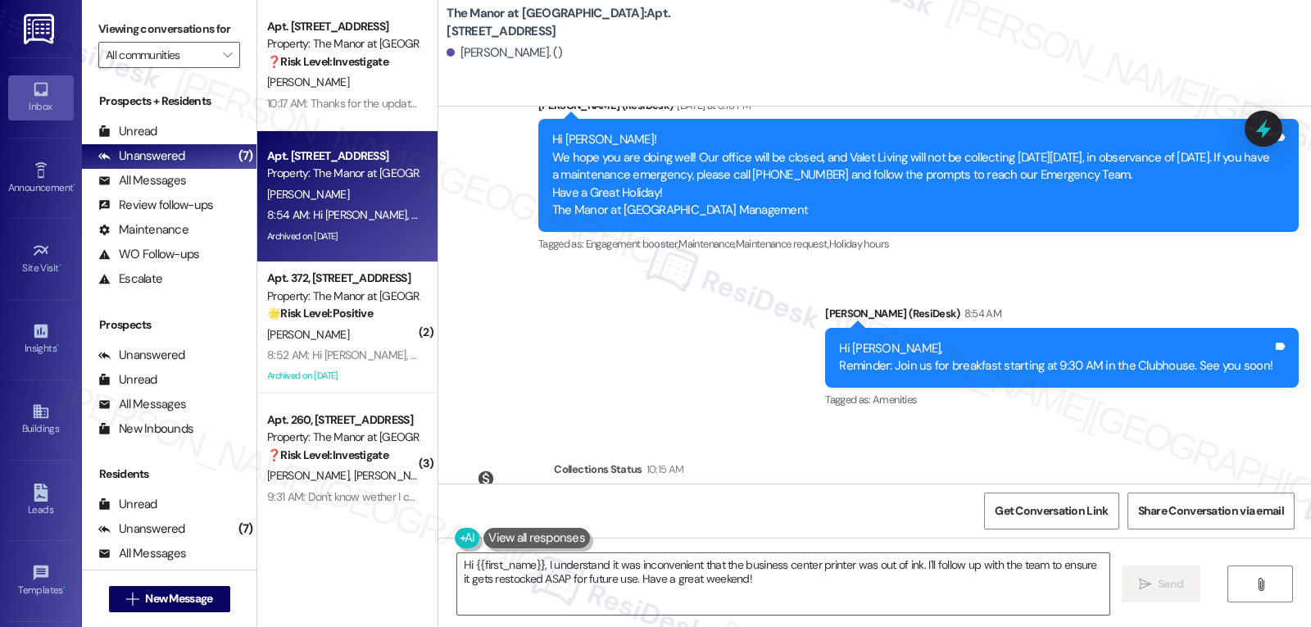
scroll to position [6124, 0]
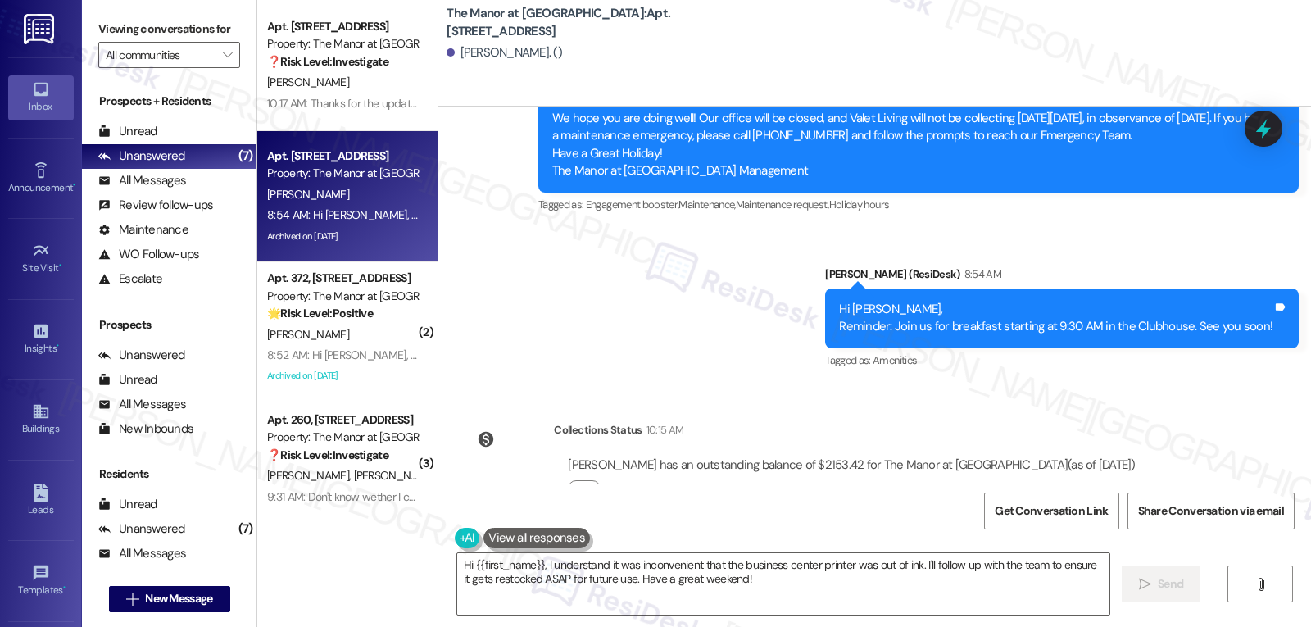
click at [1274, 128] on icon at bounding box center [1263, 128] width 21 height 21
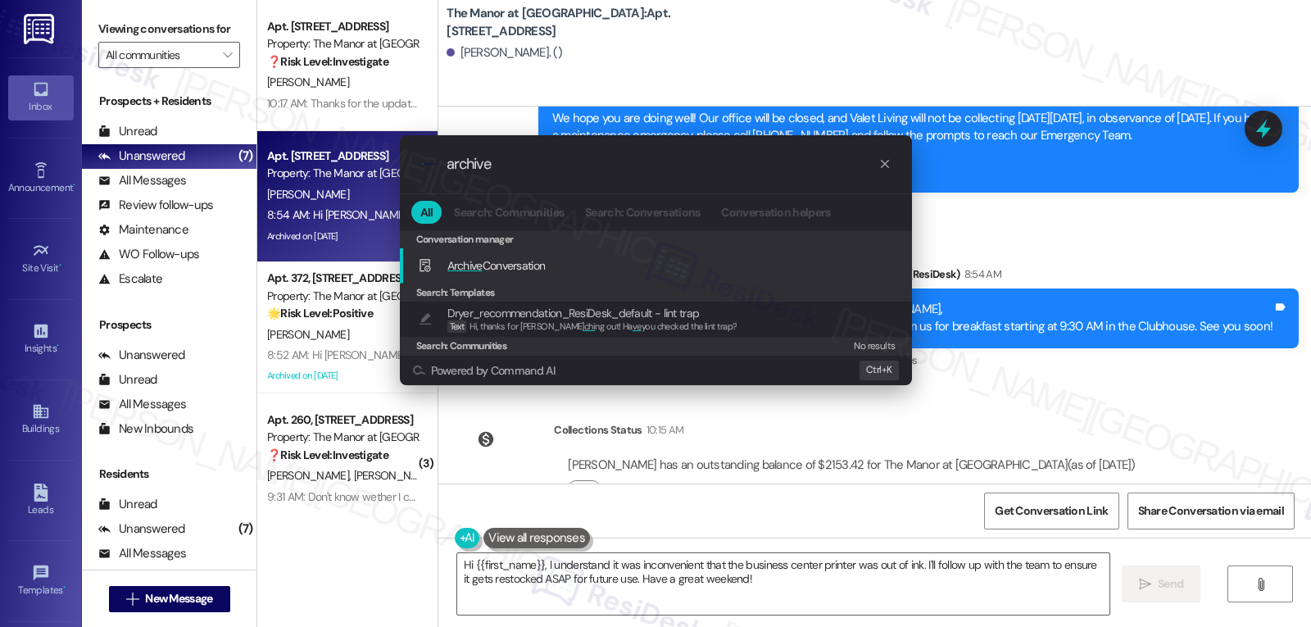
type input "archive"
click at [546, 273] on span "Archive Conversation" at bounding box center [496, 265] width 98 height 15
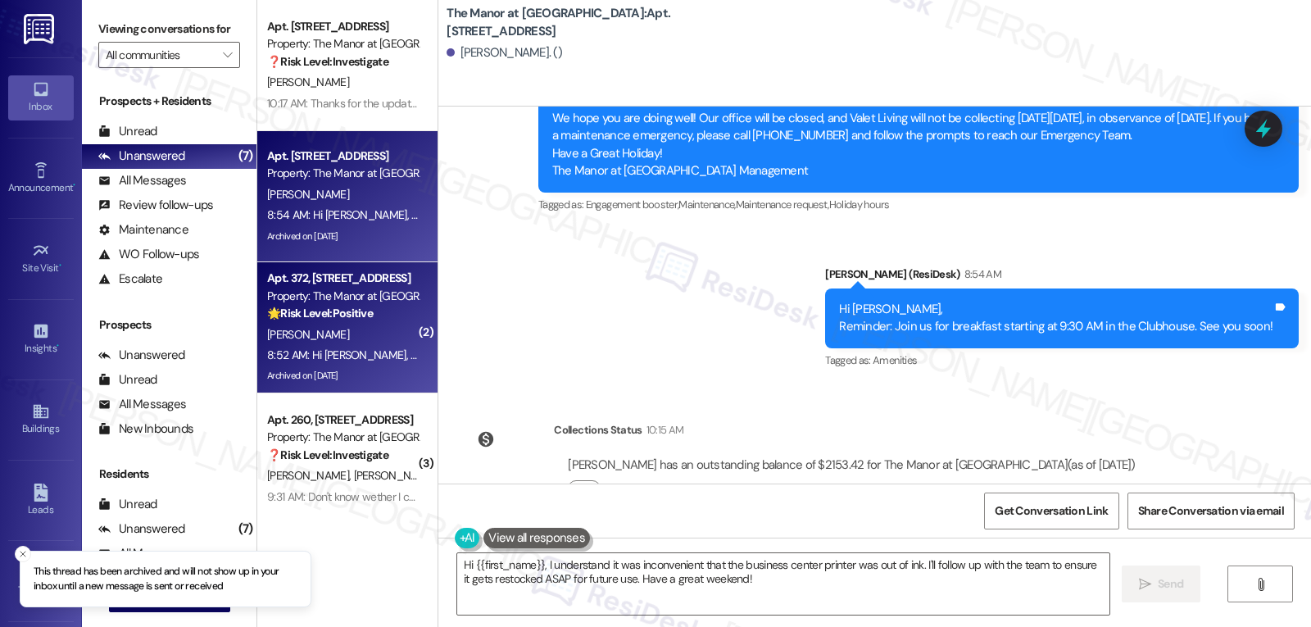
click at [397, 332] on div "[PERSON_NAME]" at bounding box center [343, 335] width 155 height 20
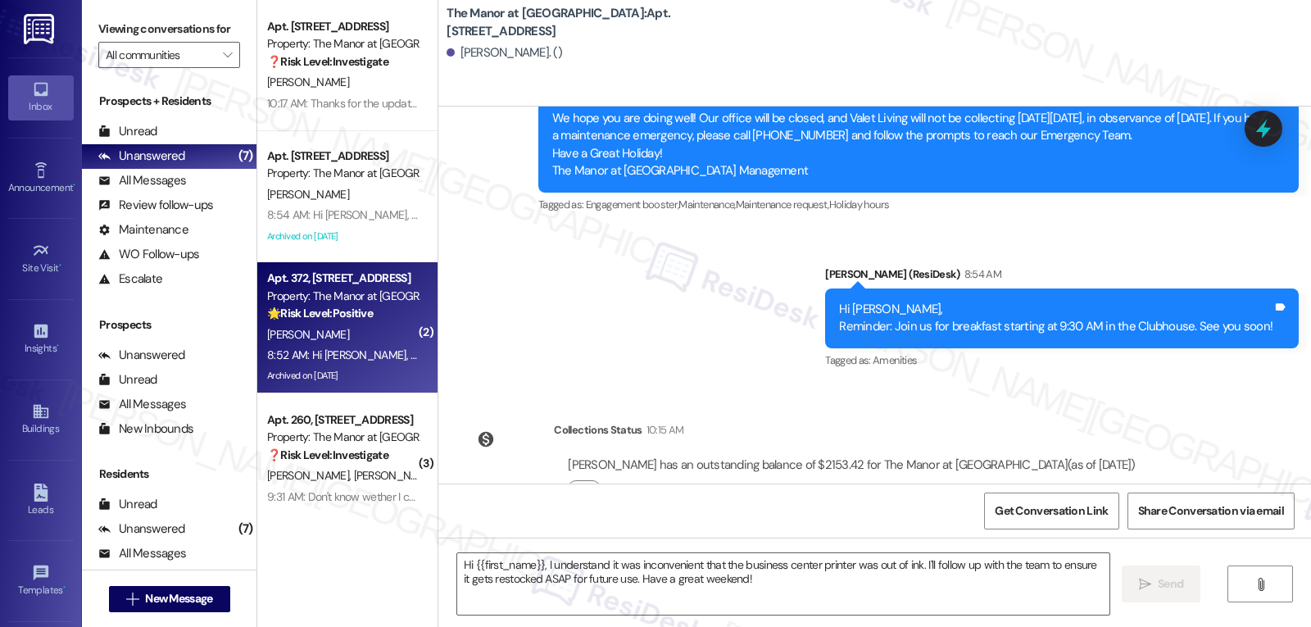
type textarea "Fetching suggested responses. Please feel free to read through the conversation…"
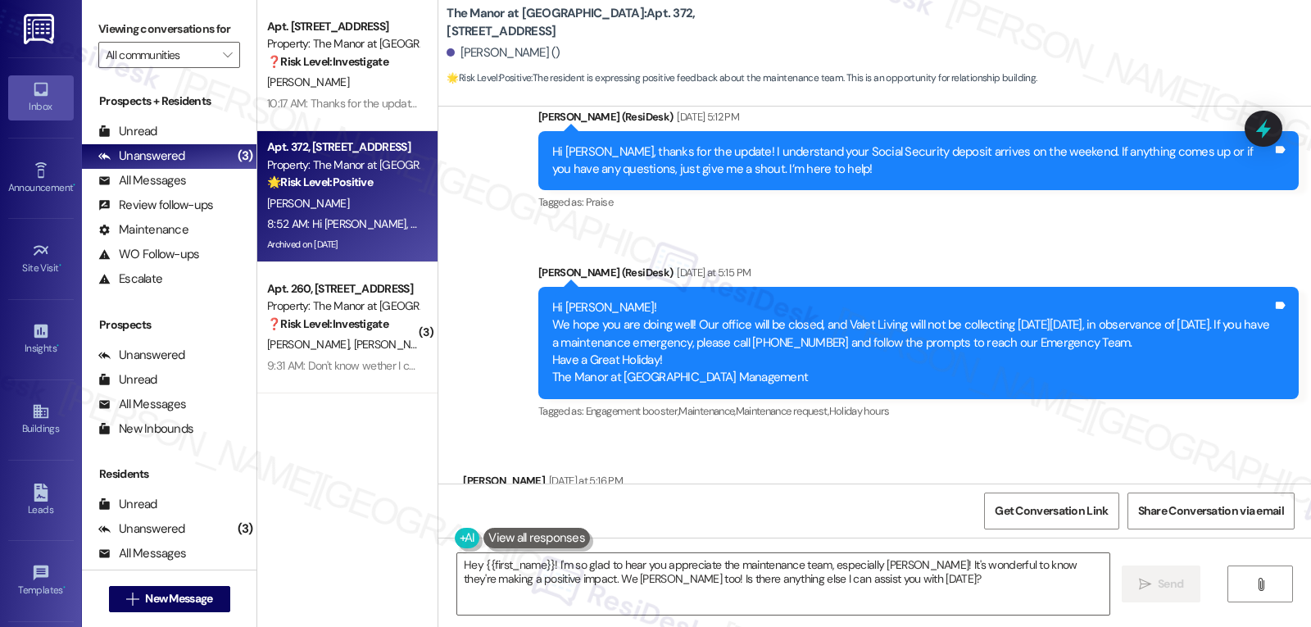
scroll to position [17369, 0]
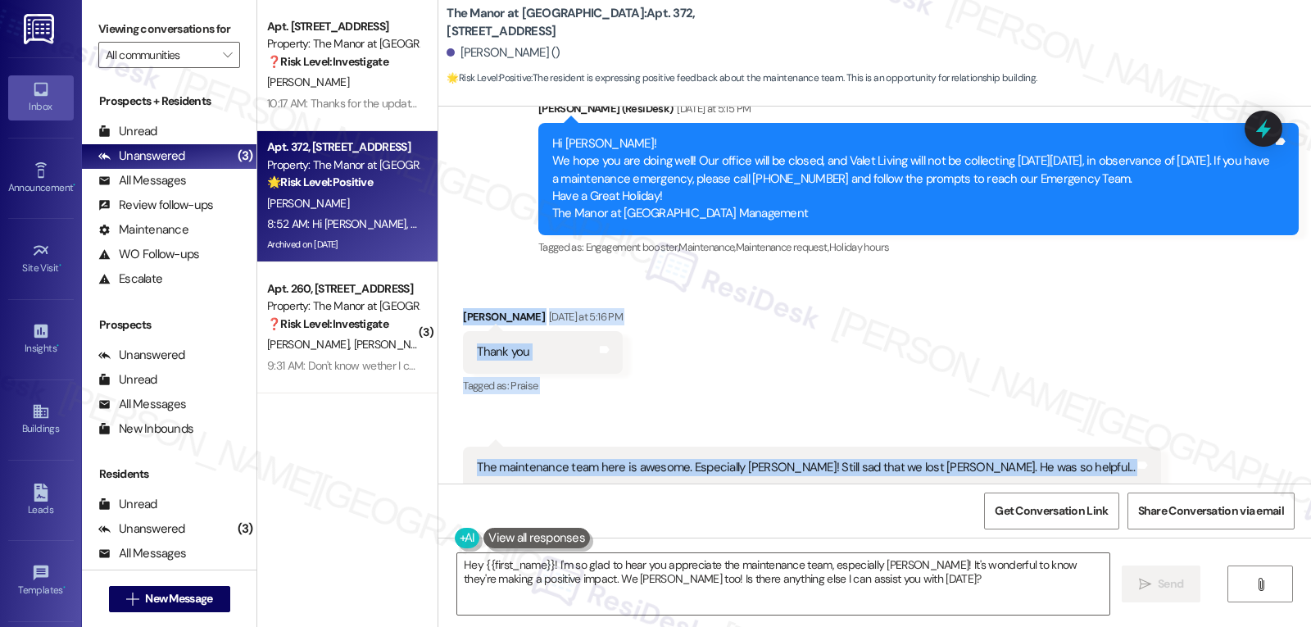
drag, startPoint x: 445, startPoint y: 247, endPoint x: 1106, endPoint y: 420, distance: 683.6
click at [1100, 414] on div "Received via SMS [PERSON_NAME] [DATE] at 5:16 PM Thank you Tags and notes Tagge…" at bounding box center [874, 422] width 873 height 302
copy div "[PERSON_NAME] [DATE] at 5:16 PM Thank you Tags and notes Tagged as: Praise Clic…"
click at [934, 588] on textarea "Hey {{first_name}}! I'm so glad to hear you appreciate the maintenance team, es…" at bounding box center [783, 583] width 652 height 61
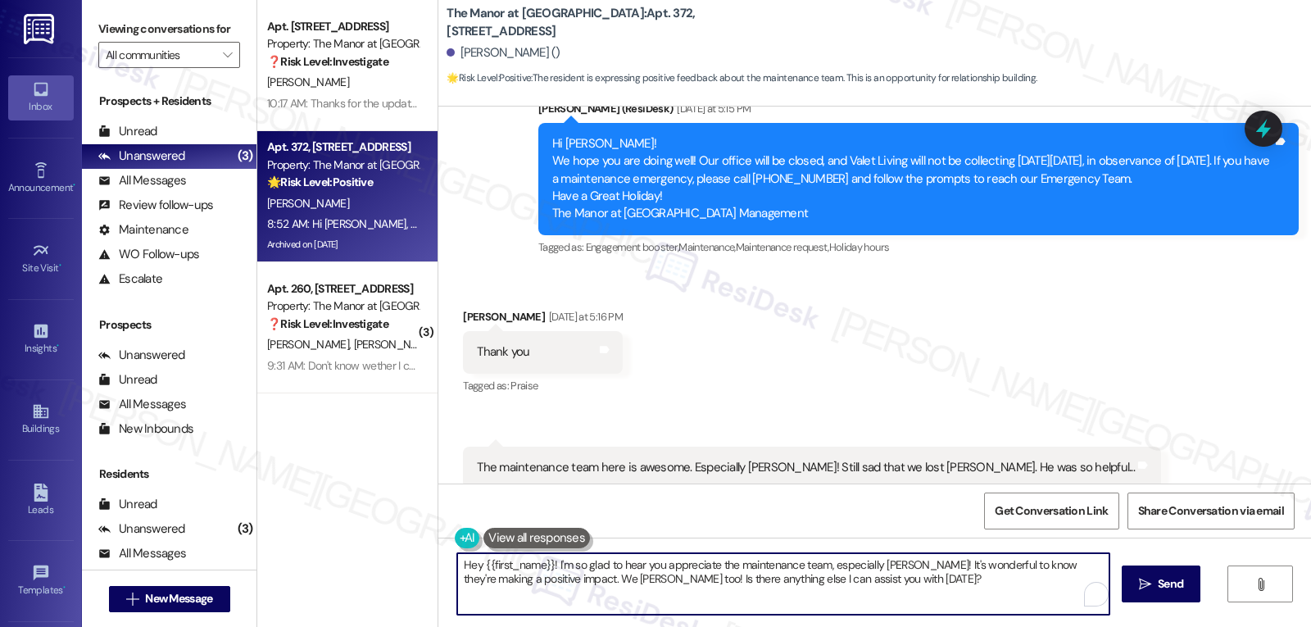
paste textarea "i [PERSON_NAME], thank you so much for sharing that! I’ll be sure to pass along…"
click at [578, 579] on textarea "Hi [PERSON_NAME], thank you so much for sharing that! I’ll be sure to pass alon…" at bounding box center [783, 583] width 652 height 61
click at [926, 564] on textarea "Hi [PERSON_NAME], thank you so much for sharing that! I’ll be sure to pass alon…" at bounding box center [783, 583] width 652 height 61
click at [1033, 588] on textarea "Hi [PERSON_NAME], thank you so much for sharing that! I’ll be sure to pass alon…" at bounding box center [783, 583] width 652 height 61
type textarea "Hi [PERSON_NAME], thank you so much for sharing that! I’ll be sure to pass alon…"
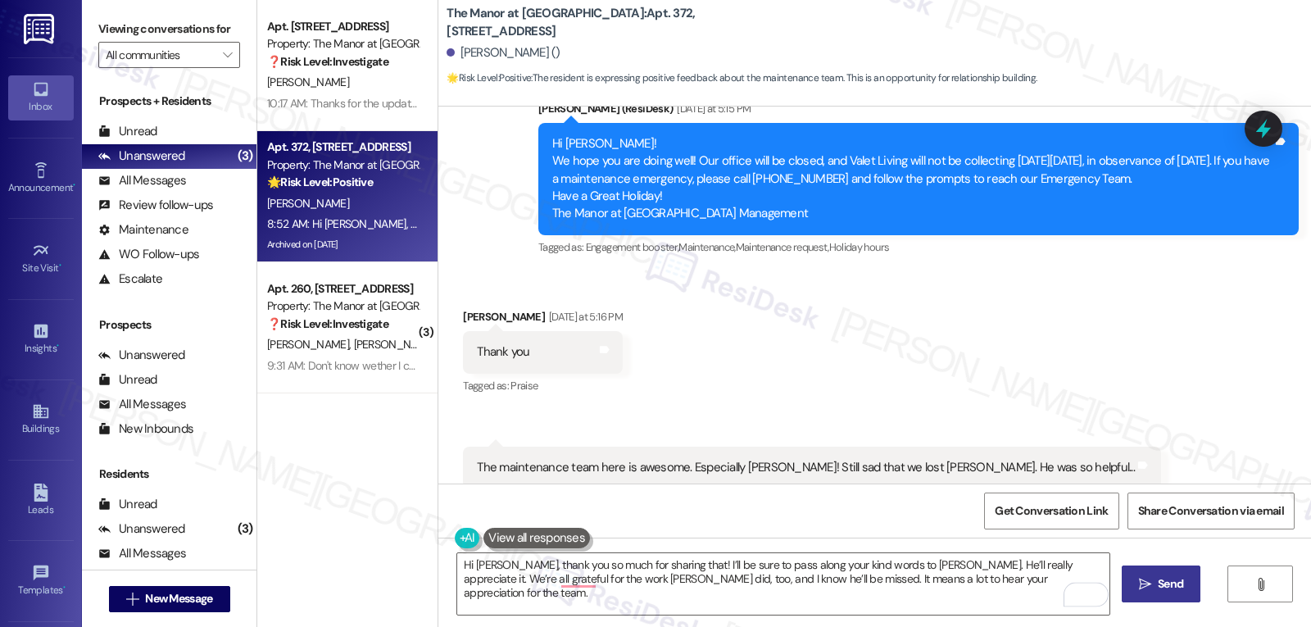
click at [1174, 581] on span "Send" at bounding box center [1170, 583] width 25 height 17
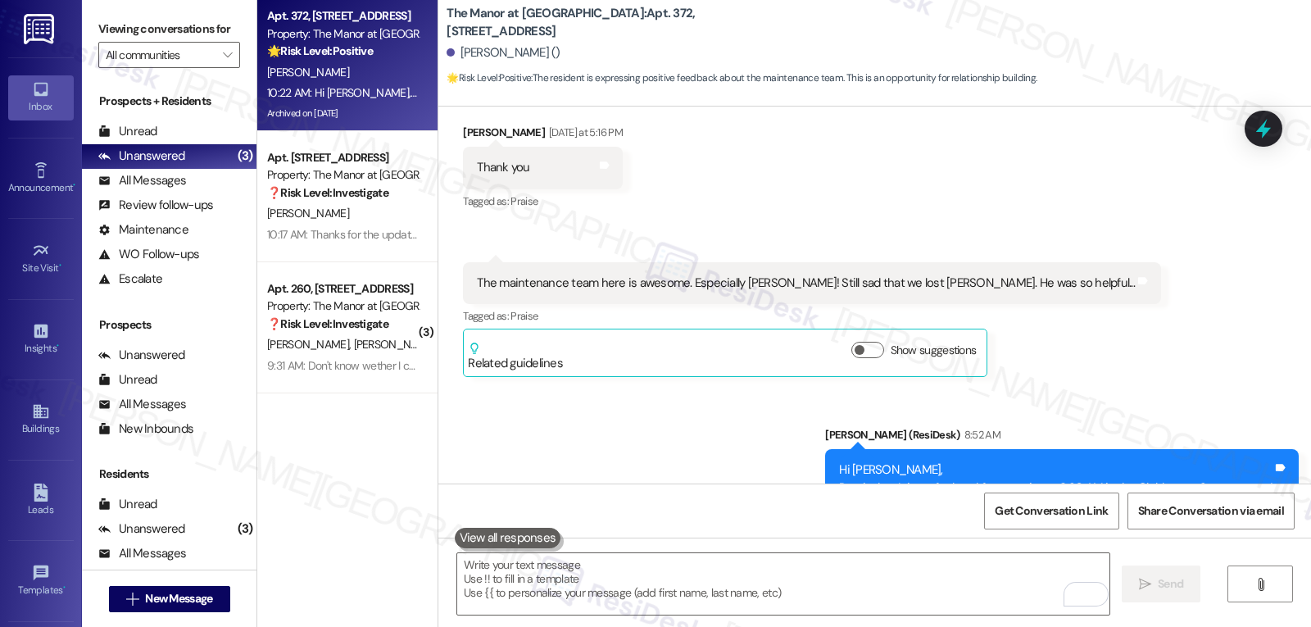
scroll to position [17828, 0]
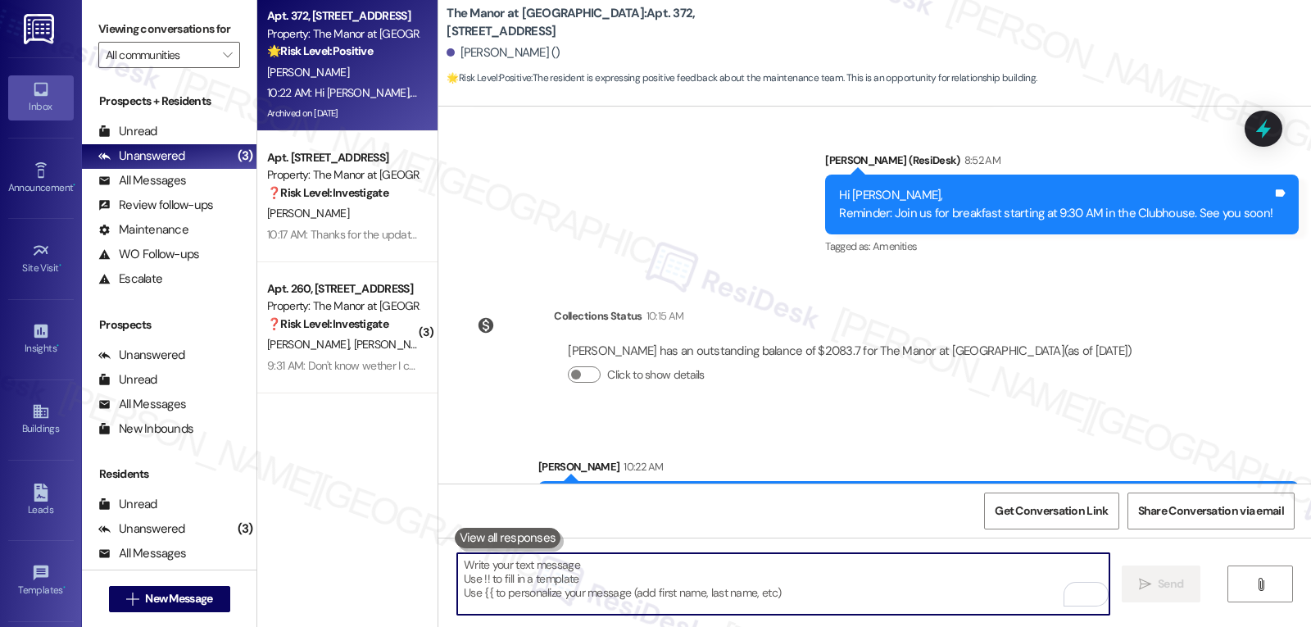
drag, startPoint x: 604, startPoint y: 584, endPoint x: 622, endPoint y: 586, distance: 18.2
click at [604, 584] on textarea "To enrich screen reader interactions, please activate Accessibility in Grammarl…" at bounding box center [783, 583] width 652 height 61
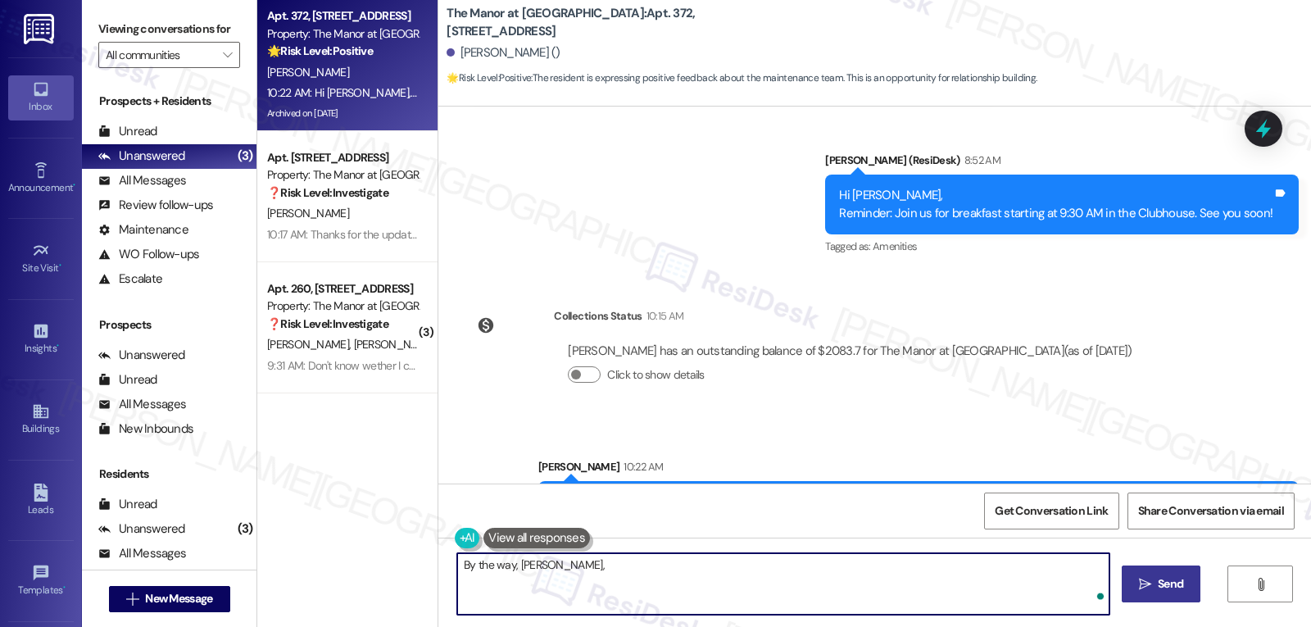
paste textarea "your feedback means a lot to us, and we’d love it if you could leave a Google R…"
type textarea "By the way, [PERSON_NAME], your feedback means a lot to [GEOGRAPHIC_DATA], and …"
click at [1155, 588] on span "Send" at bounding box center [1171, 583] width 32 height 17
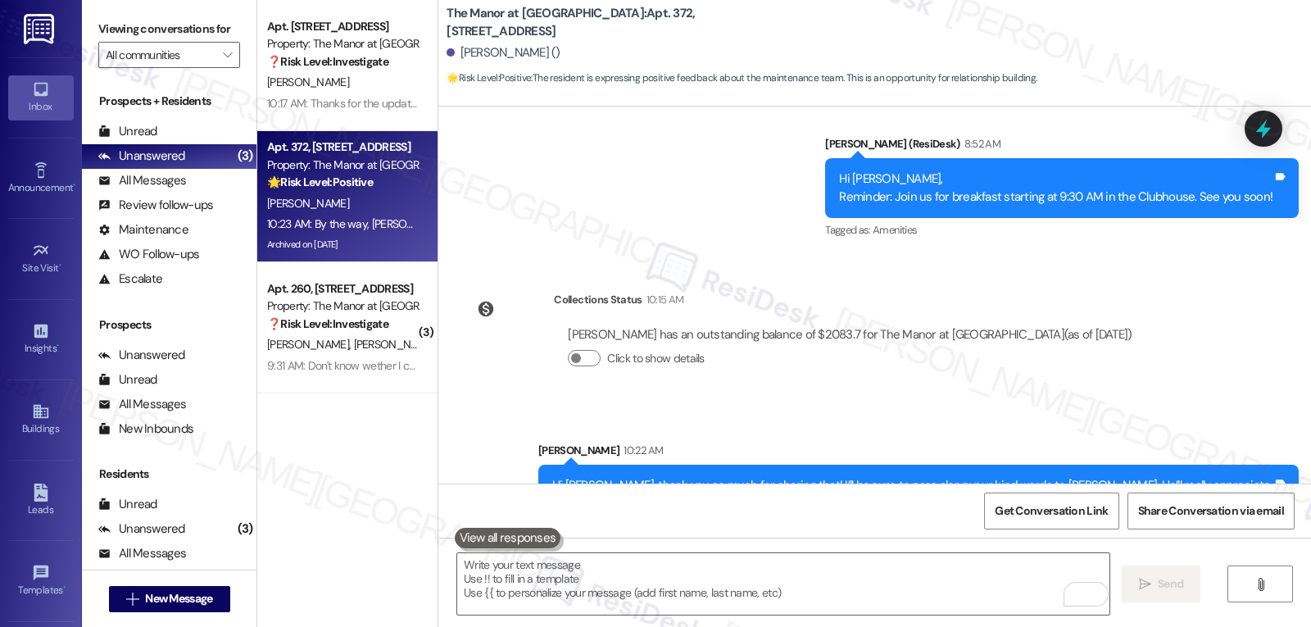
scroll to position [17960, 0]
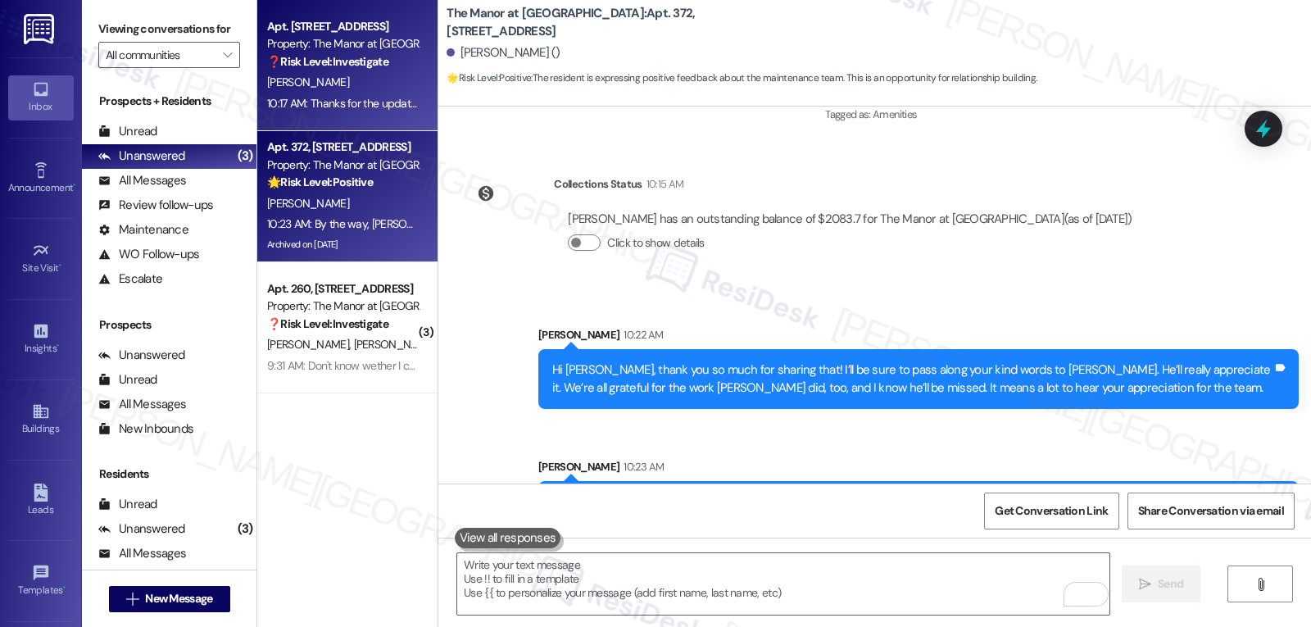
click at [298, 82] on div "[PERSON_NAME]" at bounding box center [343, 82] width 155 height 20
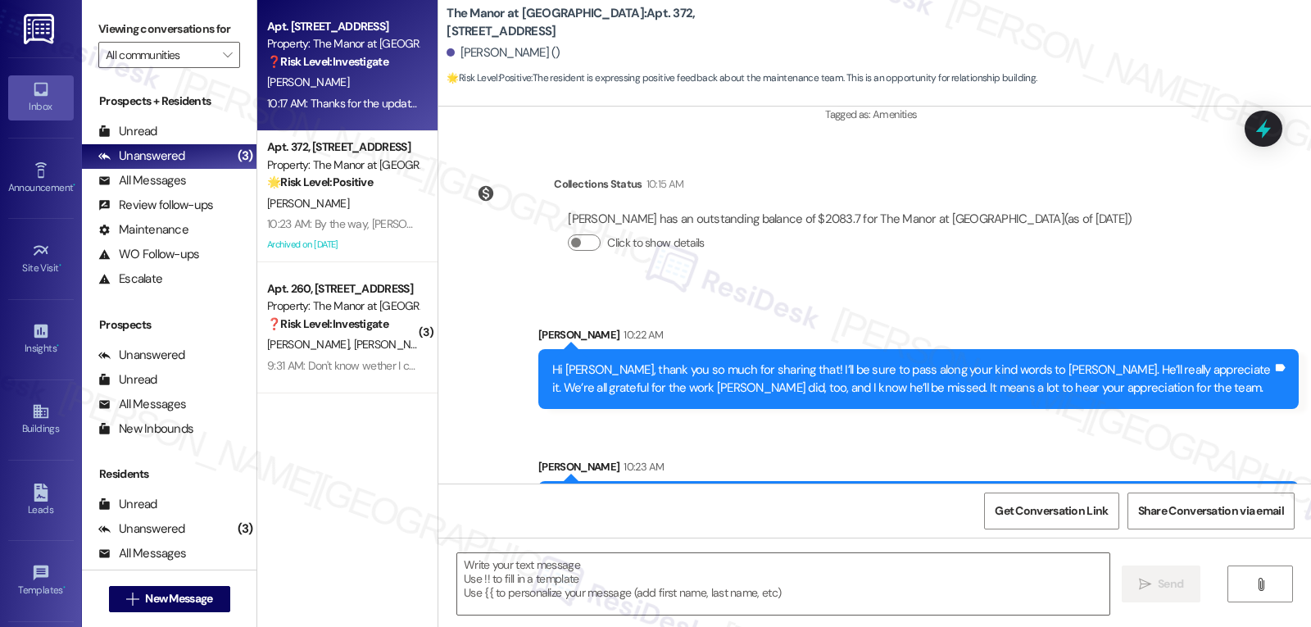
type textarea "Fetching suggested responses. Please feel free to read through the conversation…"
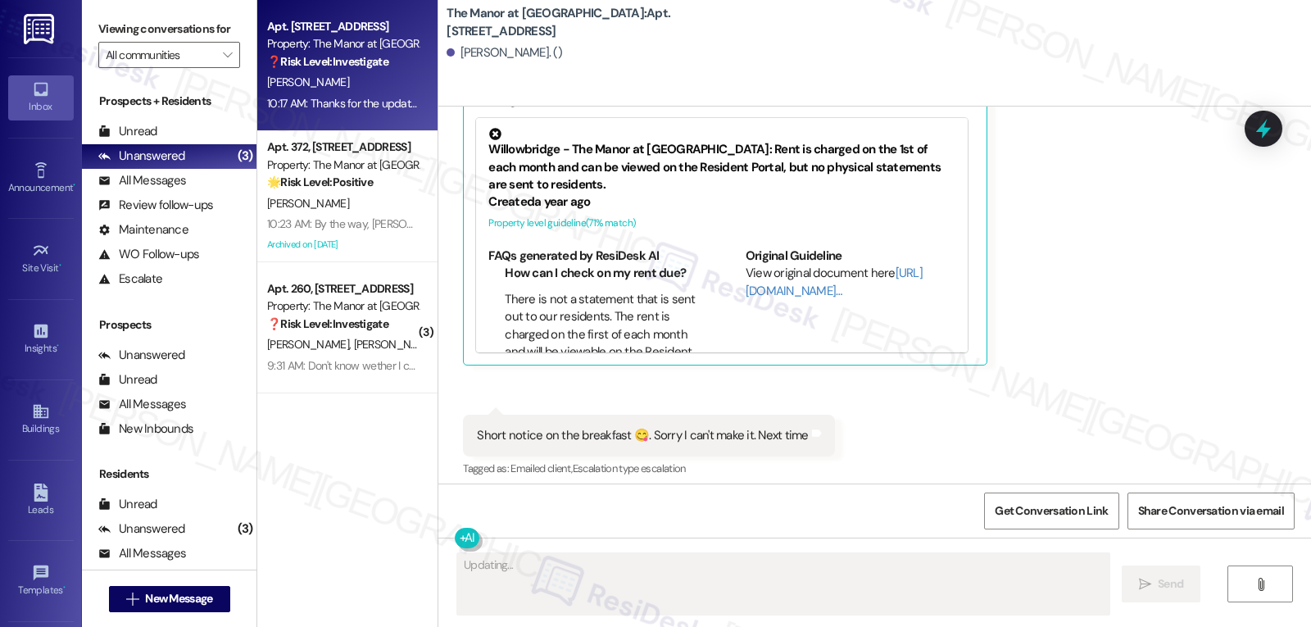
scroll to position [11021, 0]
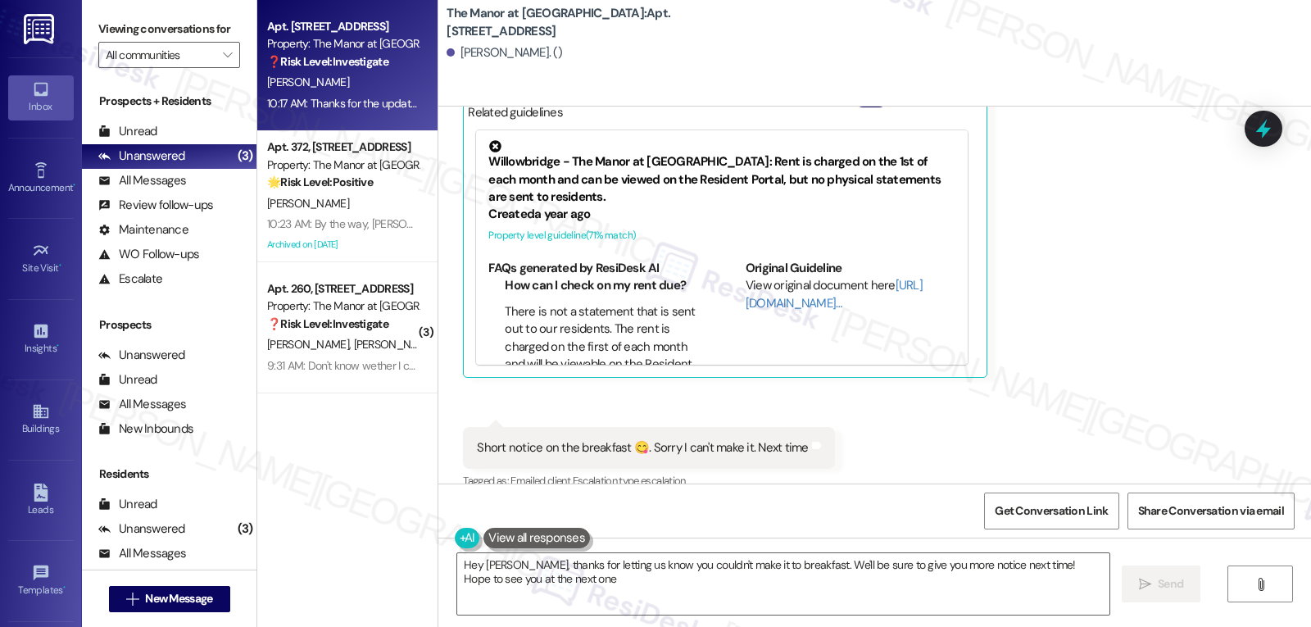
type textarea "Hey [PERSON_NAME], thanks for letting us know you couldn't make it to breakfast…"
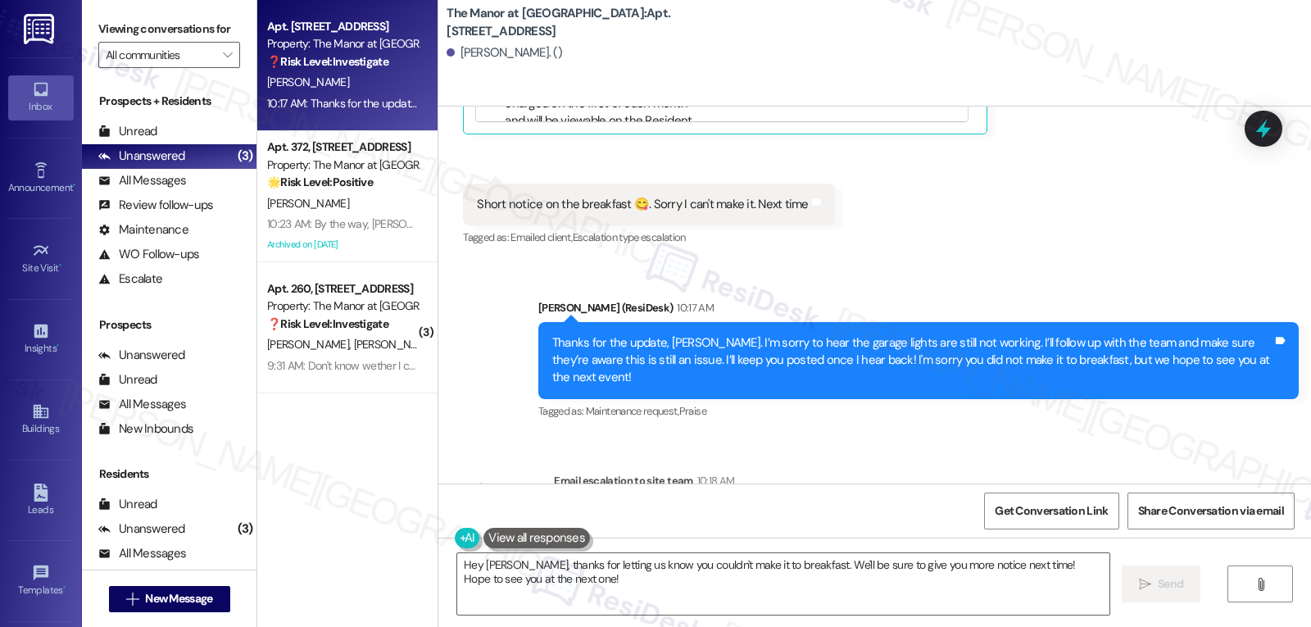
scroll to position [11349, 0]
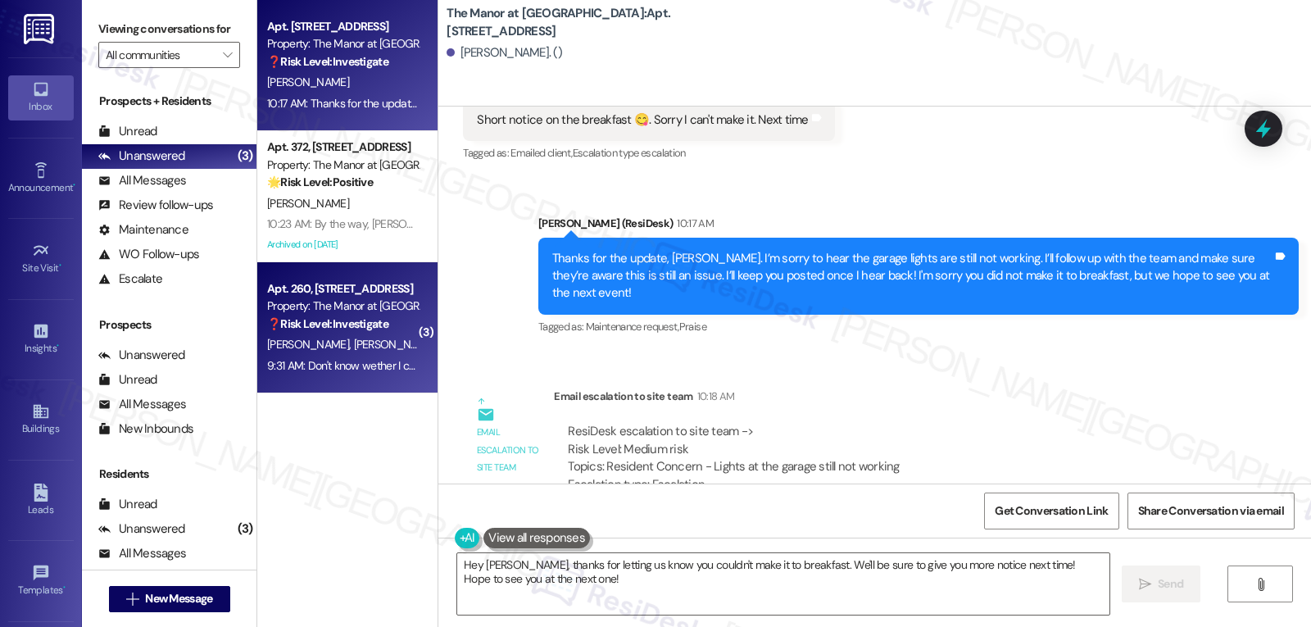
click at [316, 356] on div "9:31 AM: Don't know wether I can ping here or not 9:31 AM: Don't know wether I …" at bounding box center [343, 366] width 155 height 20
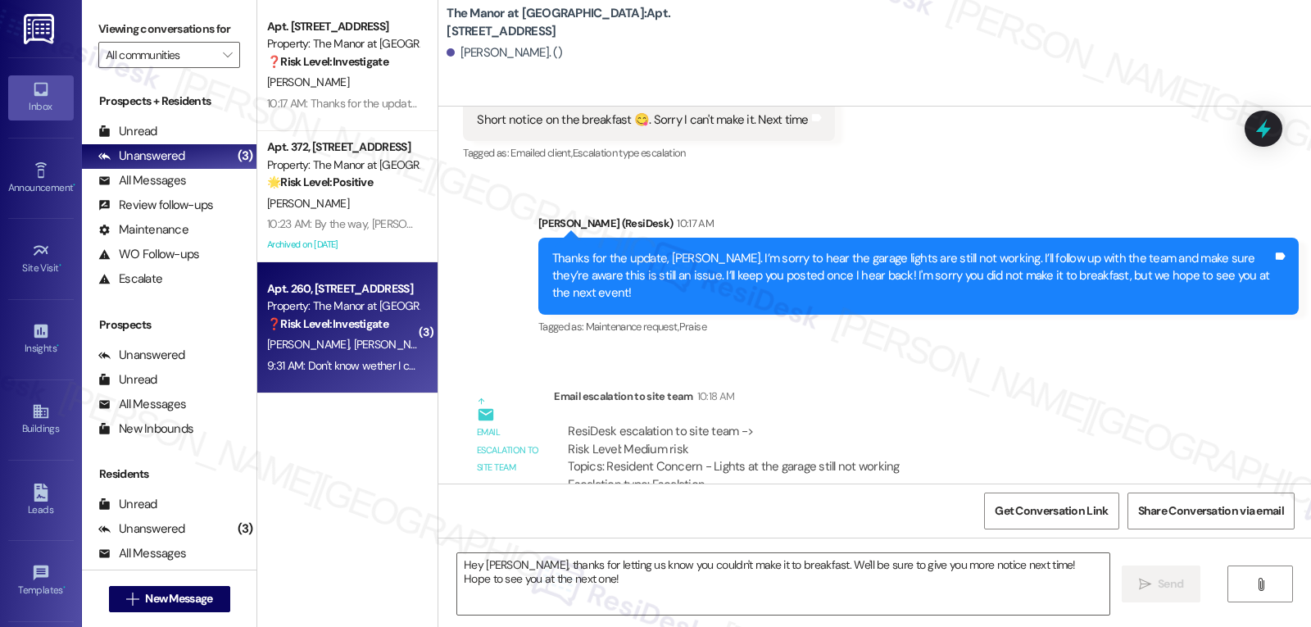
type textarea "Fetching suggested responses. Please feel free to read through the conversation…"
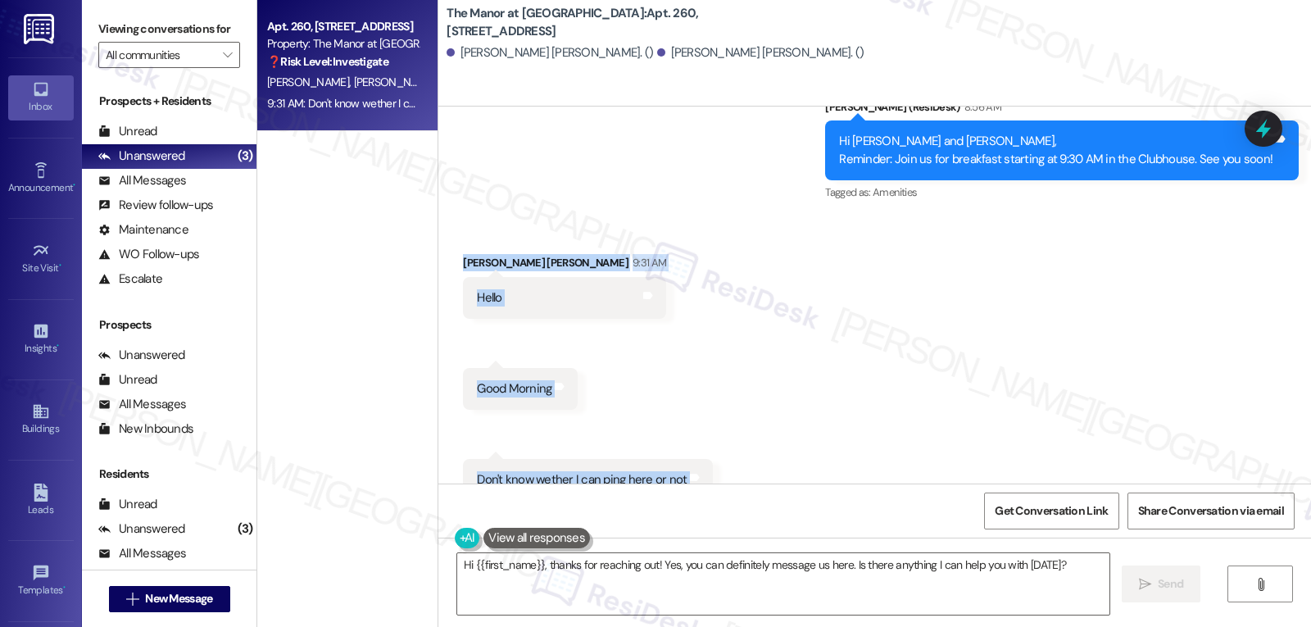
scroll to position [8136, 0]
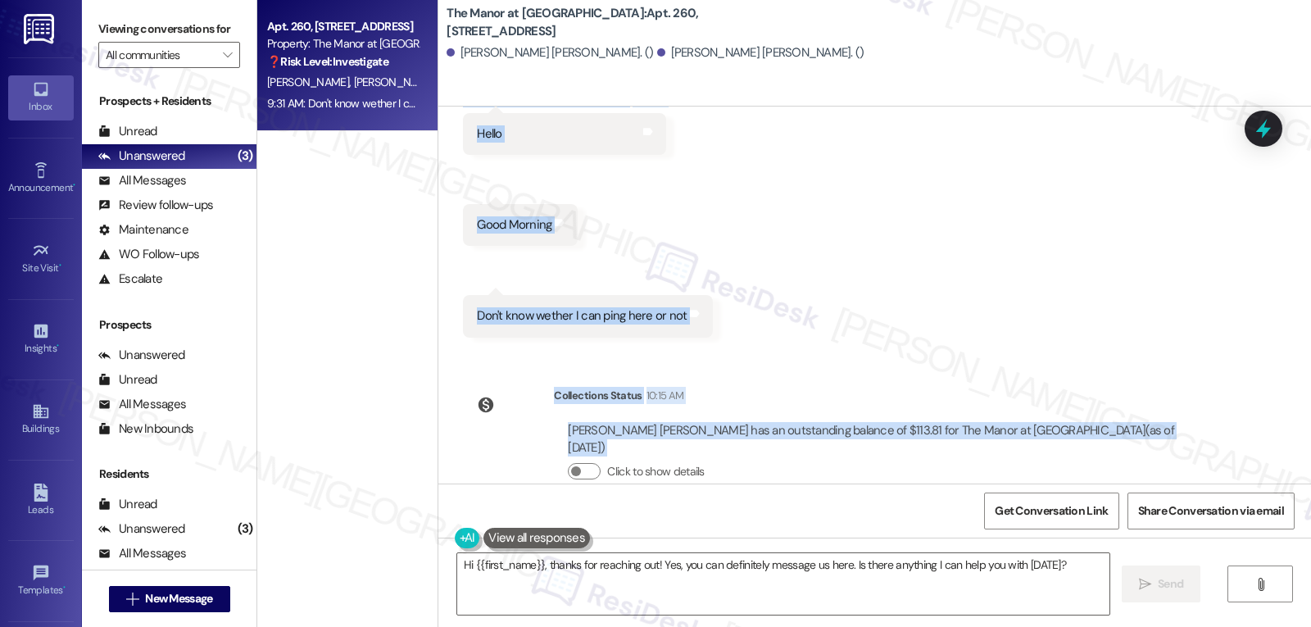
drag, startPoint x: 447, startPoint y: 406, endPoint x: 700, endPoint y: 478, distance: 262.3
click at [700, 478] on div "Lease started [DATE] 8:00 PM Announcement, sent via SMS [PERSON_NAME] (ResiDesk…" at bounding box center [874, 295] width 873 height 377
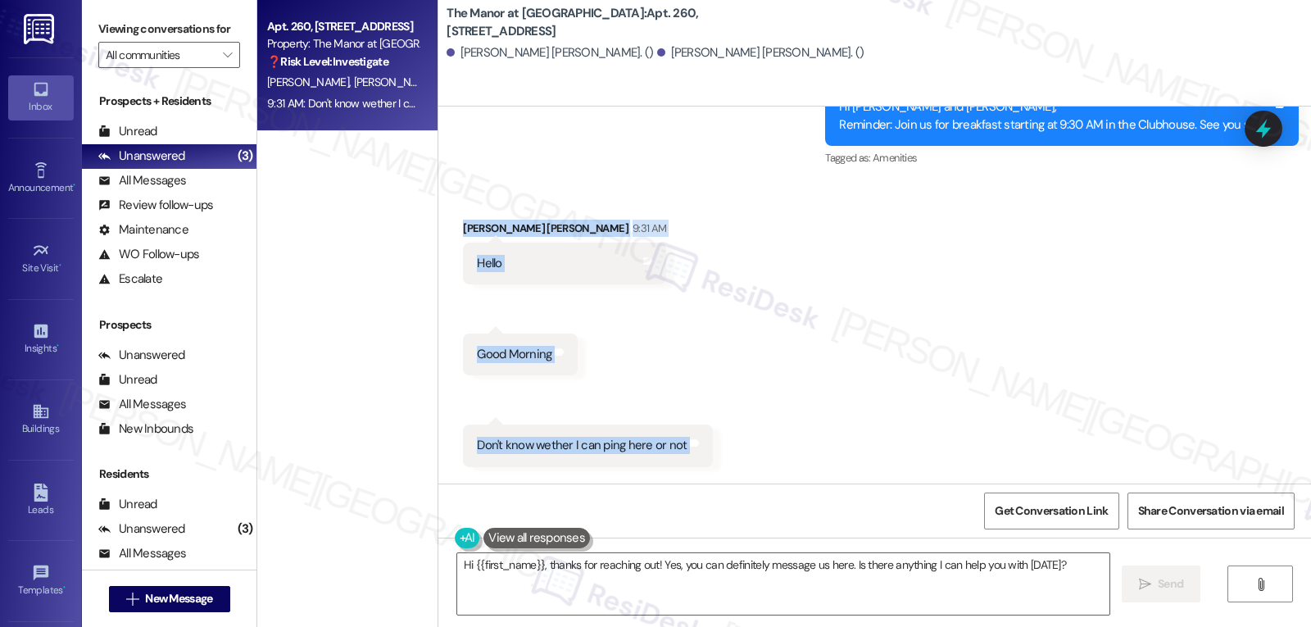
scroll to position [7973, 0]
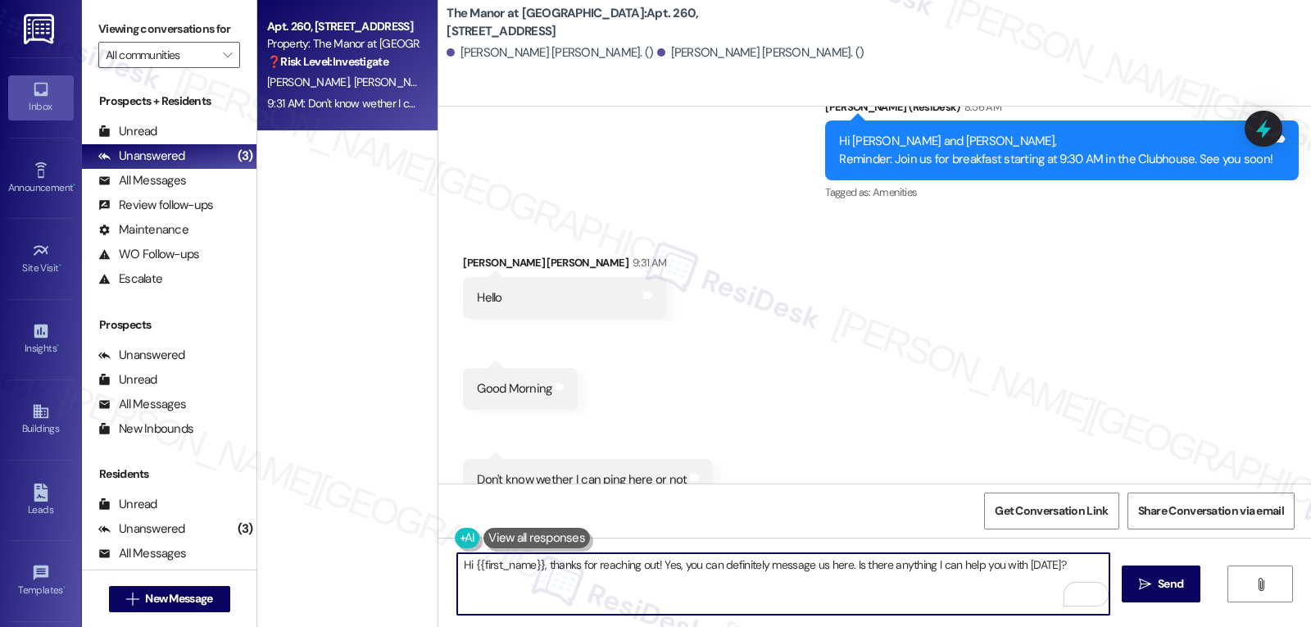
drag, startPoint x: 466, startPoint y: 566, endPoint x: 534, endPoint y: 564, distance: 68.9
click at [534, 564] on textarea "Hi {{first_name}}, thanks for reaching out! Yes, you can definitely message us …" at bounding box center [783, 583] width 652 height 61
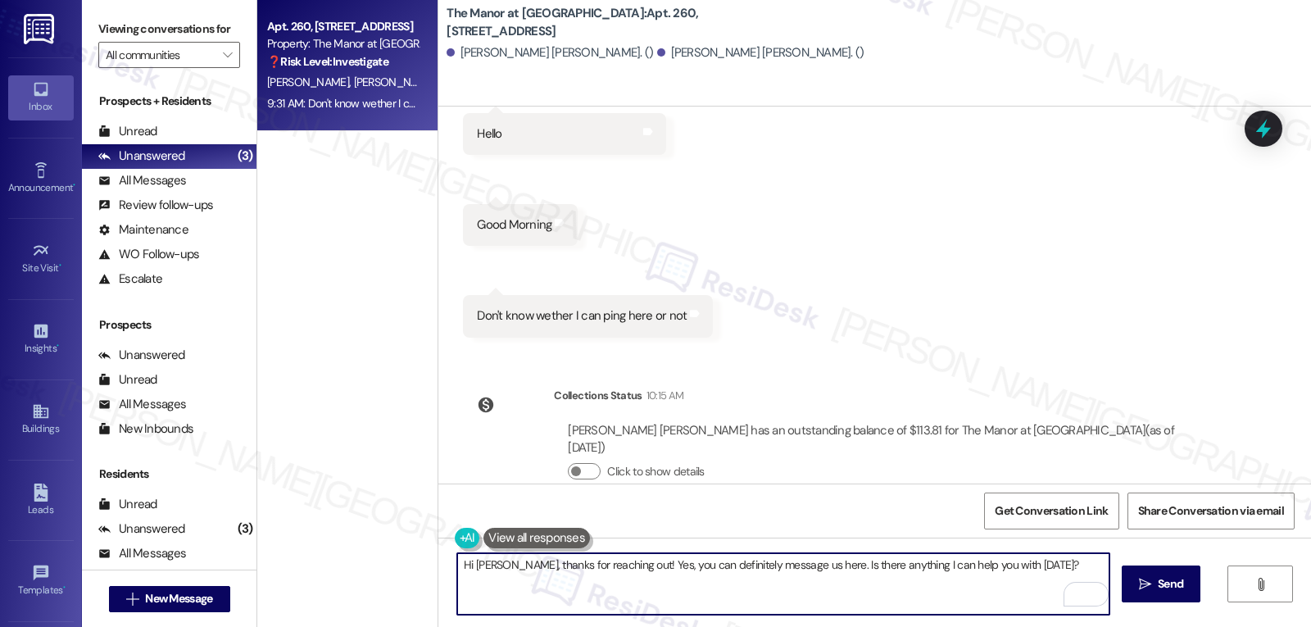
click at [1042, 569] on textarea "Hi [PERSON_NAME], thanks for reaching out! Yes, you can definitely message us h…" at bounding box center [783, 583] width 652 height 61
type textarea "Hi [PERSON_NAME], thanks for reaching out! Yes, you can definitely message us h…"
click at [1173, 586] on span "Send" at bounding box center [1170, 583] width 25 height 17
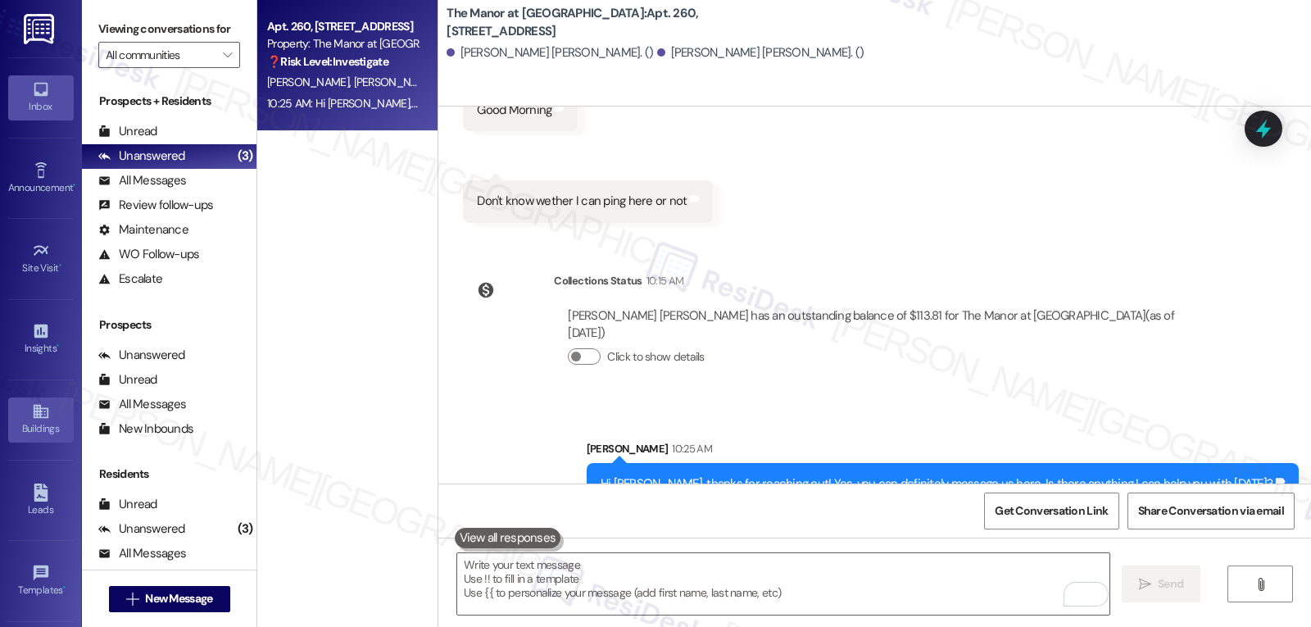
scroll to position [155, 0]
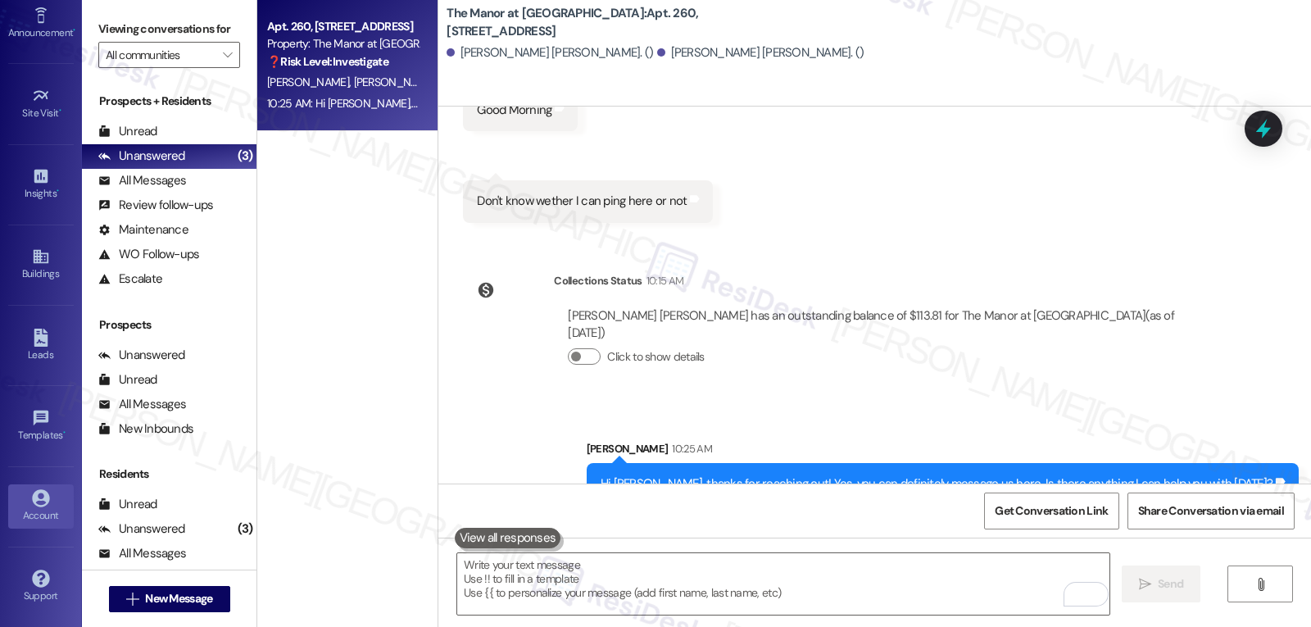
click at [54, 523] on div "Account" at bounding box center [41, 515] width 82 height 16
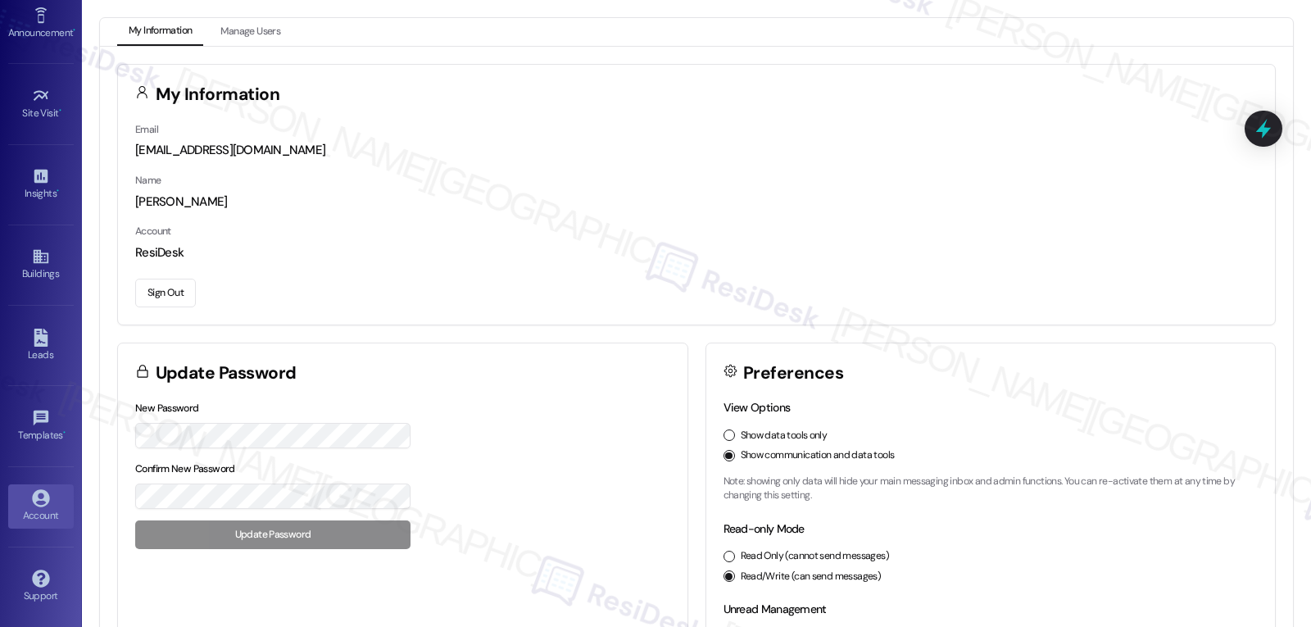
click at [178, 281] on button "Sign Out" at bounding box center [165, 293] width 61 height 29
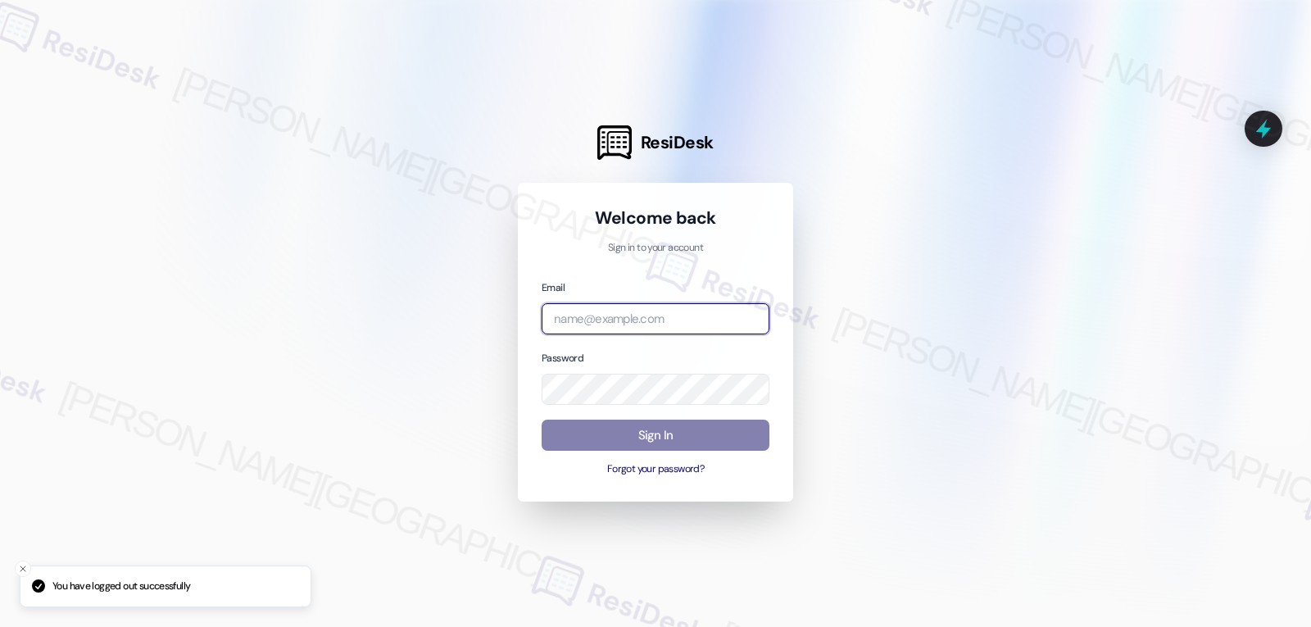
click at [665, 318] on input "email" at bounding box center [656, 319] width 228 height 32
click at [611, 325] on input "email" at bounding box center [656, 319] width 228 height 32
paste input "automated-surveys-archway_equities-jomar.punay@archway_[DOMAIN_NAME]"
type input "automated-surveys-archway_equities-jomar.punay@archway_[DOMAIN_NAME]"
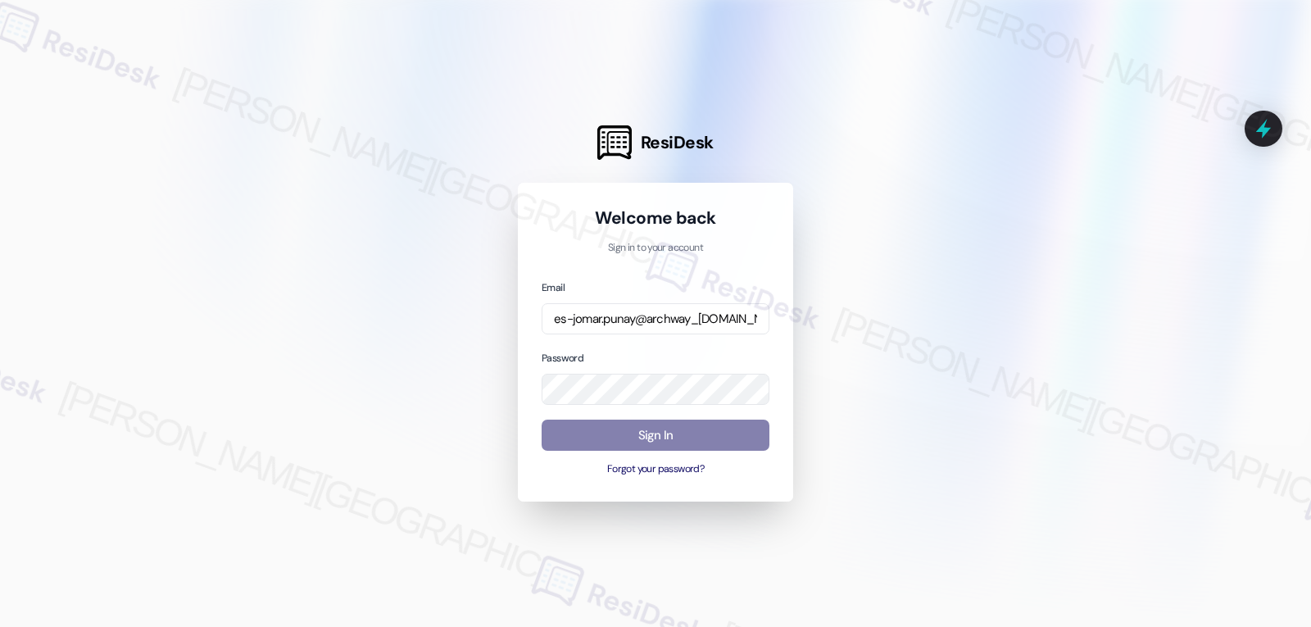
scroll to position [0, 0]
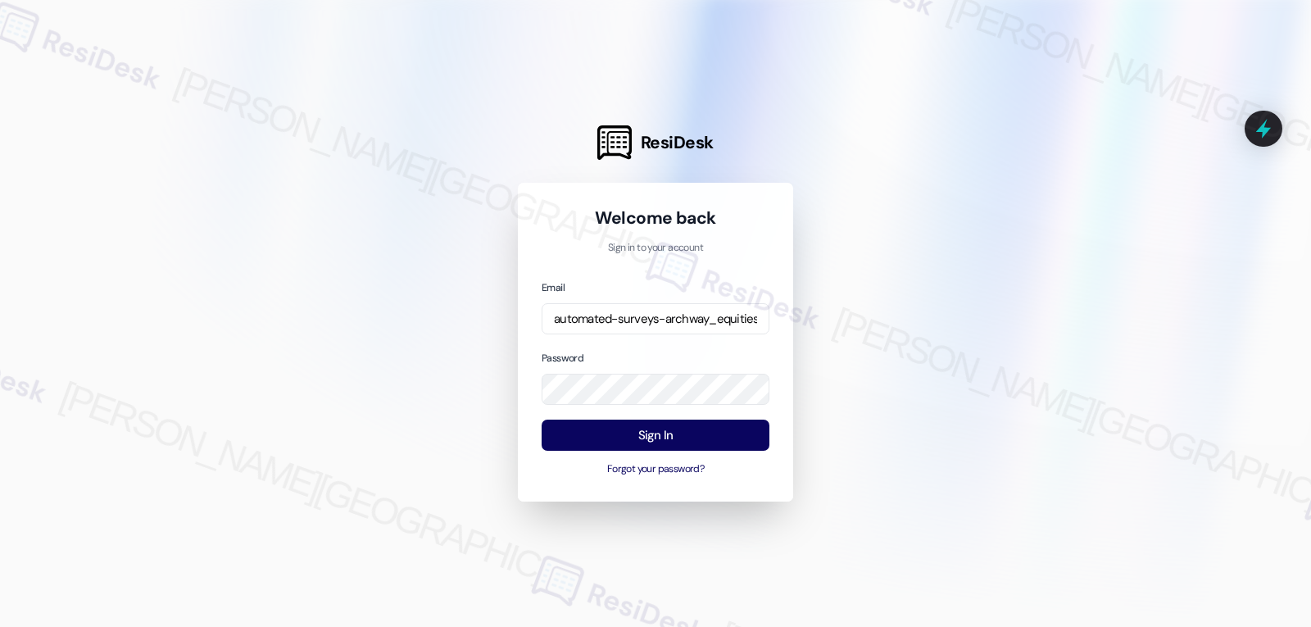
click at [407, 338] on div at bounding box center [655, 313] width 1311 height 627
click at [665, 438] on button "Sign In" at bounding box center [656, 436] width 228 height 32
